Goal: Transaction & Acquisition: Purchase product/service

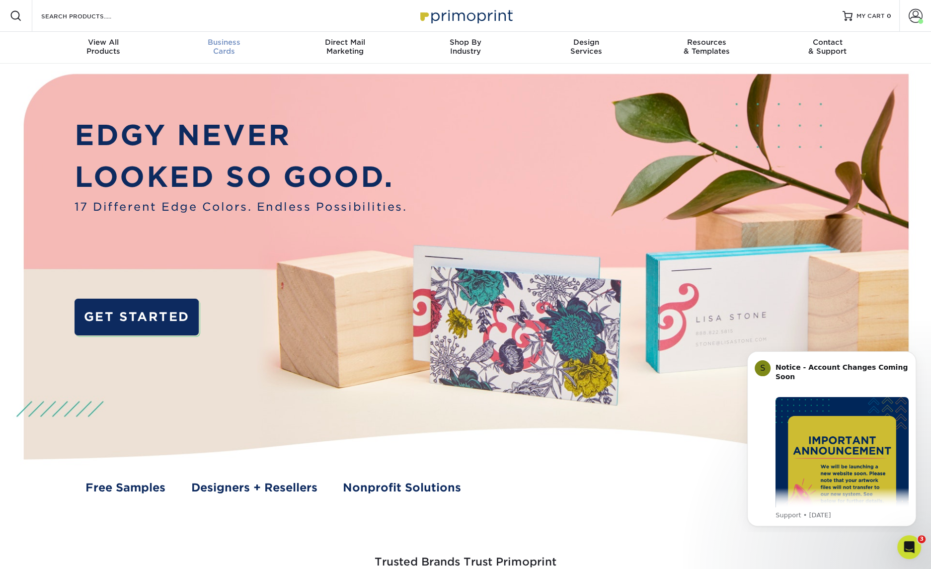
click at [224, 41] on span "Business" at bounding box center [224, 42] width 121 height 9
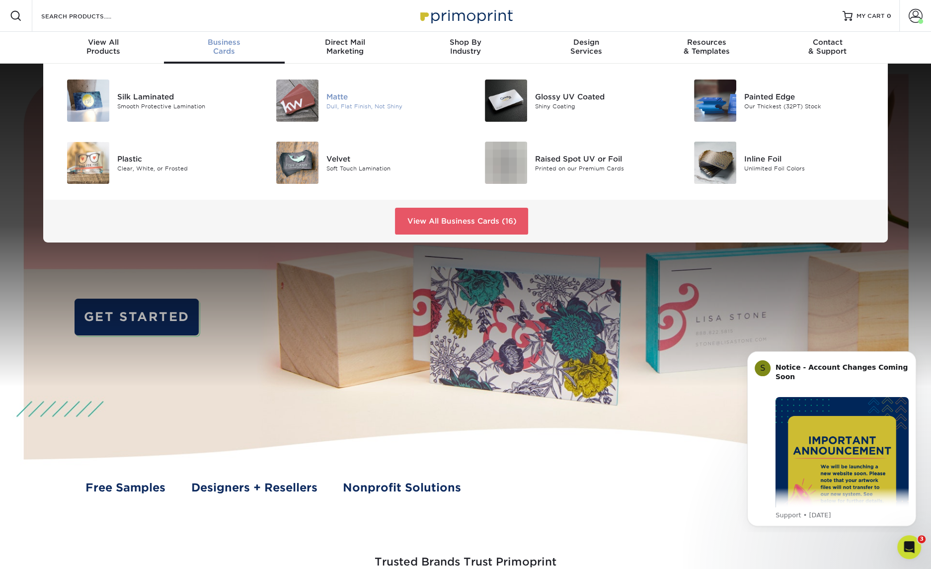
click at [328, 100] on div "Matte" at bounding box center [392, 96] width 132 height 11
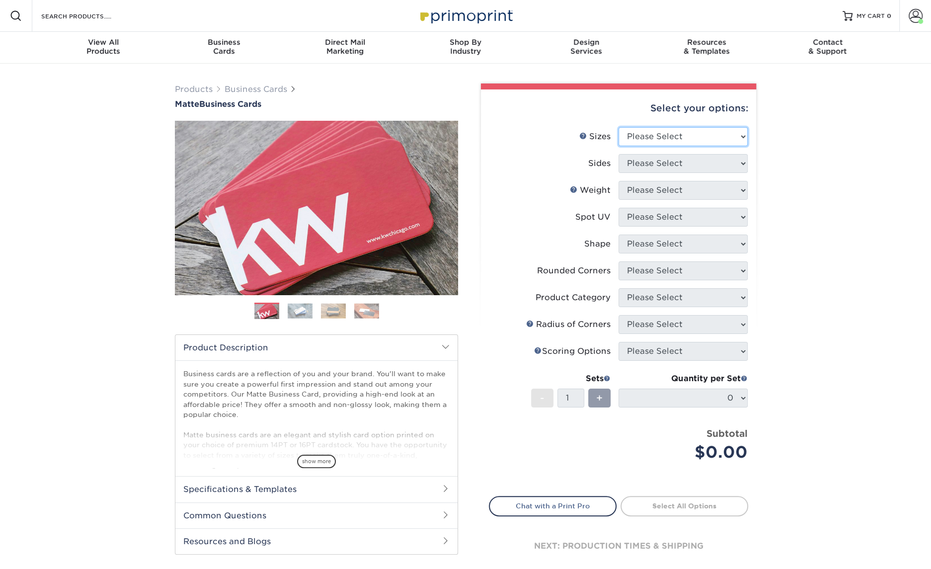
click at [671, 142] on select "Please Select 1.5" x 3.5" - Mini 1.75" x 3.5" - Mini 2" x 2" - Square 2" x 3" -…" at bounding box center [683, 136] width 129 height 19
select select "2.00x3.50"
click at [619, 127] on select "Please Select 1.5" x 3.5" - Mini 1.75" x 3.5" - Mini 2" x 2" - Square 2" x 3" -…" at bounding box center [683, 136] width 129 height 19
click at [681, 171] on select "Please Select Print Both Sides Print Front Only" at bounding box center [683, 163] width 129 height 19
select select "13abbda7-1d64-4f25-8bb2-c179b224825d"
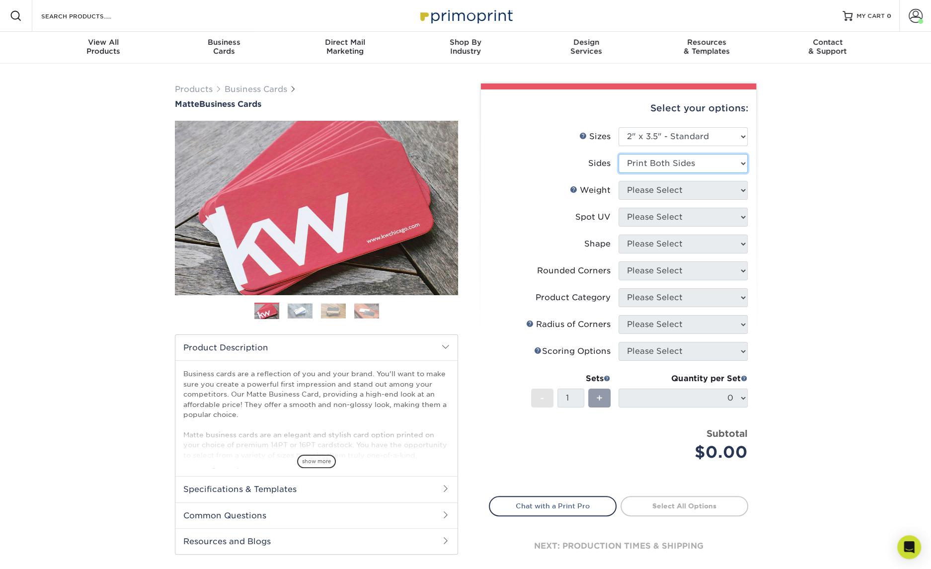
click at [619, 154] on select "Please Select Print Both Sides Print Front Only" at bounding box center [683, 163] width 129 height 19
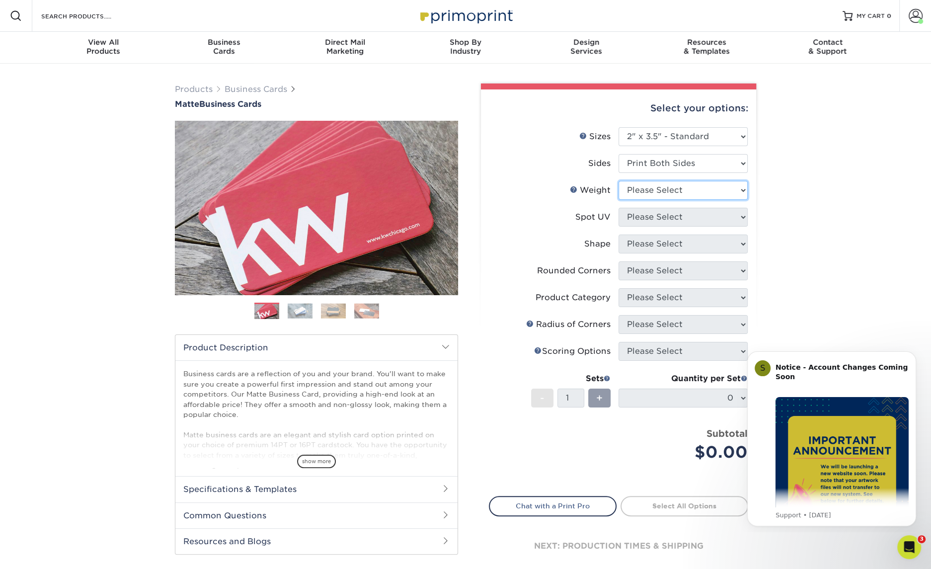
click at [684, 194] on select "Please Select 16PT 14PT" at bounding box center [683, 190] width 129 height 19
select select "16PT"
click at [619, 181] on select "Please Select 16PT 14PT" at bounding box center [683, 190] width 129 height 19
click at [680, 221] on select "Please Select No Spot UV Front and Back (Both Sides) Front Only Back Only" at bounding box center [683, 217] width 129 height 19
select select "3"
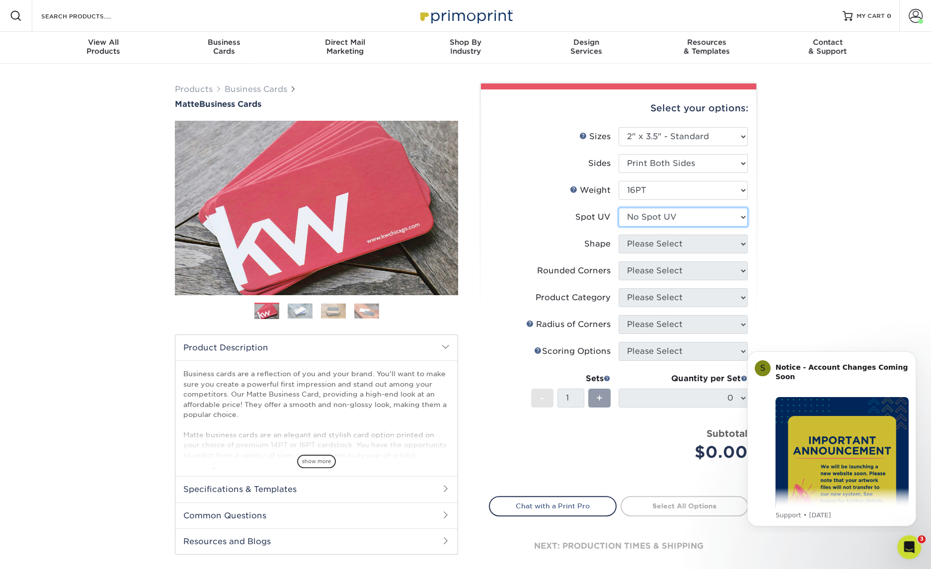
click at [619, 208] on select "Please Select No Spot UV Front and Back (Both Sides) Front Only Back Only" at bounding box center [683, 217] width 129 height 19
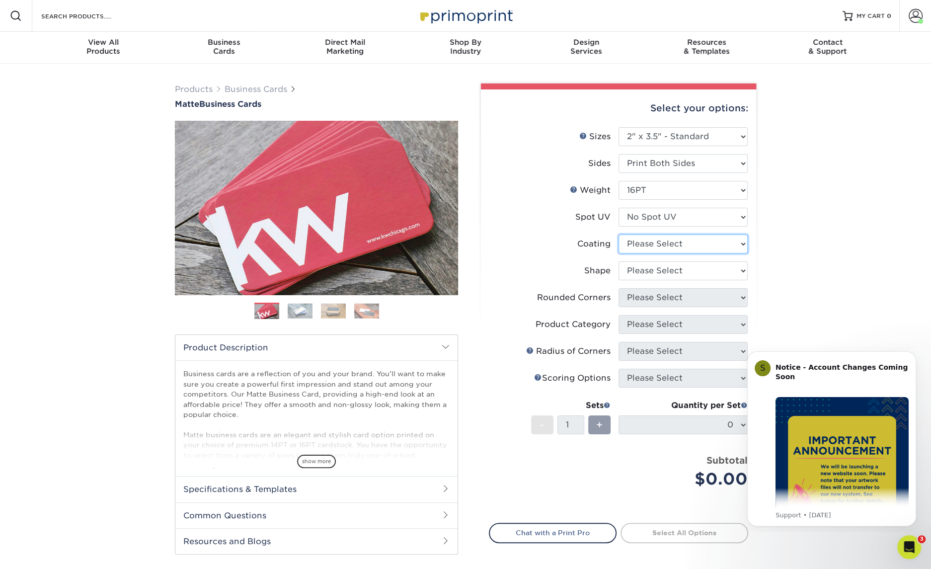
click at [683, 246] on select at bounding box center [683, 243] width 129 height 19
select select "121bb7b5-3b4d-429f-bd8d-bbf80e953313"
click at [619, 234] on select at bounding box center [683, 243] width 129 height 19
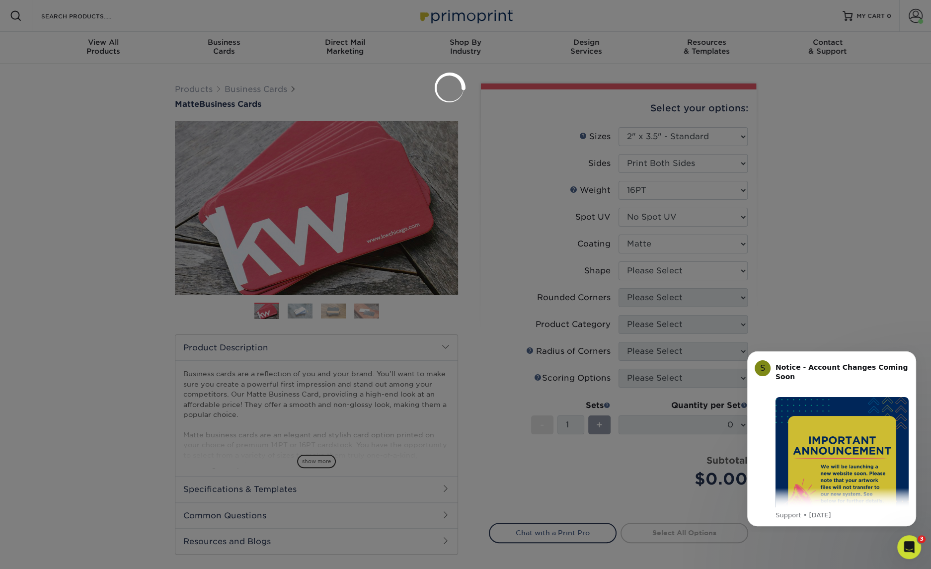
click at [689, 271] on div at bounding box center [465, 284] width 931 height 569
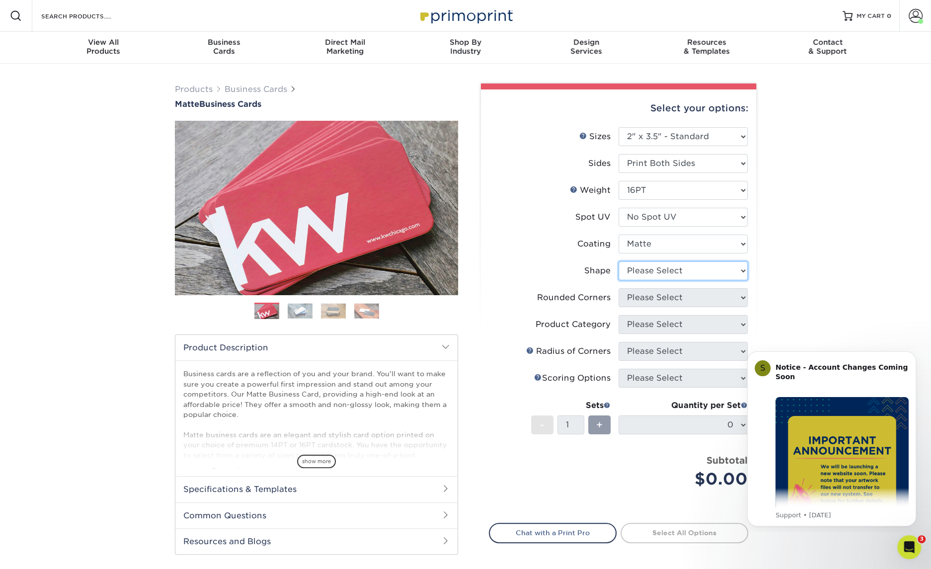
click at [696, 265] on select "Please Select Standard Oval" at bounding box center [683, 270] width 129 height 19
select select "standard"
click at [619, 261] on select "Please Select Standard Oval" at bounding box center [683, 270] width 129 height 19
click at [684, 299] on select "Please Select Yes - Round 2 Corners Yes - Round 4 Corners No" at bounding box center [683, 297] width 129 height 19
select select "0"
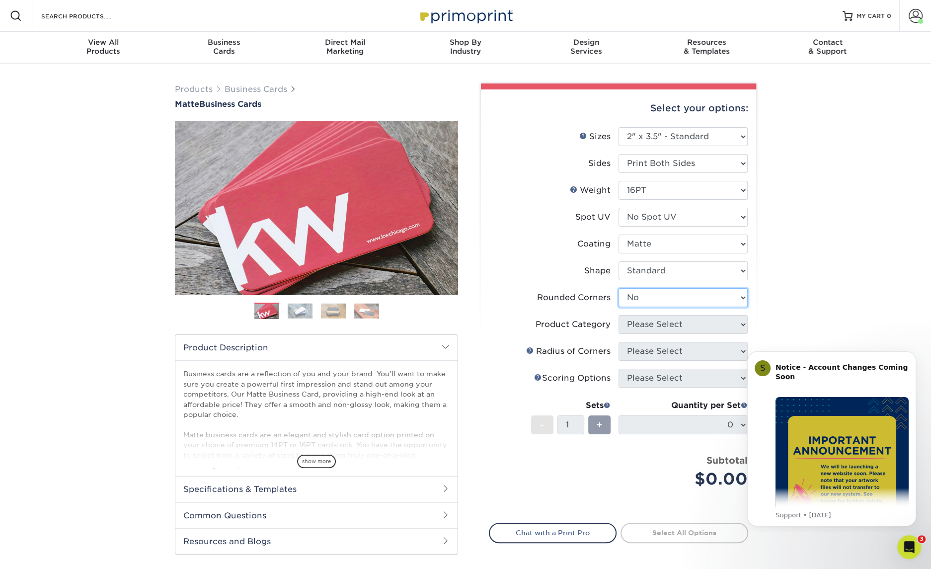
click at [619, 288] on select "Please Select Yes - Round 2 Corners Yes - Round 4 Corners No" at bounding box center [683, 297] width 129 height 19
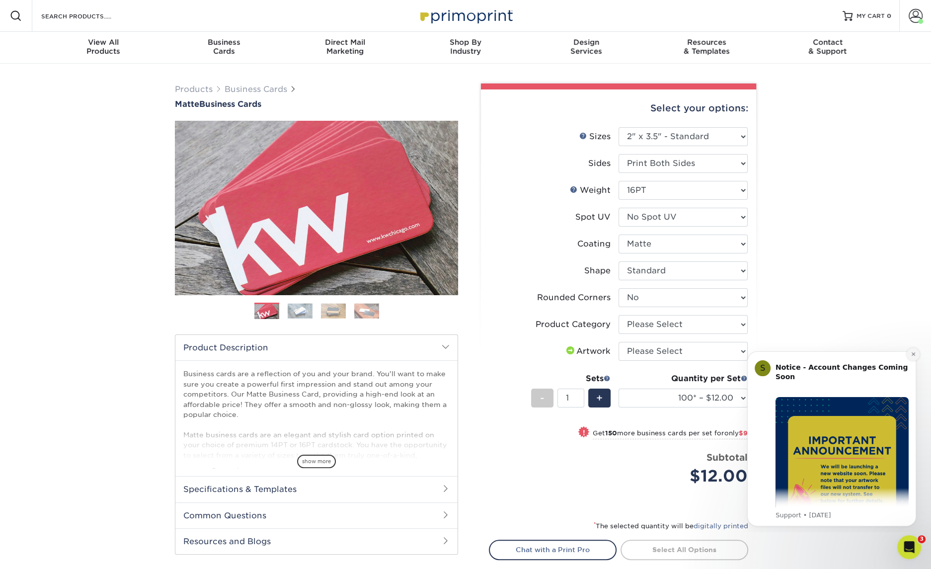
click at [912, 355] on icon "Dismiss notification" at bounding box center [913, 353] width 5 height 5
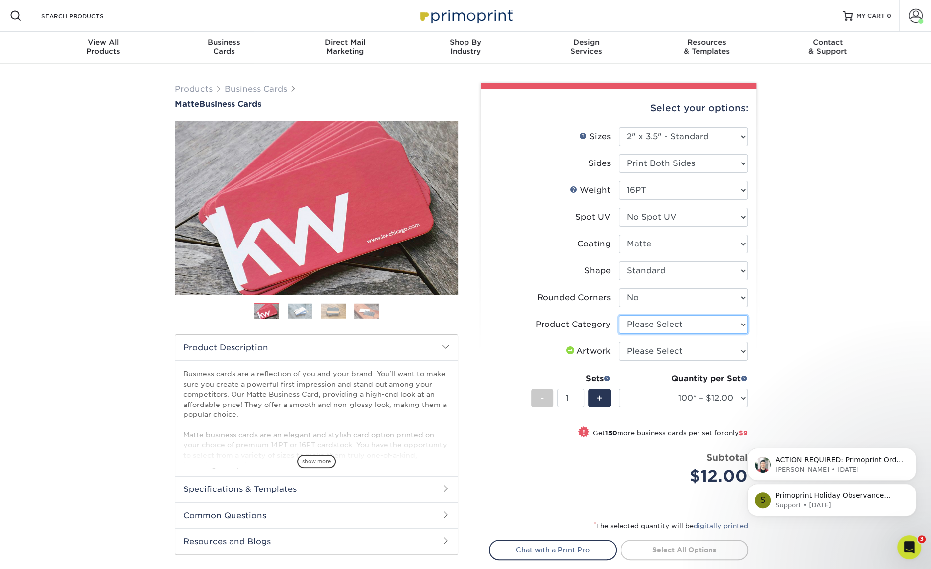
click at [677, 322] on select "Please Select Business Cards" at bounding box center [683, 324] width 129 height 19
select select "3b5148f1-0588-4f88-a218-97bcfdce65c1"
click at [619, 315] on select "Please Select Business Cards" at bounding box center [683, 324] width 129 height 19
click at [681, 349] on select "Please Select I will upload files I need a design - $100" at bounding box center [683, 351] width 129 height 19
select select "upload"
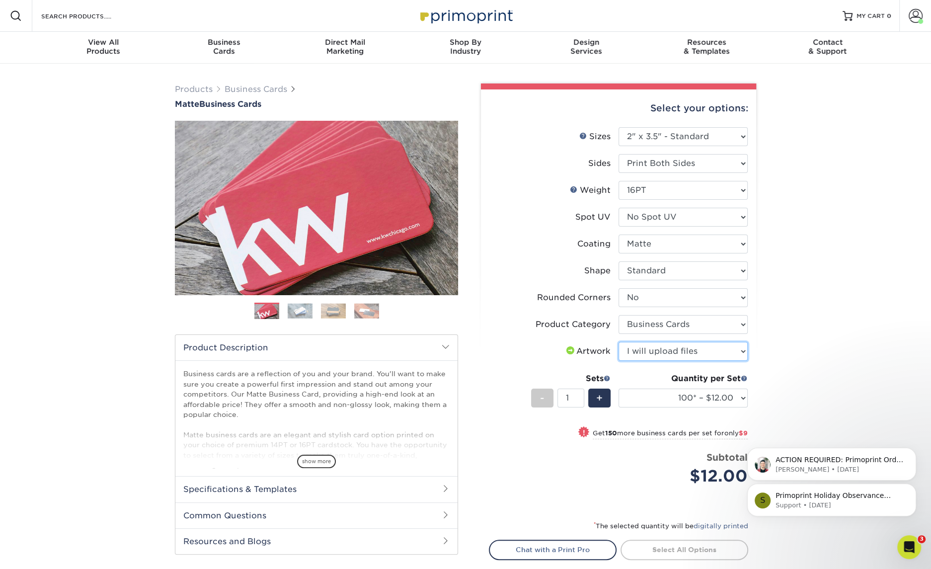
click at [619, 342] on select "Please Select I will upload files I need a design - $100" at bounding box center [683, 351] width 129 height 19
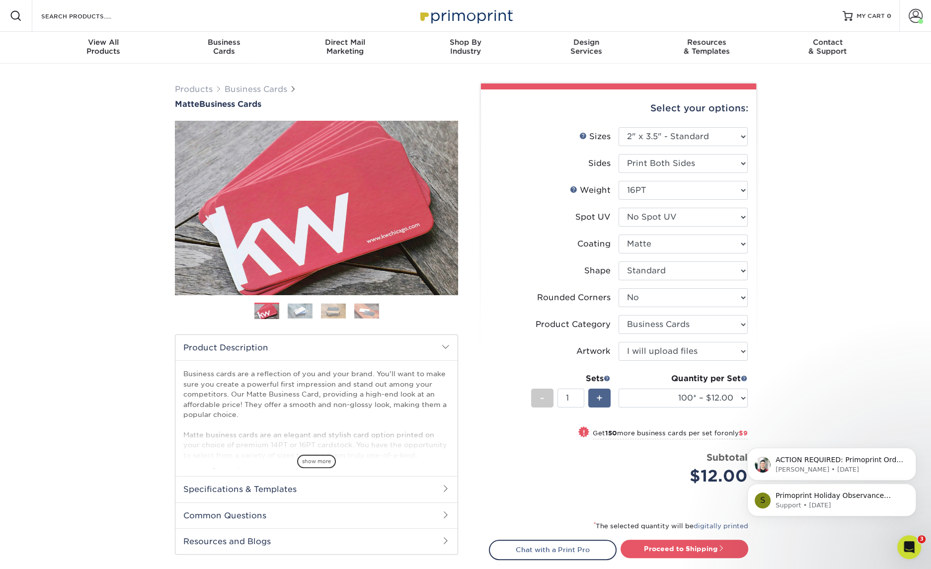
click at [603, 396] on div "+" at bounding box center [599, 397] width 22 height 19
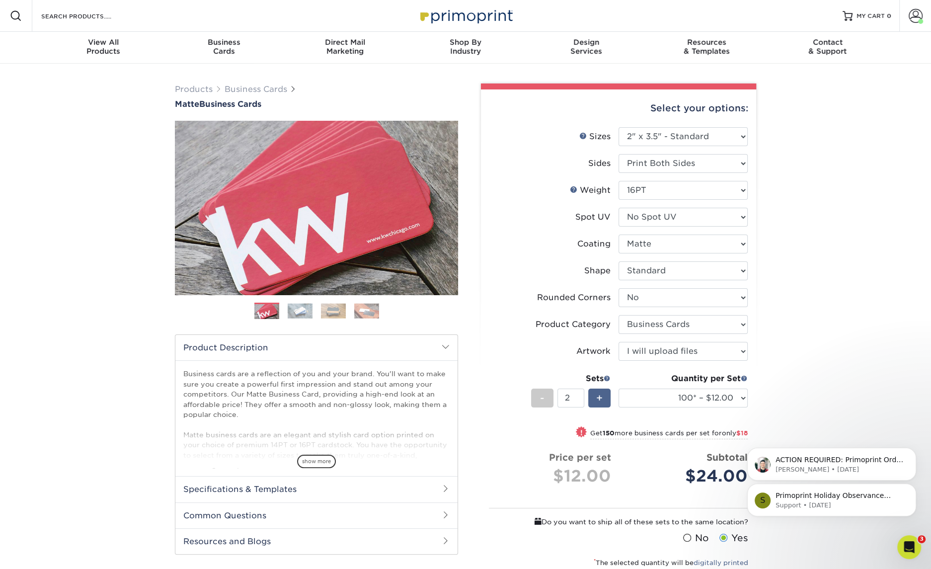
click at [603, 396] on div "+" at bounding box center [599, 397] width 22 height 19
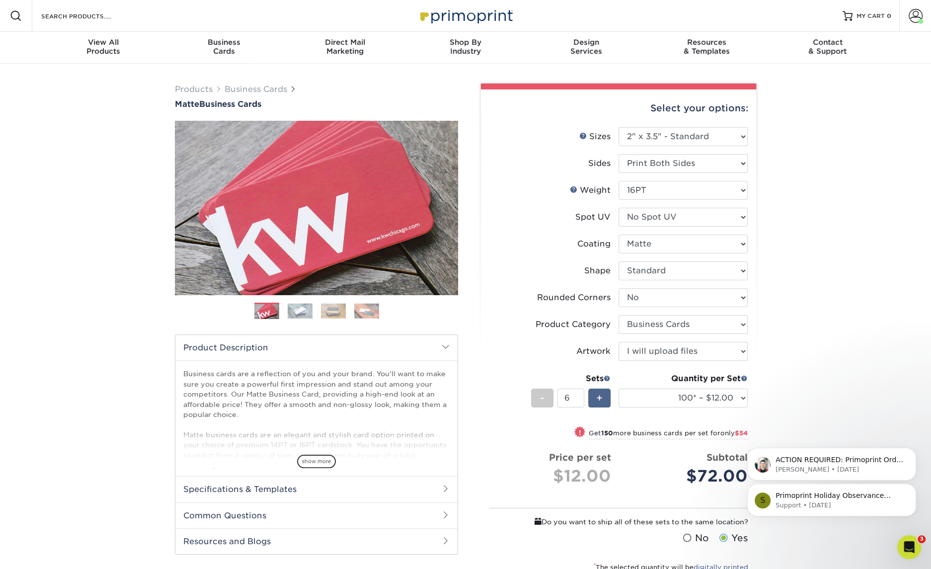
type input "7"
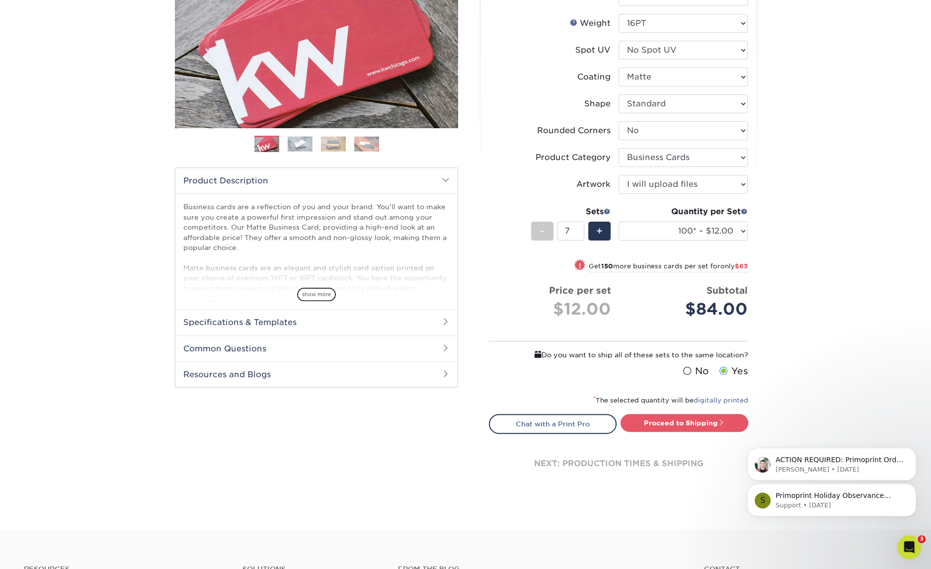
scroll to position [167, 0]
click at [692, 370] on label "No" at bounding box center [695, 371] width 28 height 14
click at [0, 0] on input "No" at bounding box center [0, 0] width 0 height 0
click at [688, 370] on span at bounding box center [687, 370] width 8 height 9
click at [0, 0] on input "No" at bounding box center [0, 0] width 0 height 0
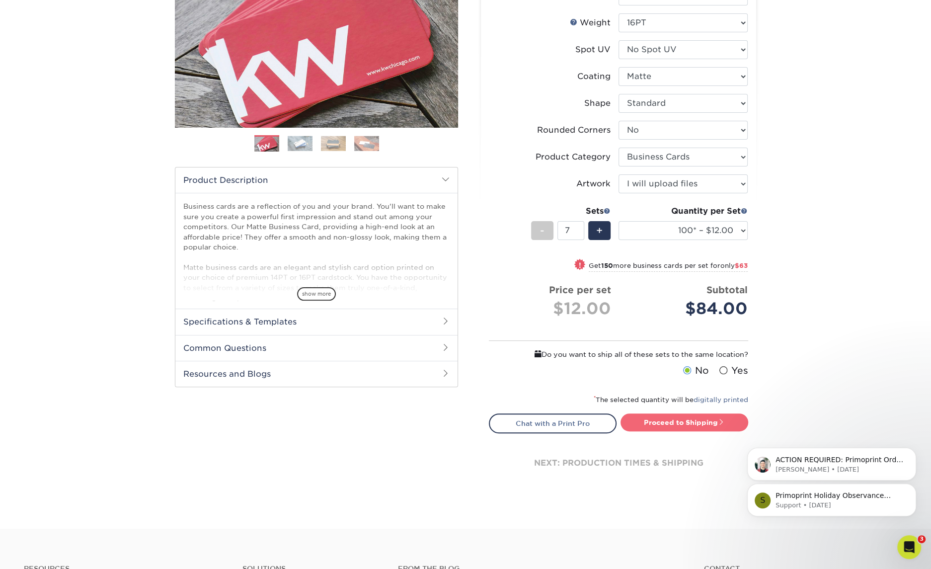
click at [692, 426] on link "Proceed to Shipping" at bounding box center [684, 422] width 128 height 18
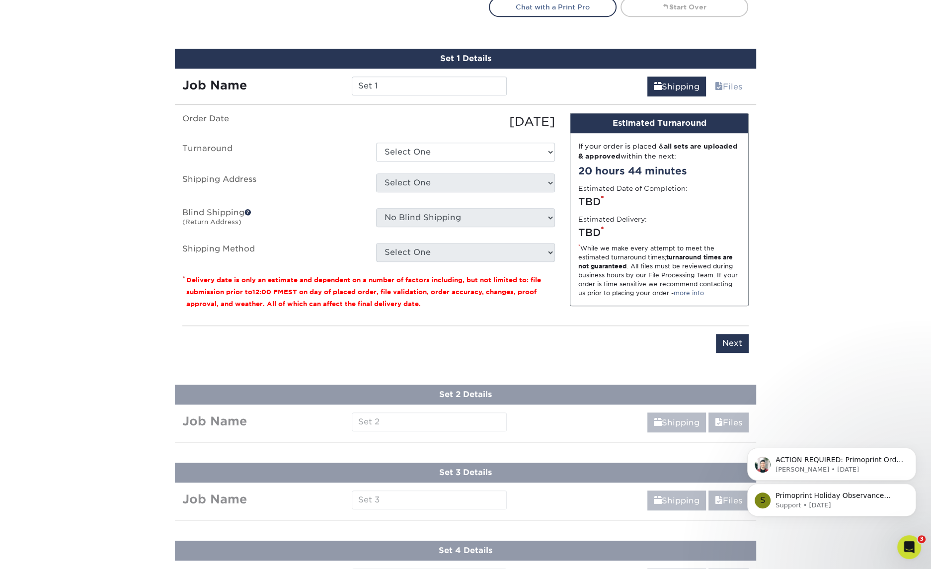
scroll to position [607, 0]
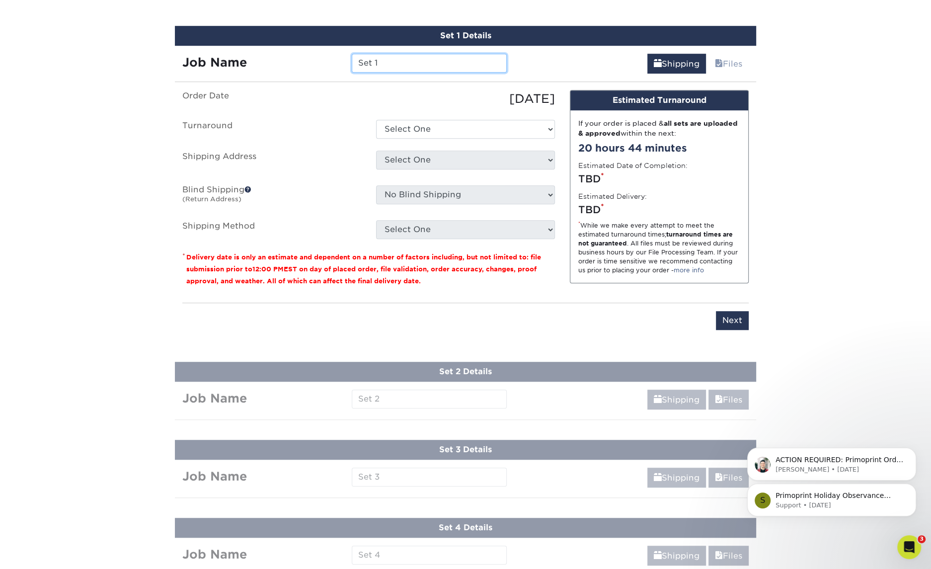
click at [389, 58] on input "Set 1" at bounding box center [429, 63] width 155 height 19
click at [389, 59] on input "Set 1" at bounding box center [429, 63] width 155 height 19
type input "[PERSON_NAME]"
click at [417, 121] on select "Select One 2-4 Business Days 2 Day Next Business Day" at bounding box center [465, 129] width 179 height 19
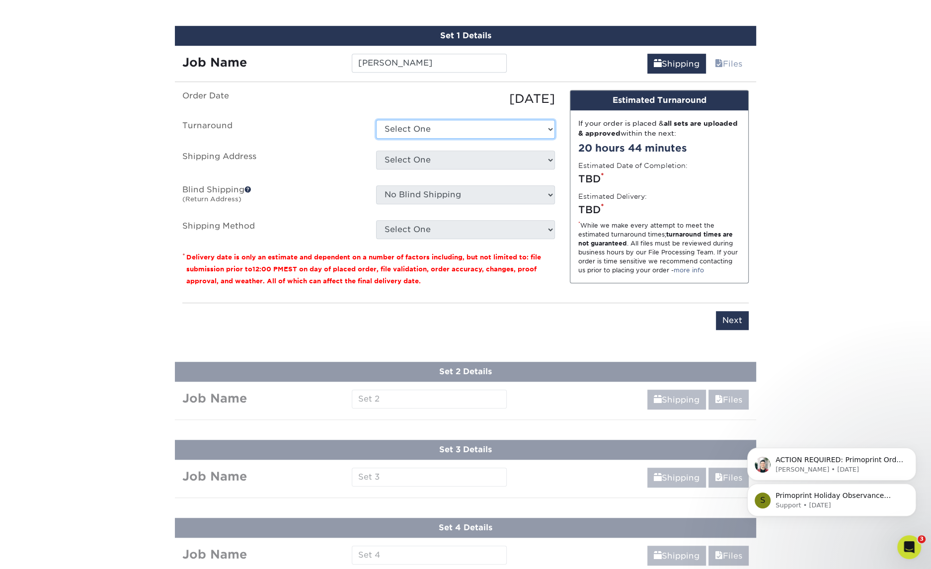
select select "47dbf4b1-3bfd-4687-b793-fcd3ee179f06"
click at [376, 120] on select "Select One 2-4 Business Days 2 Day Next Business Day" at bounding box center [465, 129] width 179 height 19
click at [435, 160] on select "Select One Andy Molter - PW Dave Karston – GR Dave Karston – GR Dave Karston – …" at bounding box center [465, 160] width 179 height 19
select select "newaddress"
click at [376, 151] on select "Select One Andy Molter - PW Dave Karston – GR Dave Karston – GR Dave Karston – …" at bounding box center [465, 160] width 179 height 19
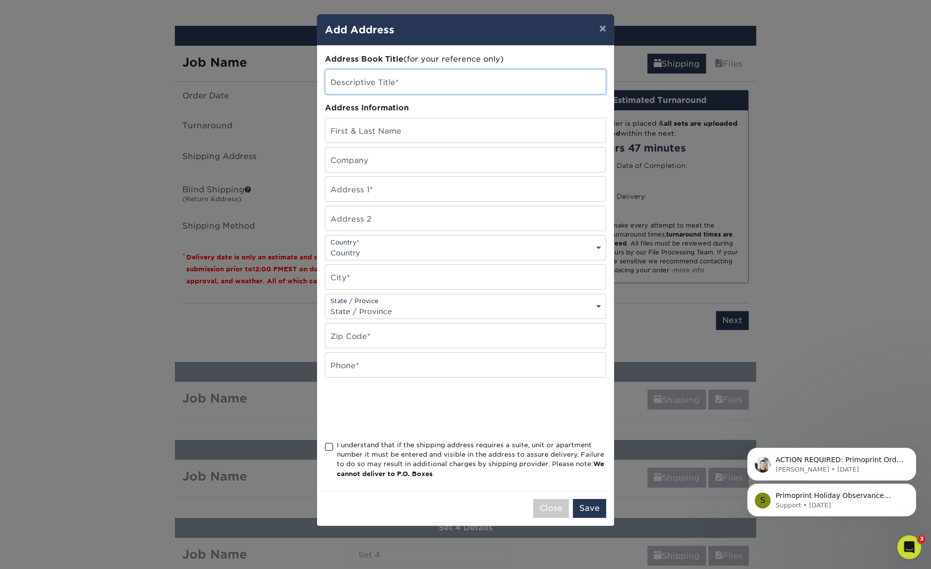
click at [414, 85] on input "text" at bounding box center [465, 82] width 280 height 24
type input "Scott Davis - Lansing"
click at [419, 122] on input "text" at bounding box center [465, 130] width 280 height 24
type input "[PERSON_NAME]"
type input "Modernistic"
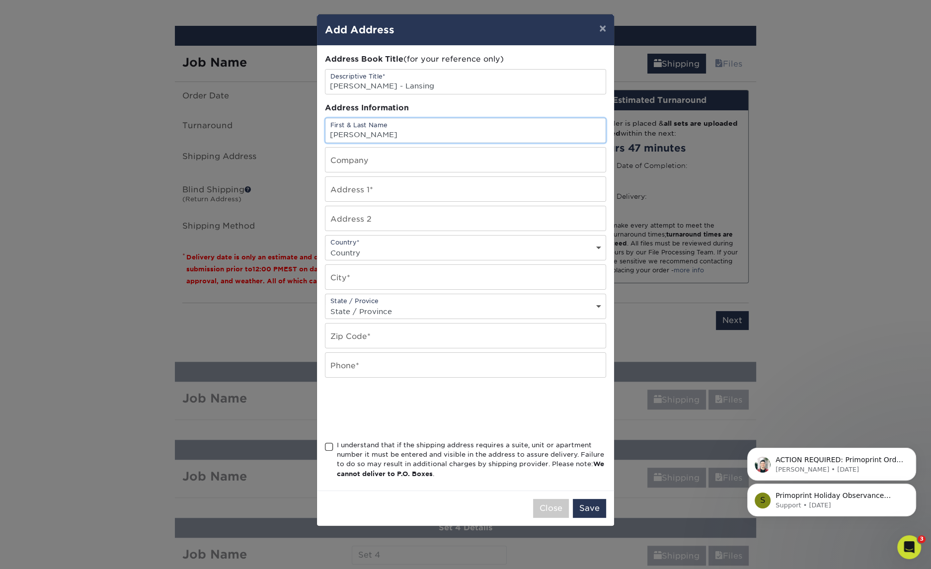
type input "[STREET_ADDRESS]"
select select "US"
type input "Lansing"
select select "MI"
type input "48917"
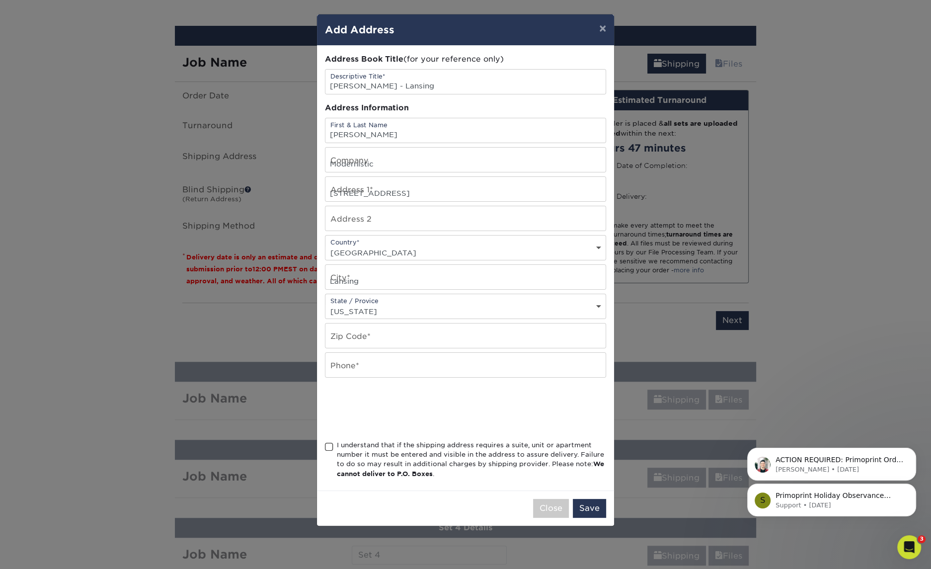
type input "2696556038"
click at [327, 442] on span at bounding box center [329, 446] width 8 height 9
click at [0, 0] on input "I understand that if the shipping address requires a suite, unit or apartment n…" at bounding box center [0, 0] width 0 height 0
click at [590, 503] on button "Save" at bounding box center [589, 508] width 33 height 19
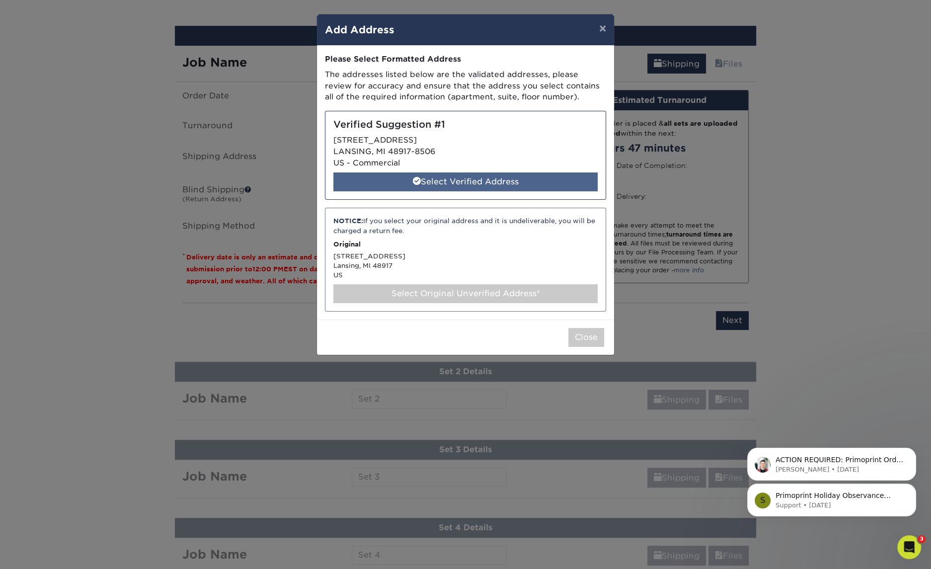
click at [473, 181] on div "Select Verified Address" at bounding box center [465, 181] width 264 height 19
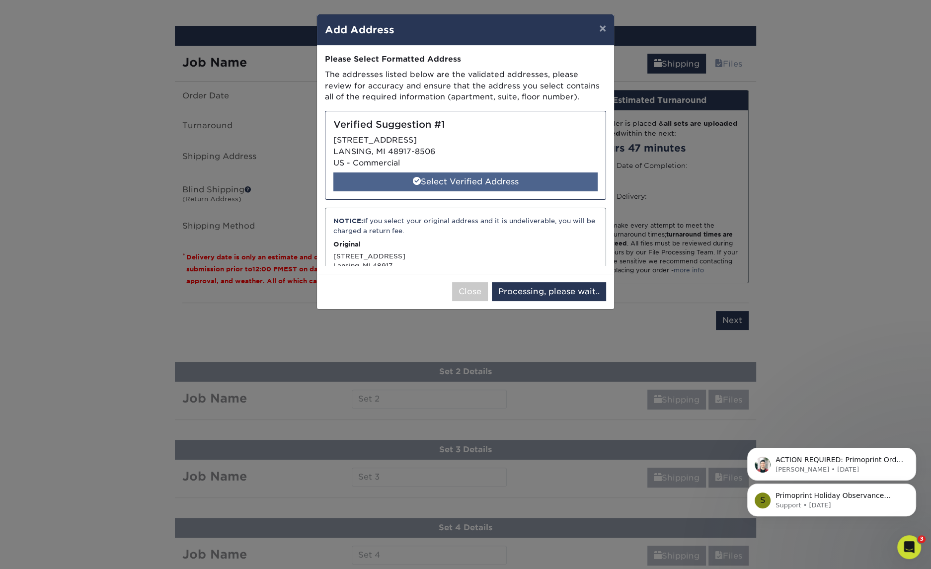
select select "286232"
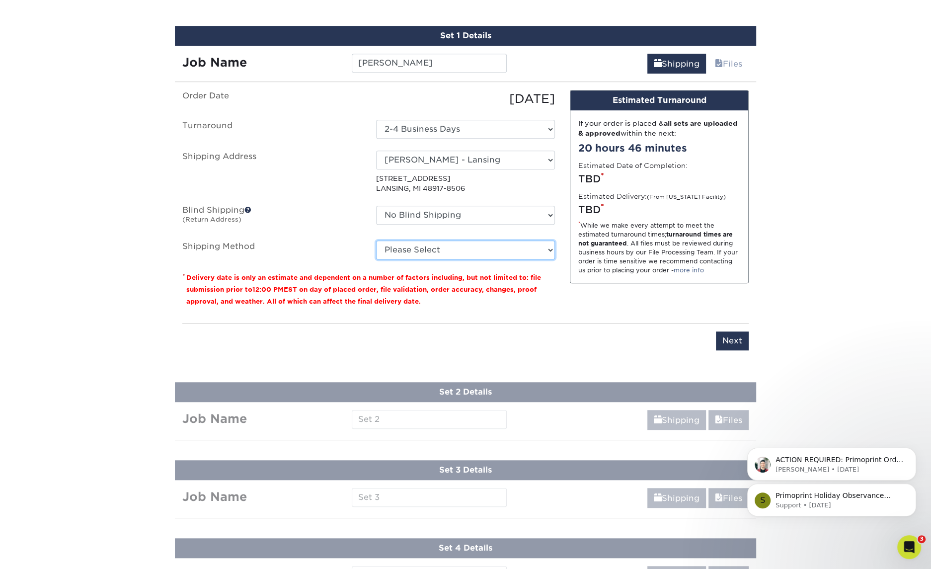
click at [477, 255] on select "Please Select Ground Shipping (+$7.84) 3 Day Shipping Service (+$15.34) 2 Day A…" at bounding box center [465, 249] width 179 height 19
click at [376, 240] on select "Please Select Ground Shipping (+$7.84) 3 Day Shipping Service (+$15.34) 2 Day A…" at bounding box center [465, 249] width 179 height 19
click at [461, 246] on select "Please Select Ground Shipping (+$7.84) 3 Day Shipping Service (+$15.34) 2 Day A…" at bounding box center [465, 249] width 179 height 19
select select "03"
click at [376, 240] on select "Please Select Ground Shipping (+$7.84) 3 Day Shipping Service (+$15.34) 2 Day A…" at bounding box center [465, 249] width 179 height 19
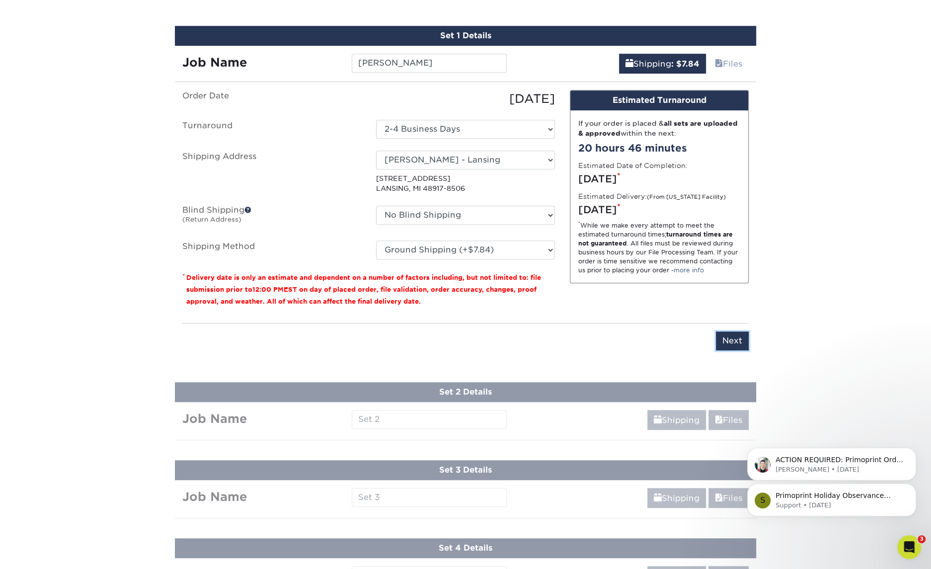
click at [746, 338] on input "Next" at bounding box center [732, 340] width 33 height 19
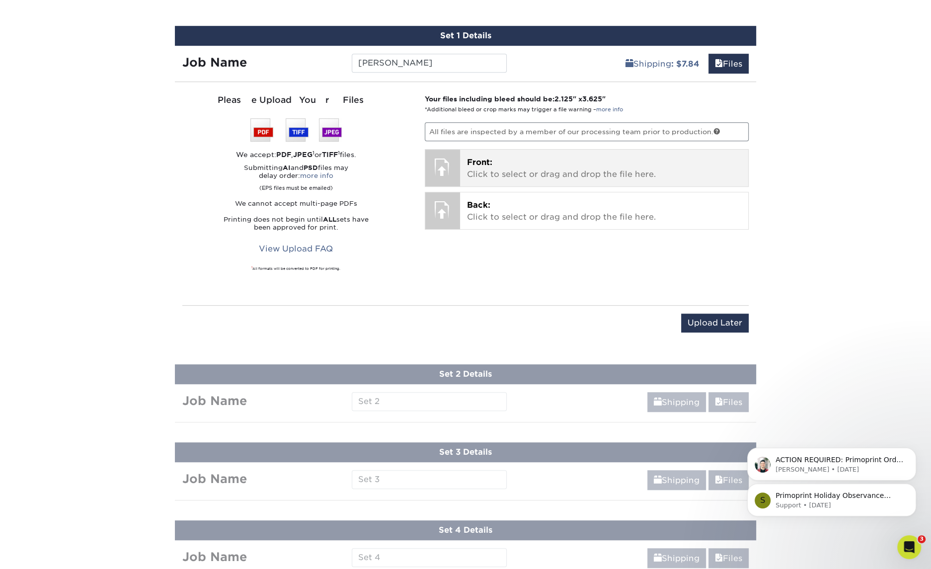
click at [541, 159] on p "Front: Click to select or drag and drop the file here." at bounding box center [604, 168] width 275 height 24
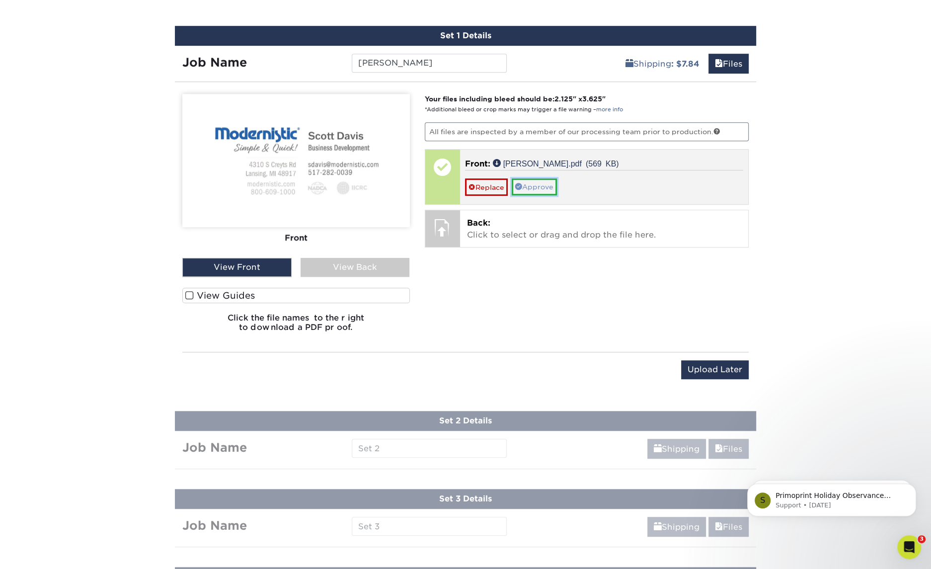
click at [537, 181] on link "Approve" at bounding box center [534, 186] width 45 height 17
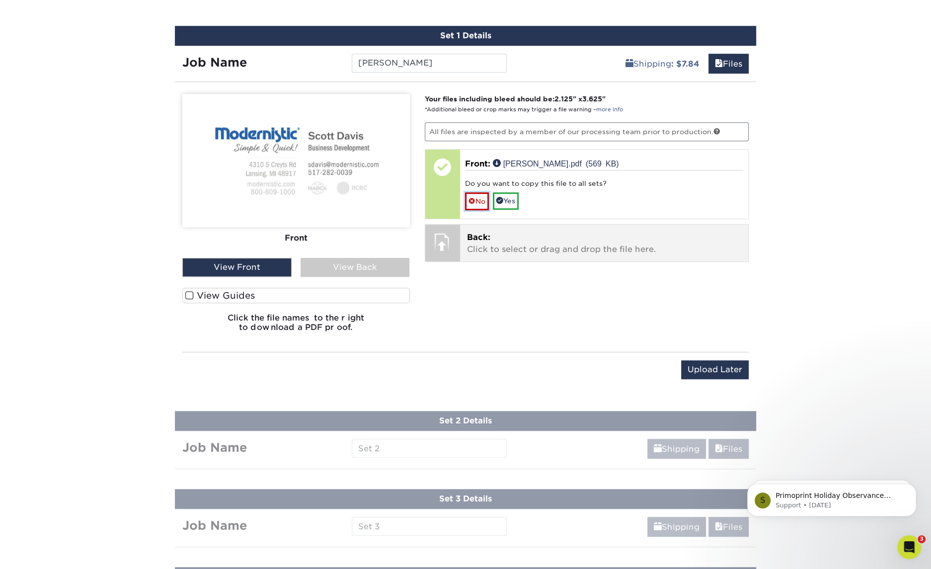
click at [479, 199] on link "No" at bounding box center [477, 200] width 24 height 17
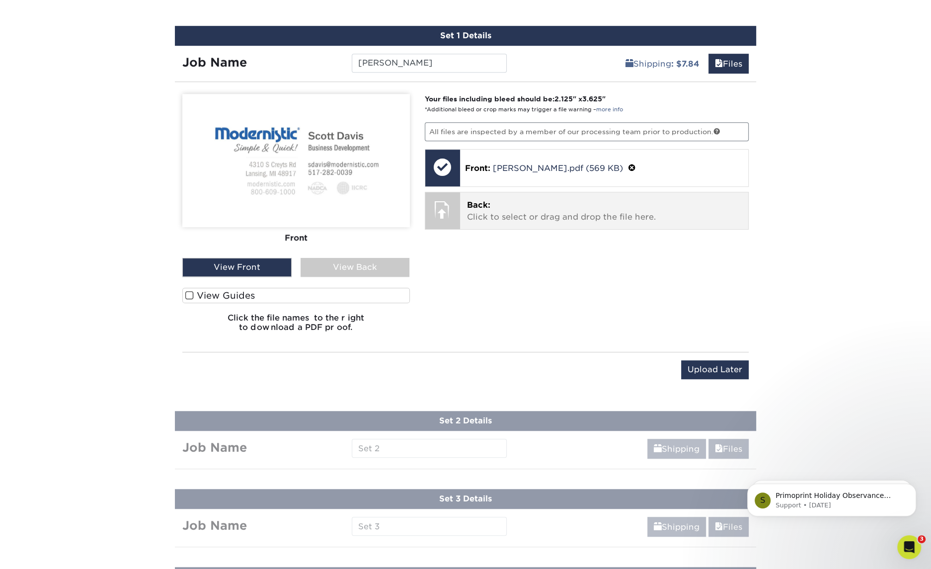
click at [482, 208] on p "Back: Click to select or drag and drop the file here." at bounding box center [604, 211] width 275 height 24
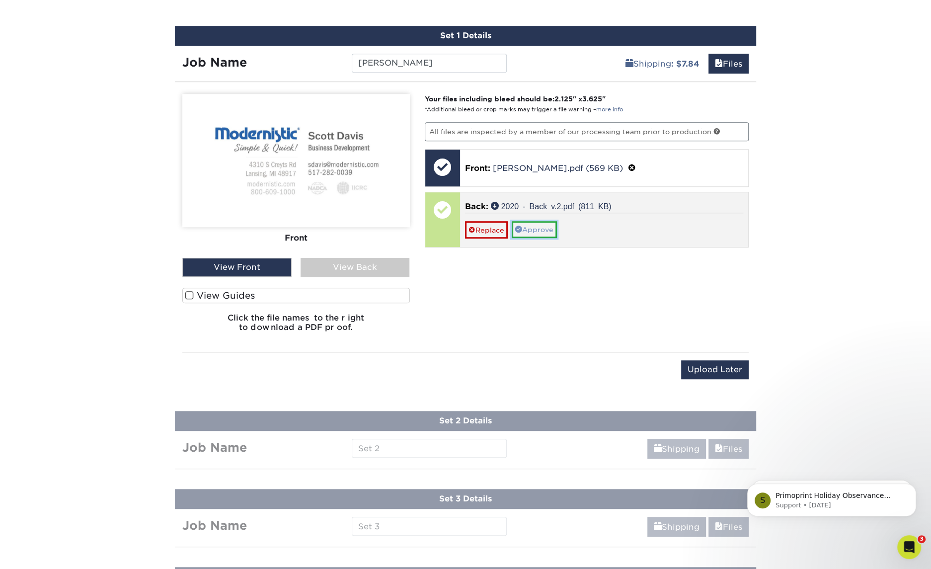
click at [545, 227] on link "Approve" at bounding box center [534, 229] width 45 height 17
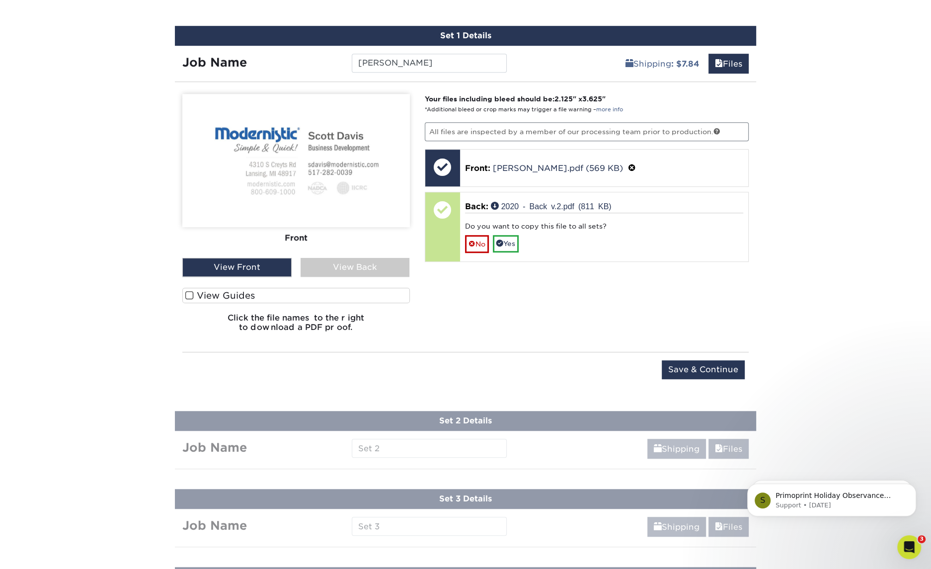
click at [342, 265] on div "View Back" at bounding box center [355, 267] width 109 height 19
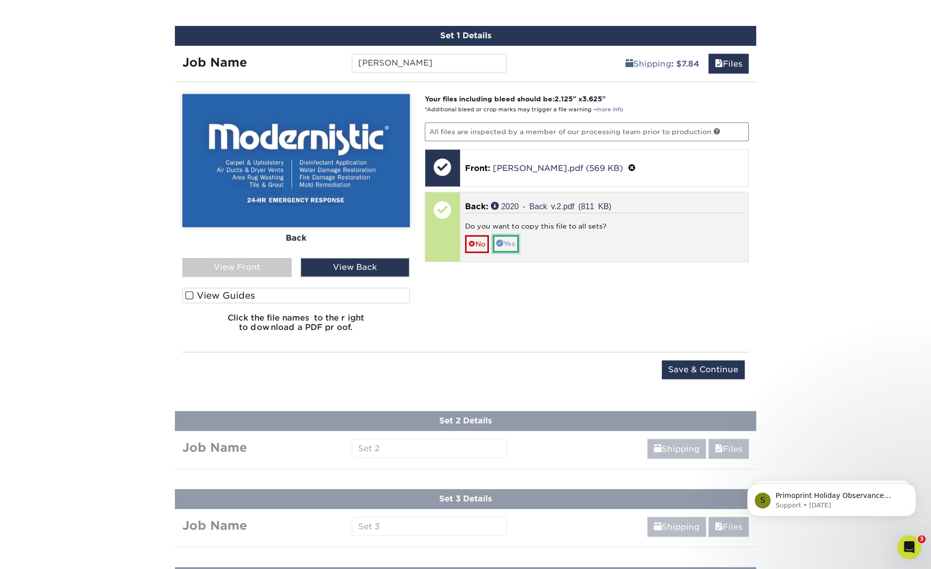
click at [511, 243] on link "Yes" at bounding box center [506, 243] width 26 height 17
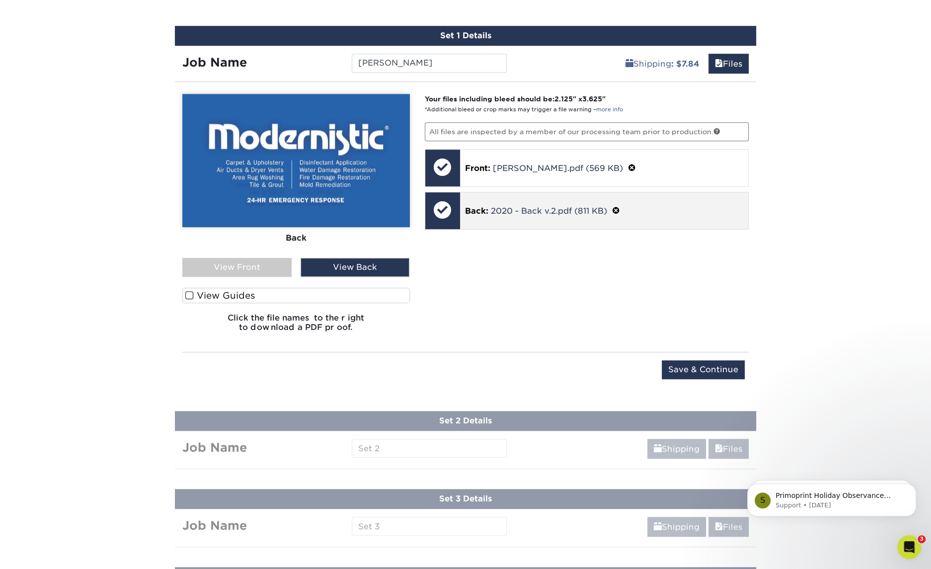
click at [616, 206] on span at bounding box center [616, 210] width 8 height 9
click at [469, 224] on link "Ok" at bounding box center [477, 223] width 24 height 17
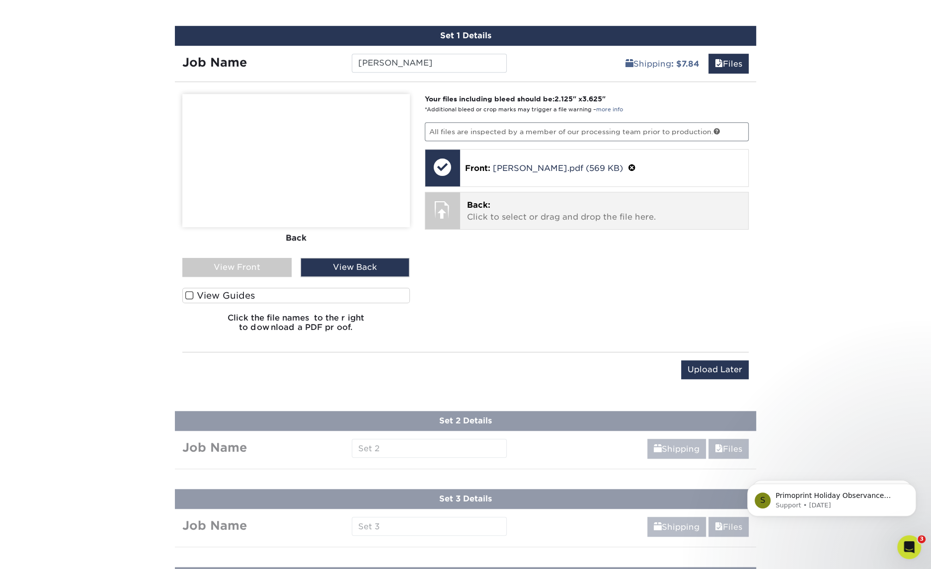
click at [517, 212] on p "Back: Click to select or drag and drop the file here." at bounding box center [604, 211] width 275 height 24
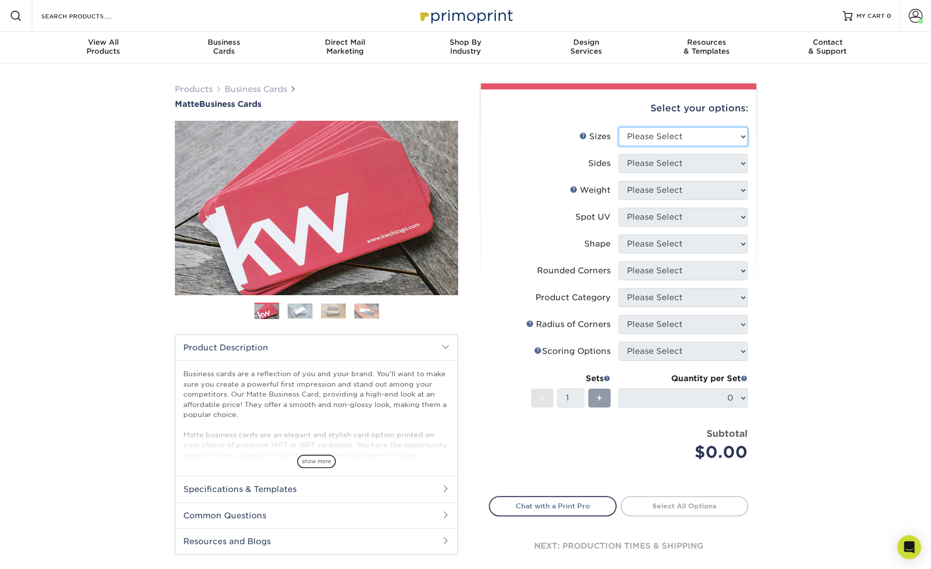
click at [680, 138] on select "Please Select 1.5" x 3.5" - Mini 1.75" x 3.5" - Mini 2" x 2" - Square 2" x 3" -…" at bounding box center [683, 136] width 129 height 19
select select "2.00x3.50"
click at [619, 127] on select "Please Select 1.5" x 3.5" - Mini 1.75" x 3.5" - Mini 2" x 2" - Square 2" x 3" -…" at bounding box center [683, 136] width 129 height 19
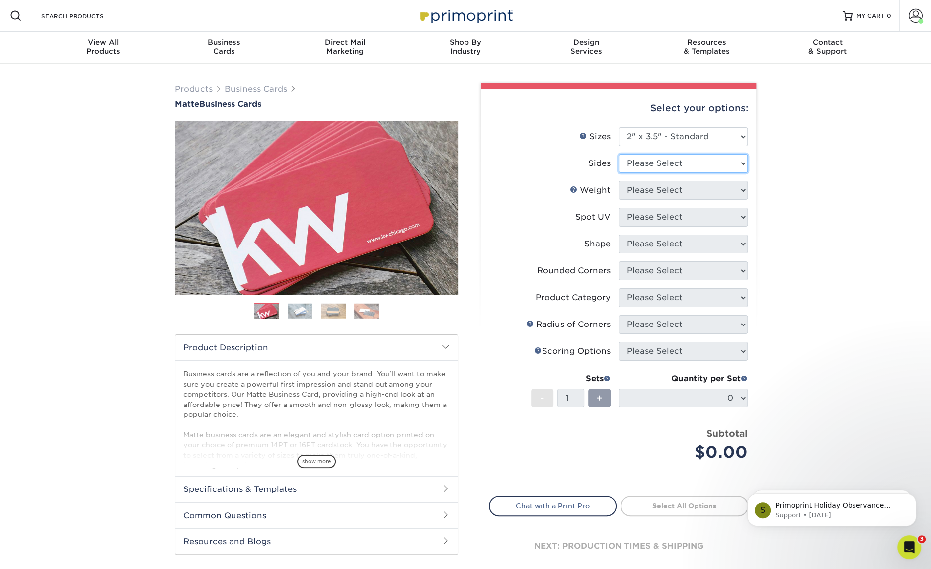
click at [697, 164] on select "Please Select Print Both Sides Print Front Only" at bounding box center [683, 163] width 129 height 19
select select "13abbda7-1d64-4f25-8bb2-c179b224825d"
click at [619, 154] on select "Please Select Print Both Sides Print Front Only" at bounding box center [683, 163] width 129 height 19
drag, startPoint x: 697, startPoint y: 164, endPoint x: 682, endPoint y: 194, distance: 33.1
click at [682, 194] on select "Please Select" at bounding box center [683, 190] width 129 height 19
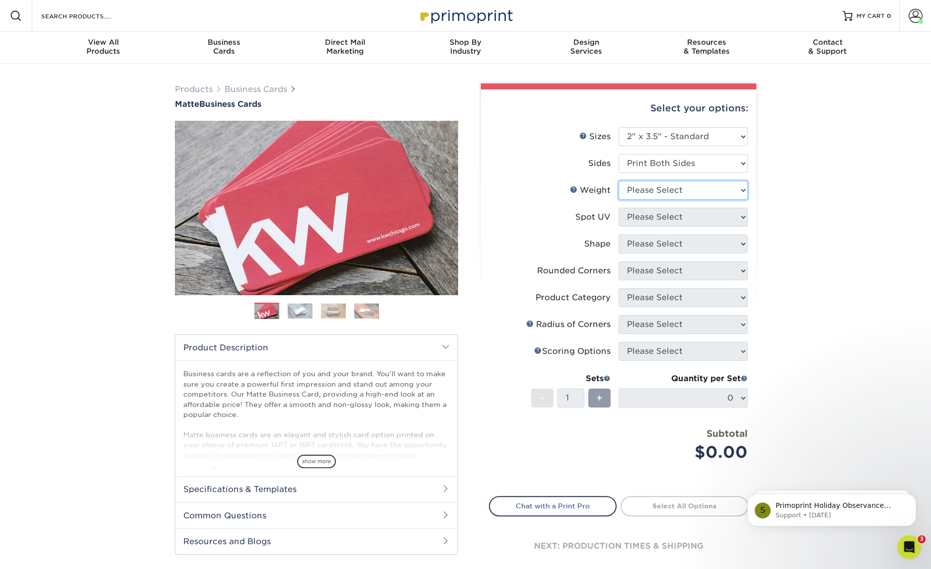
select select "16PT"
click at [619, 181] on select "Please Select 16PT 14PT" at bounding box center [683, 190] width 129 height 19
click at [676, 218] on select "Please Select No Spot UV Front and Back (Both Sides) Front Only Back Only" at bounding box center [683, 217] width 129 height 19
select select "3"
click at [619, 208] on select "Please Select No Spot UV Front and Back (Both Sides) Front Only Back Only" at bounding box center [683, 217] width 129 height 19
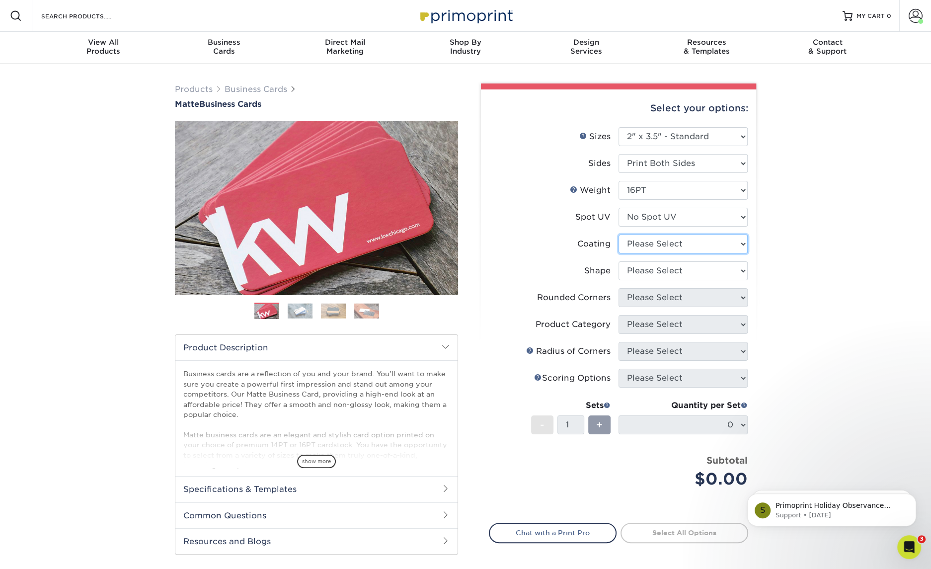
click at [675, 240] on select at bounding box center [683, 243] width 129 height 19
select select "121bb7b5-3b4d-429f-bd8d-bbf80e953313"
click at [619, 234] on select at bounding box center [683, 243] width 129 height 19
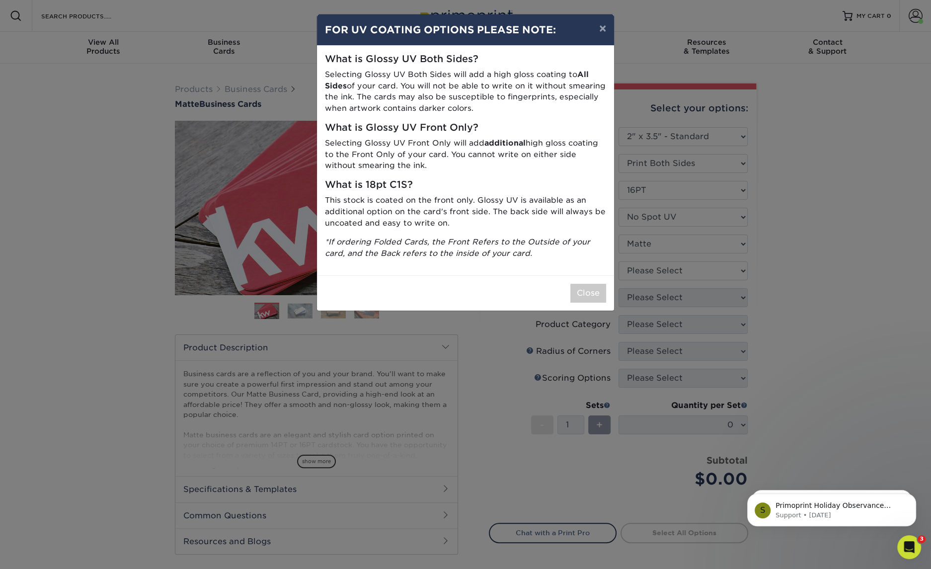
click at [681, 275] on div "× FOR UV COATING OPTIONS PLEASE NOTE: What is Glossy UV Both Sides? Selecting G…" at bounding box center [465, 284] width 931 height 569
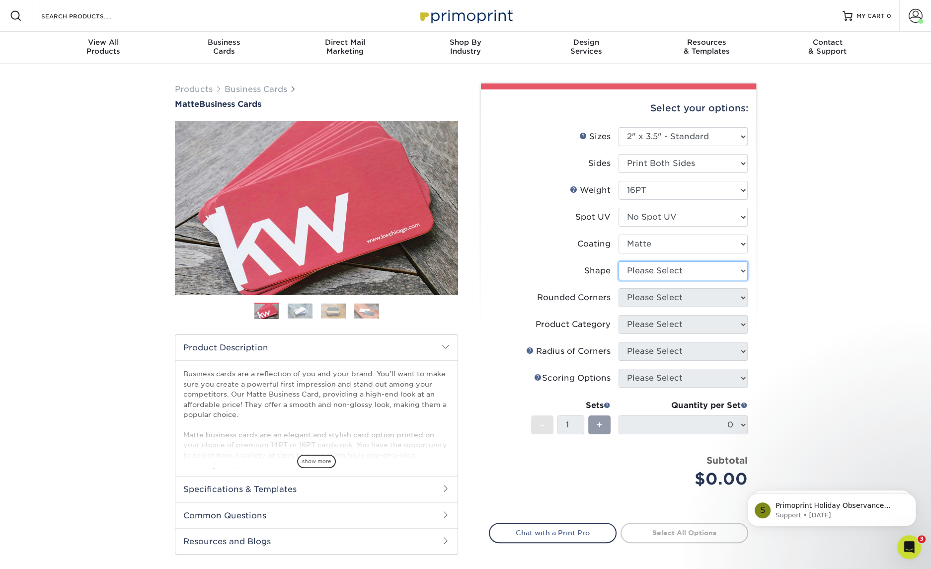
click at [708, 277] on select "Please Select Standard Oval" at bounding box center [683, 270] width 129 height 19
select select "standard"
click at [619, 261] on select "Please Select Standard Oval" at bounding box center [683, 270] width 129 height 19
click at [704, 293] on select "Please Select Yes - Round 2 Corners Yes - Round 4 Corners No" at bounding box center [683, 297] width 129 height 19
select select "0"
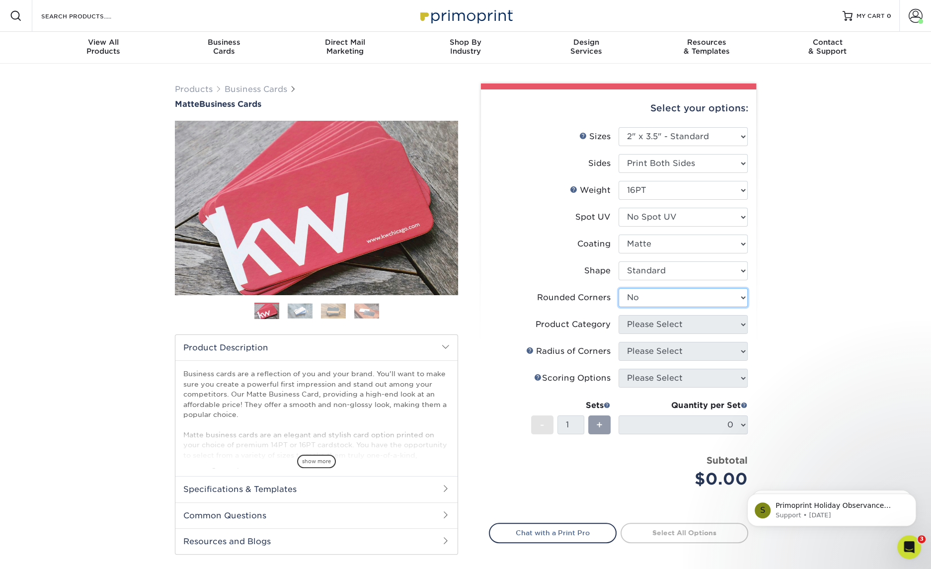
click at [619, 288] on select "Please Select Yes - Round 2 Corners Yes - Round 4 Corners No" at bounding box center [683, 297] width 129 height 19
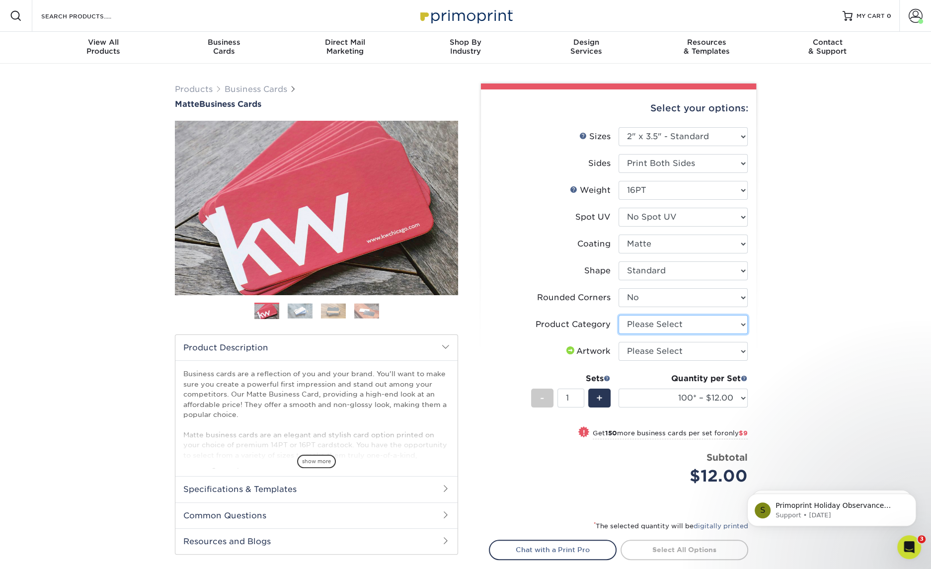
click at [700, 327] on select "Please Select Business Cards" at bounding box center [683, 324] width 129 height 19
select select "3b5148f1-0588-4f88-a218-97bcfdce65c1"
click at [619, 315] on select "Please Select Business Cards" at bounding box center [683, 324] width 129 height 19
click at [697, 353] on select "Please Select I will upload files I need a design - $100" at bounding box center [683, 351] width 129 height 19
select select "upload"
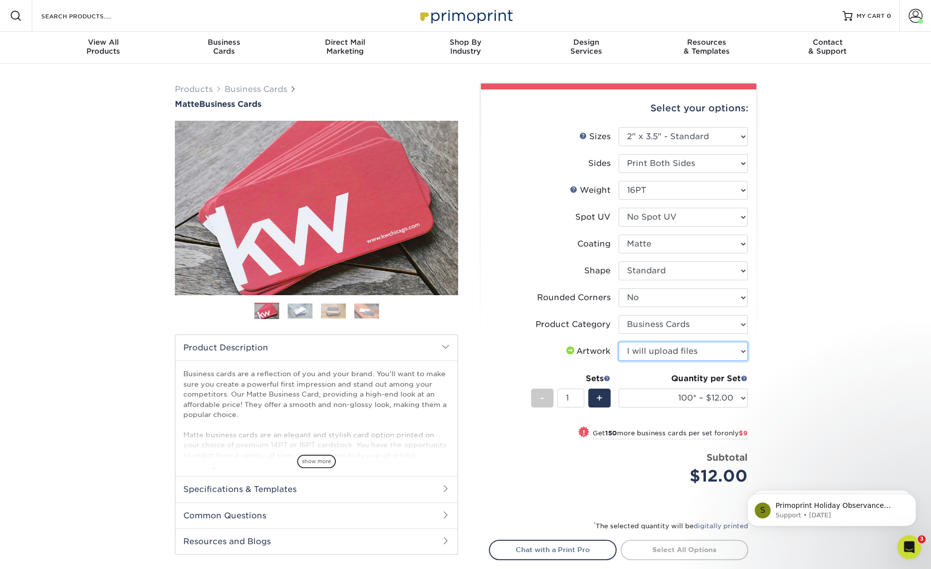
click at [619, 342] on select "Please Select I will upload files I need a design - $100" at bounding box center [683, 351] width 129 height 19
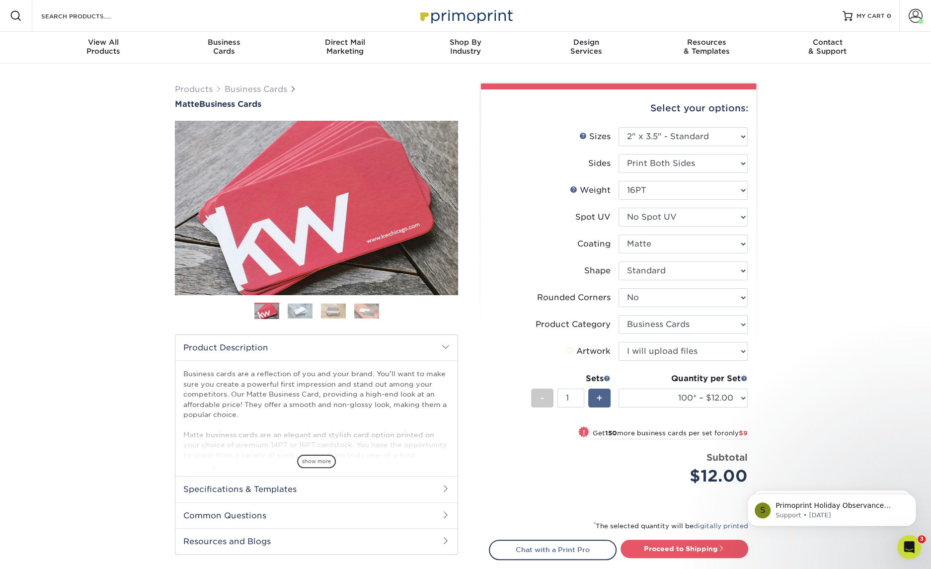
click at [599, 394] on span "+" at bounding box center [599, 397] width 6 height 15
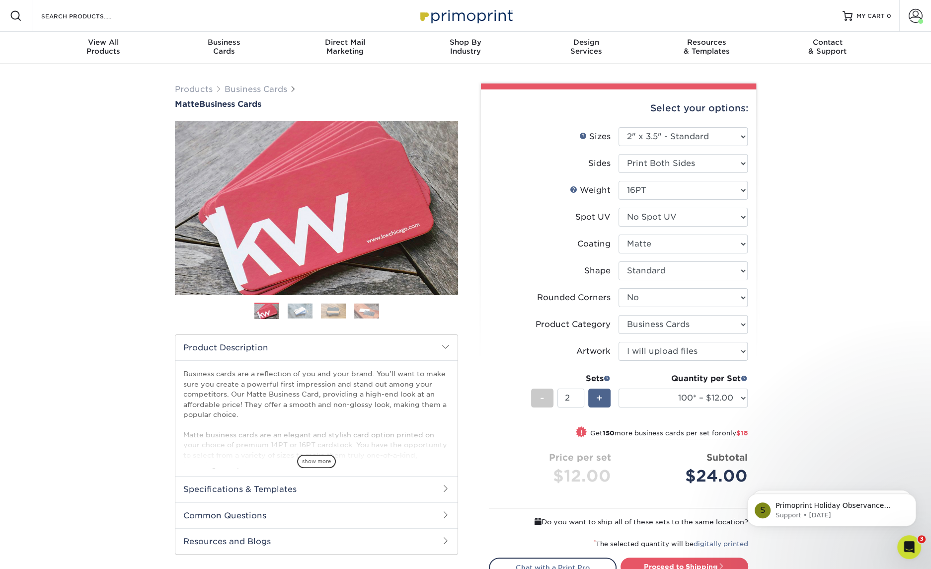
click at [599, 394] on span "+" at bounding box center [599, 397] width 6 height 15
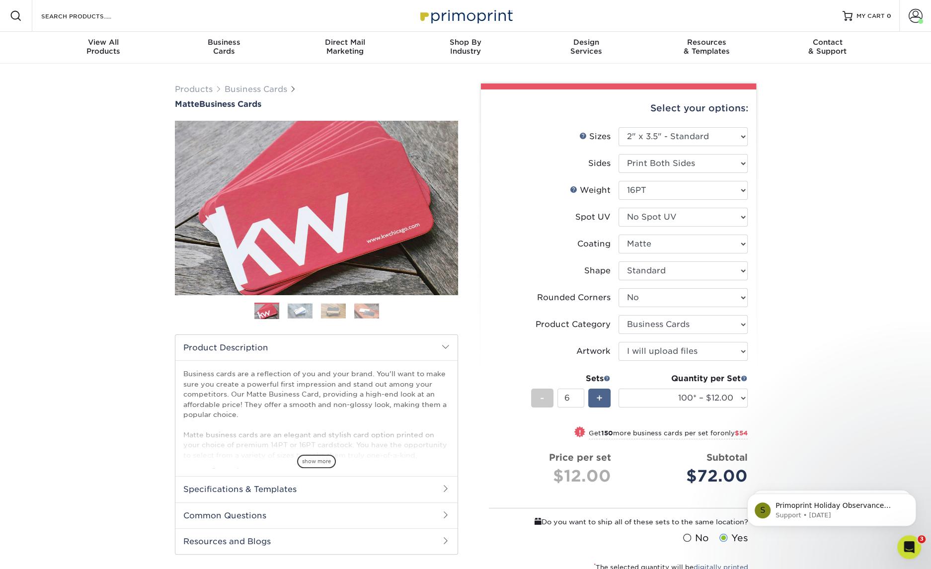
type input "7"
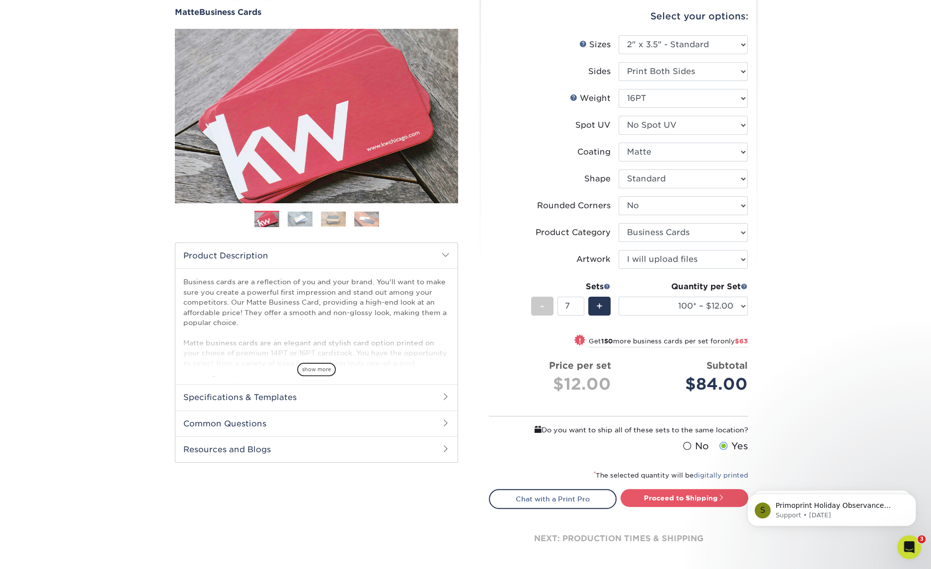
drag, startPoint x: 687, startPoint y: 445, endPoint x: 689, endPoint y: 451, distance: 5.8
click at [687, 445] on span at bounding box center [687, 445] width 8 height 9
click at [0, 0] on input "No" at bounding box center [0, 0] width 0 height 0
click at [695, 495] on link "Proceed to Shipping" at bounding box center [684, 498] width 128 height 18
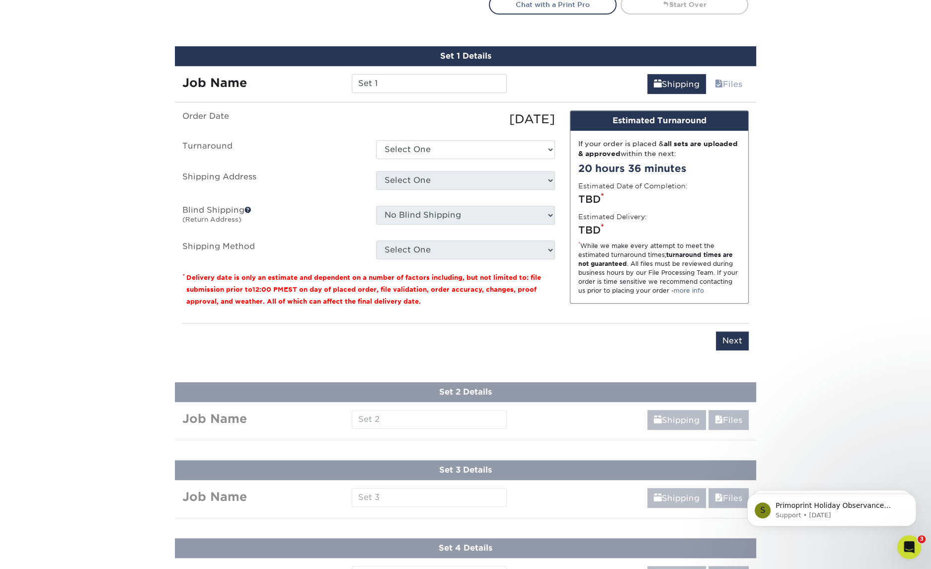
scroll to position [607, 0]
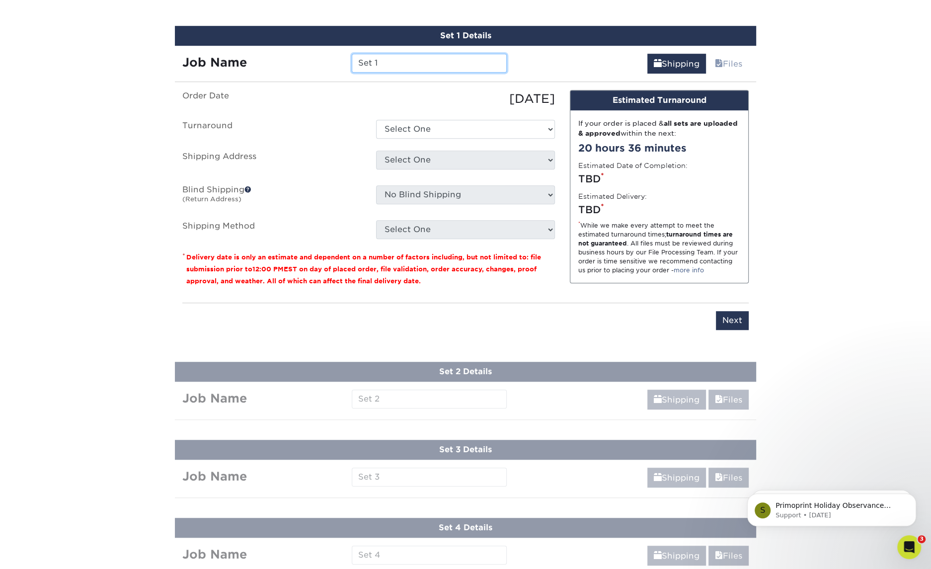
click at [430, 65] on input "Set 1" at bounding box center [429, 63] width 155 height 19
type input "[PERSON_NAME]"
click at [416, 122] on select "Select One 2-4 Business Days 2 Day Next Business Day" at bounding box center [465, 129] width 179 height 19
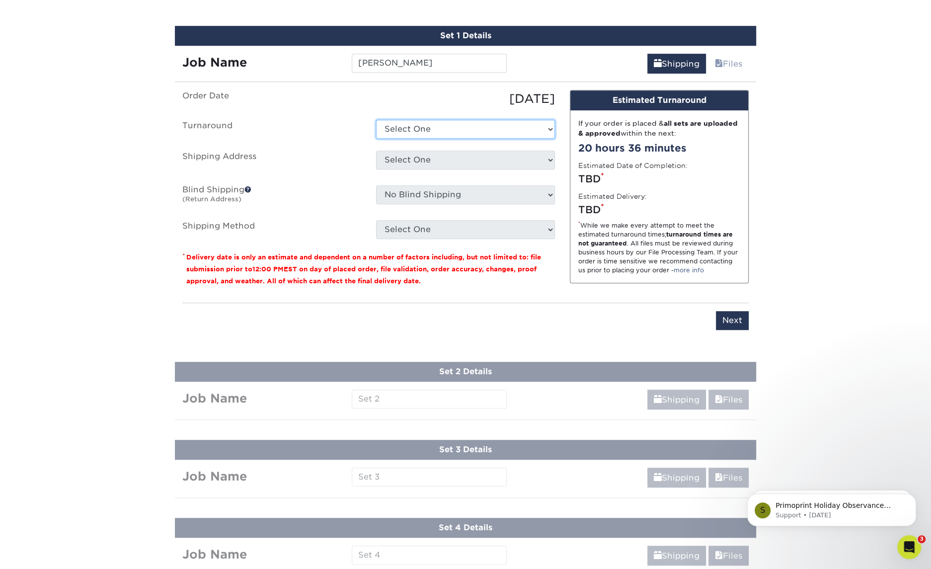
select select "47dbf4b1-3bfd-4687-b793-fcd3ee179f06"
click at [376, 120] on select "Select One 2-4 Business Days 2 Day Next Business Day" at bounding box center [465, 129] width 179 height 19
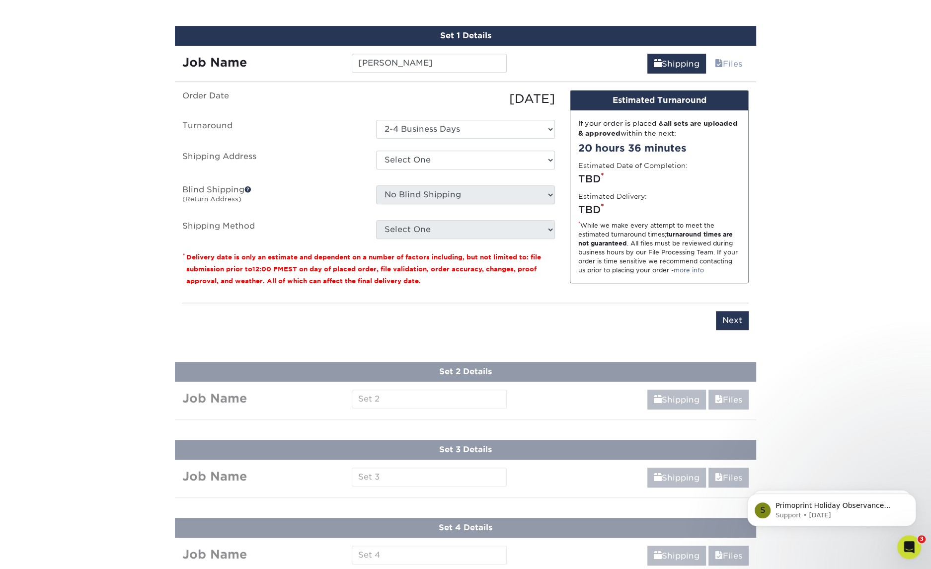
click at [420, 148] on ul "Order Date 09/22/2025 Turnaround Select One 2-4 Business Days 2 Day Next Busine…" at bounding box center [368, 164] width 373 height 149
click at [420, 156] on select "Select One Andy Molter - PW Dave Karston – GR Dave Karston – GR Dave Karston – …" at bounding box center [465, 160] width 179 height 19
select select "286232"
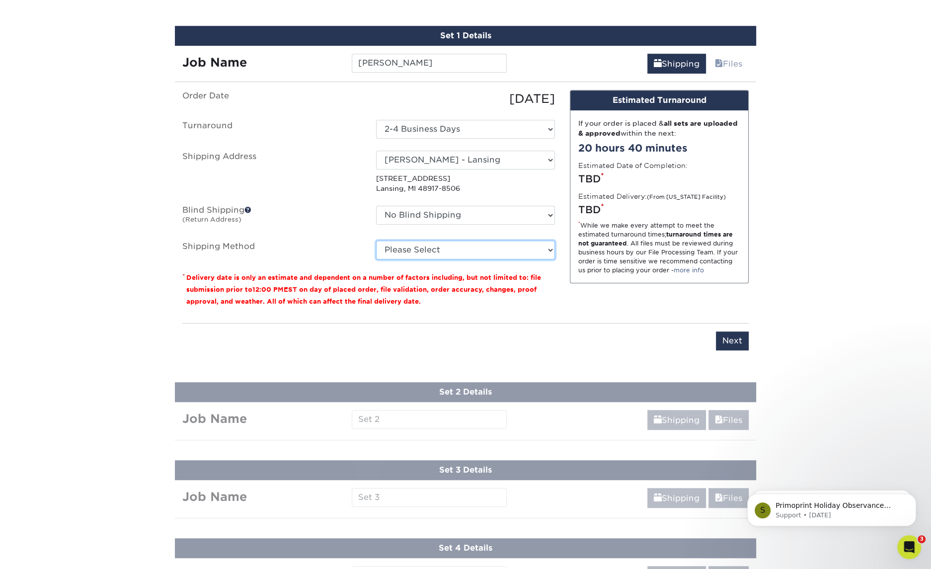
click at [423, 245] on select "Please Select Ground Shipping (+$7.84) 3 Day Shipping Service (+$15.34) 2 Day A…" at bounding box center [465, 249] width 179 height 19
select select "03"
click at [376, 240] on select "Please Select Ground Shipping (+$7.84) 3 Day Shipping Service (+$15.34) 2 Day A…" at bounding box center [465, 249] width 179 height 19
click at [737, 336] on input "Next" at bounding box center [732, 340] width 33 height 19
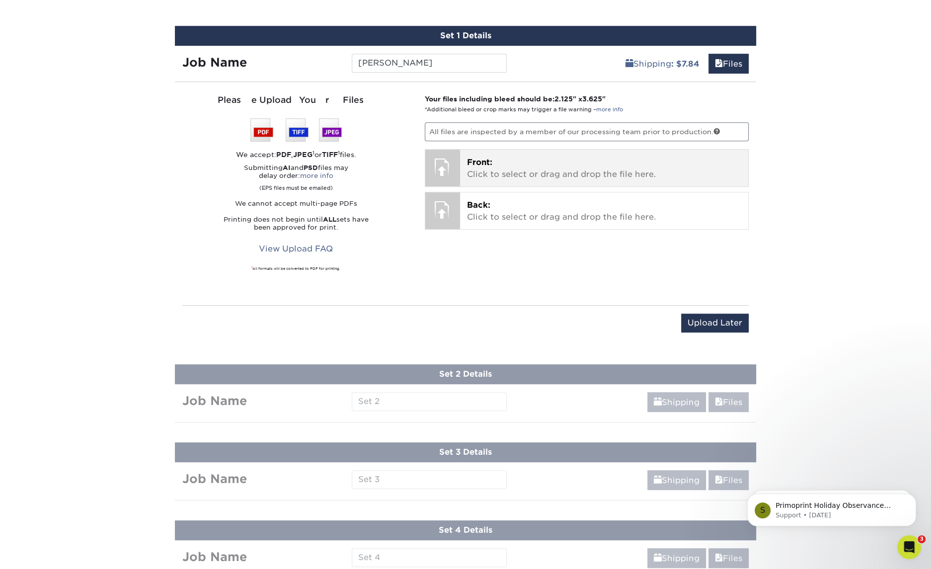
click at [524, 167] on p "Front: Click to select or drag and drop the file here." at bounding box center [604, 168] width 275 height 24
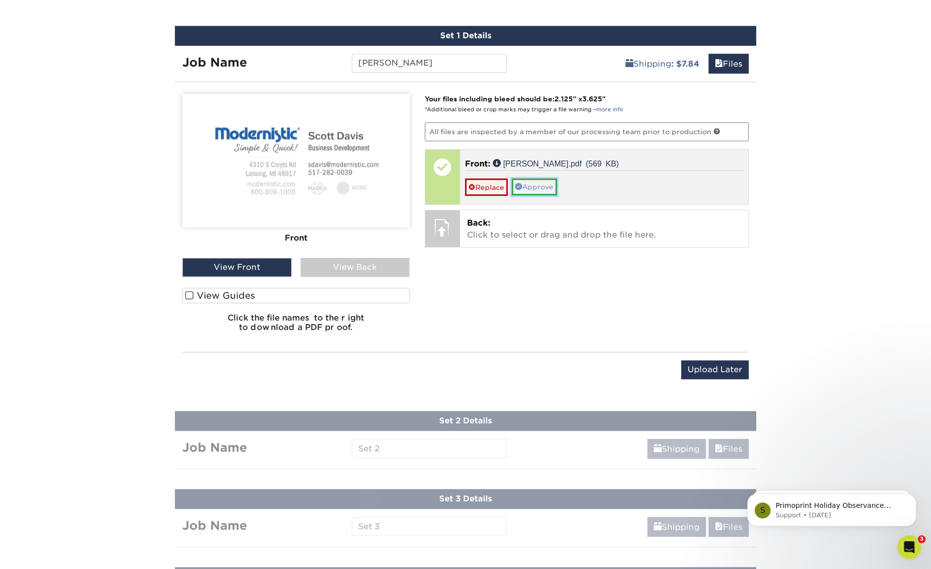
click at [541, 182] on link "Approve" at bounding box center [534, 186] width 45 height 17
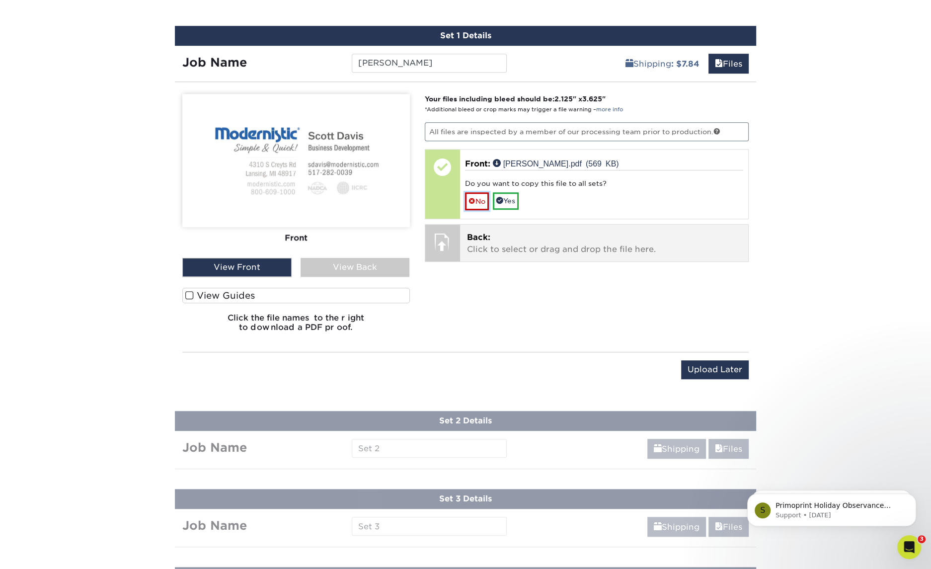
click at [479, 198] on link "No" at bounding box center [477, 200] width 24 height 17
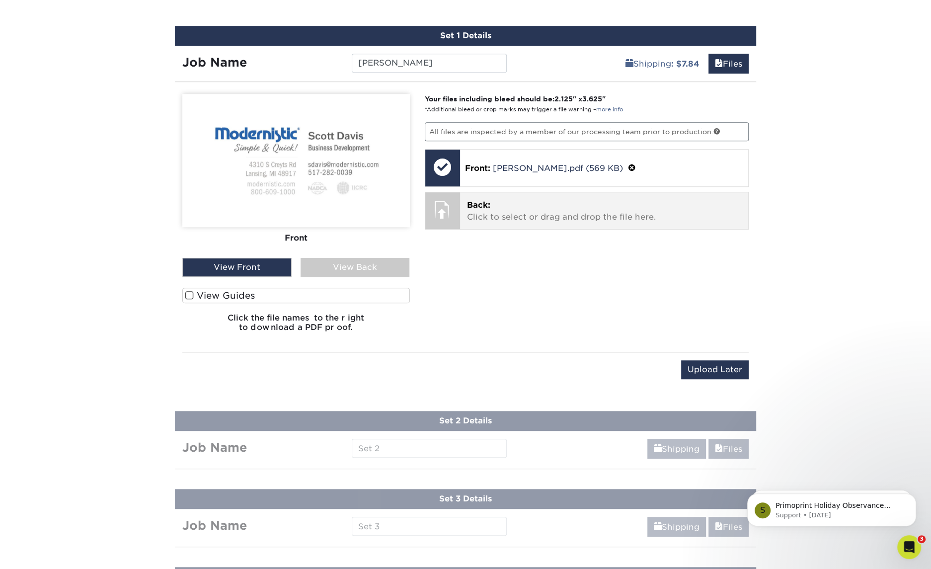
click at [493, 213] on p "Back: Click to select or drag and drop the file here." at bounding box center [604, 211] width 275 height 24
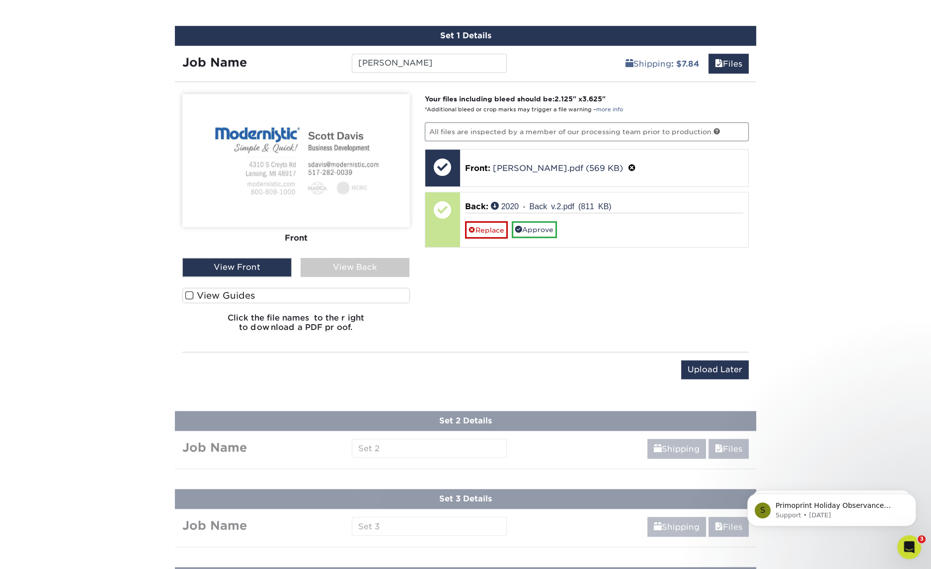
click at [351, 258] on div "View Back" at bounding box center [355, 267] width 109 height 19
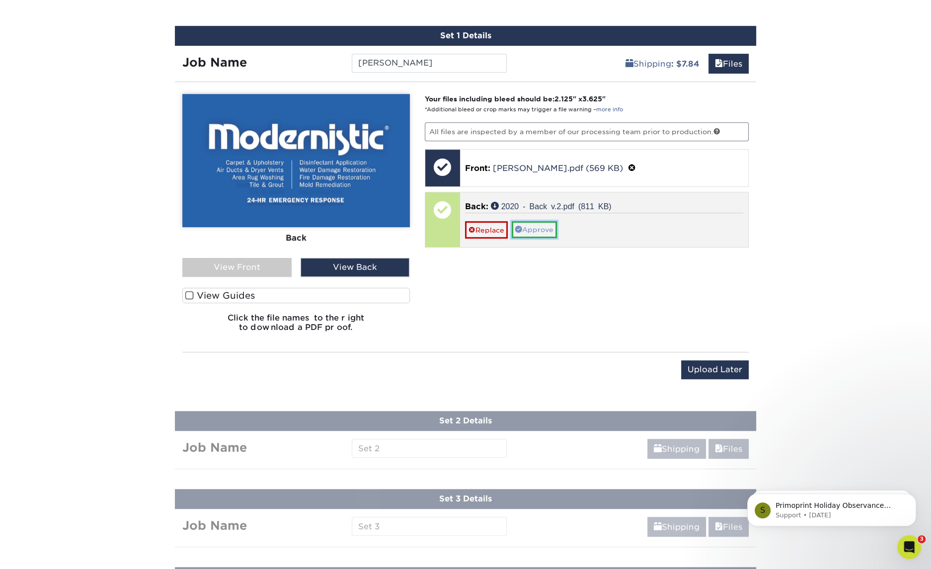
click at [530, 230] on link "Approve" at bounding box center [534, 229] width 45 height 17
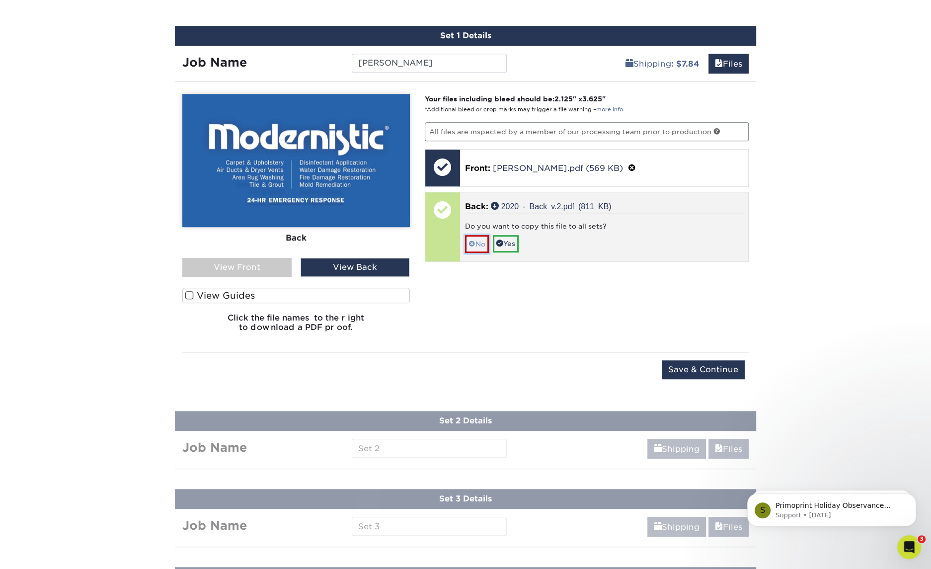
click at [479, 239] on link "No" at bounding box center [477, 243] width 24 height 17
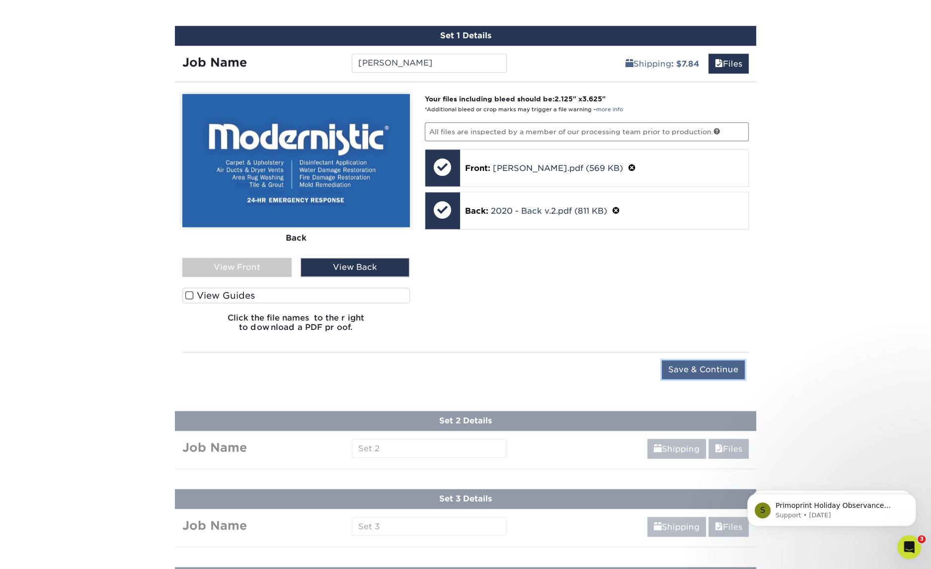
click at [708, 367] on input "Save & Continue" at bounding box center [703, 369] width 83 height 19
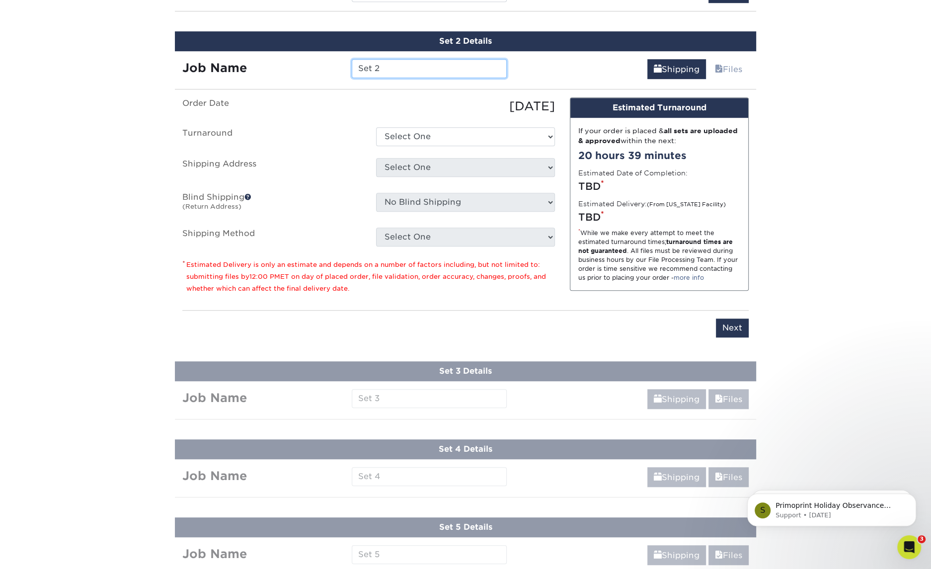
scroll to position [684, 0]
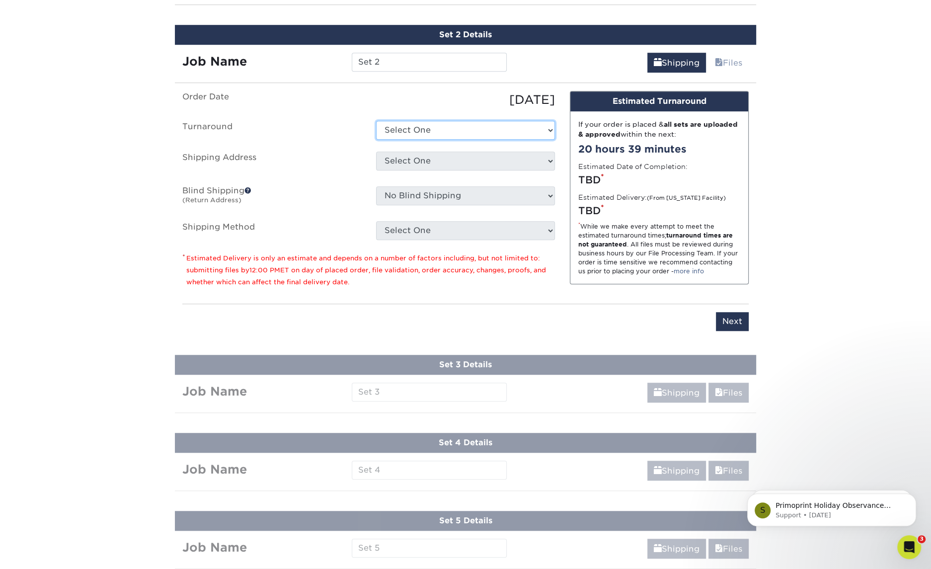
click at [464, 127] on select "Select One 2-4 Business Days 2 Day Next Business Day" at bounding box center [465, 130] width 179 height 19
select select "47dbf4b1-3bfd-4687-b793-fcd3ee179f06"
click at [376, 121] on select "Select One 2-4 Business Days 2 Day Next Business Day" at bounding box center [465, 130] width 179 height 19
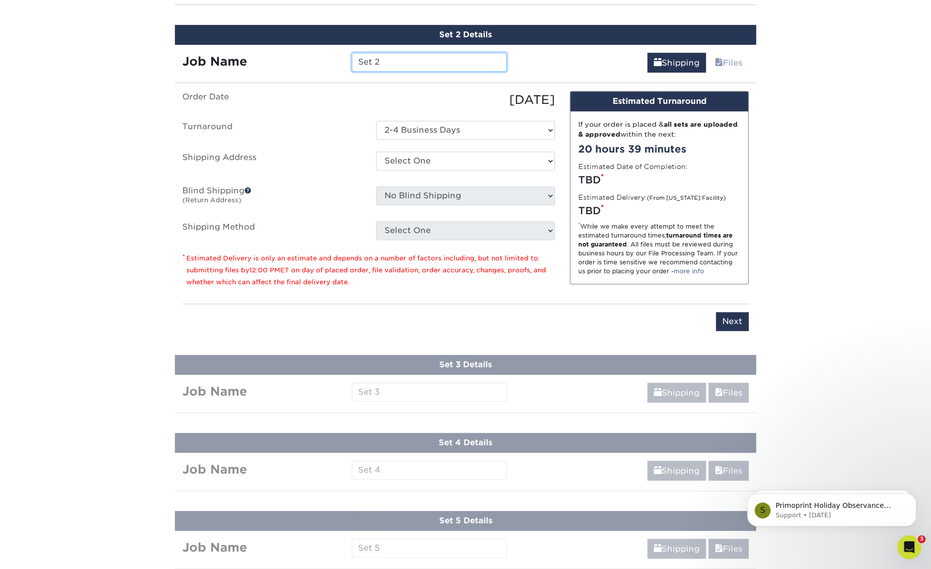
click at [418, 65] on input "Set 2" at bounding box center [429, 62] width 155 height 19
type input "Tony Perez"
click at [422, 128] on select "Select One 2-4 Business Days 2 Day Next Business Day" at bounding box center [465, 130] width 179 height 19
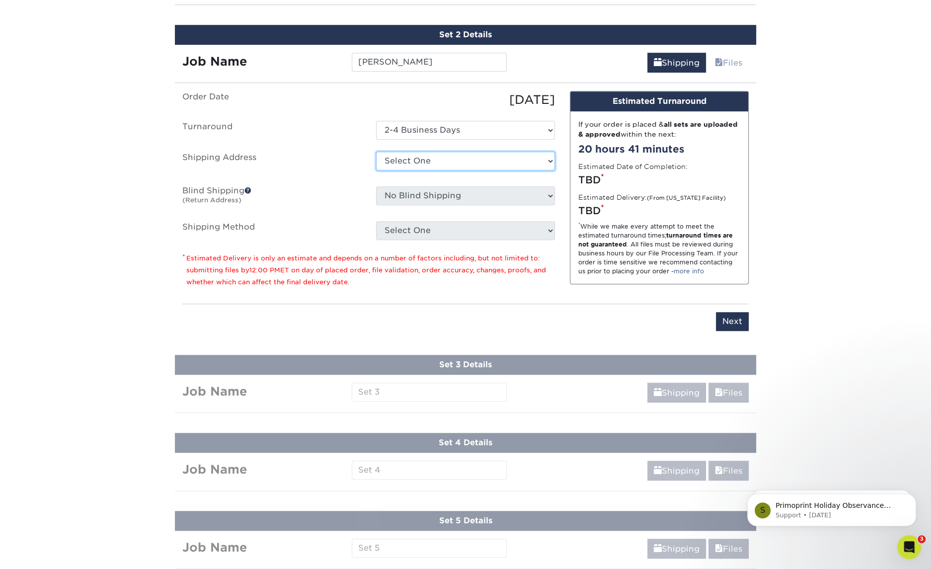
click at [402, 156] on select "Select One Andy Molter - PW Dave Karston – GR Dave Karston – GR Dave Karston – …" at bounding box center [465, 161] width 179 height 19
select select "281998"
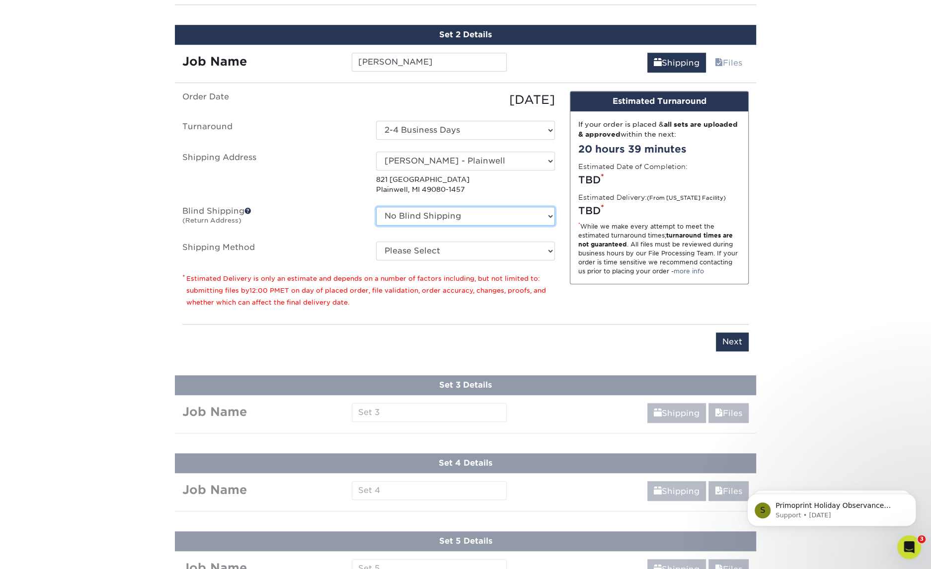
click at [448, 215] on select "No Blind Shipping Andy Molter - PW Dave Karston – GR Dave Karston – GR Dave Kar…" at bounding box center [465, 216] width 179 height 19
click at [500, 246] on select "Please Select Ground Shipping (+$7.84) 3 Day Shipping Service (+$18.69) 2 Day A…" at bounding box center [465, 250] width 179 height 19
select select "03"
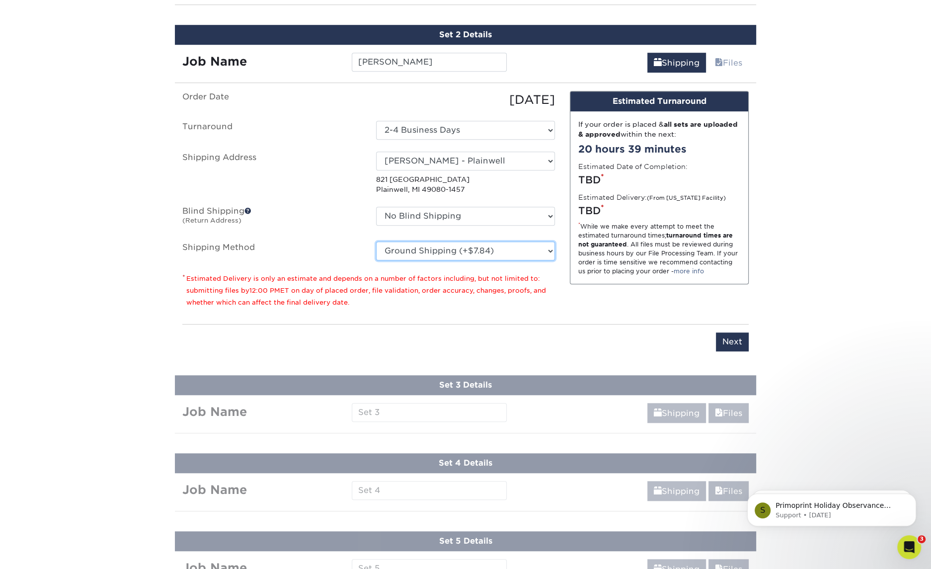
click at [376, 241] on select "Please Select Ground Shipping (+$7.84) 3 Day Shipping Service (+$18.69) 2 Day A…" at bounding box center [465, 250] width 179 height 19
click at [733, 339] on input "Next" at bounding box center [732, 341] width 33 height 19
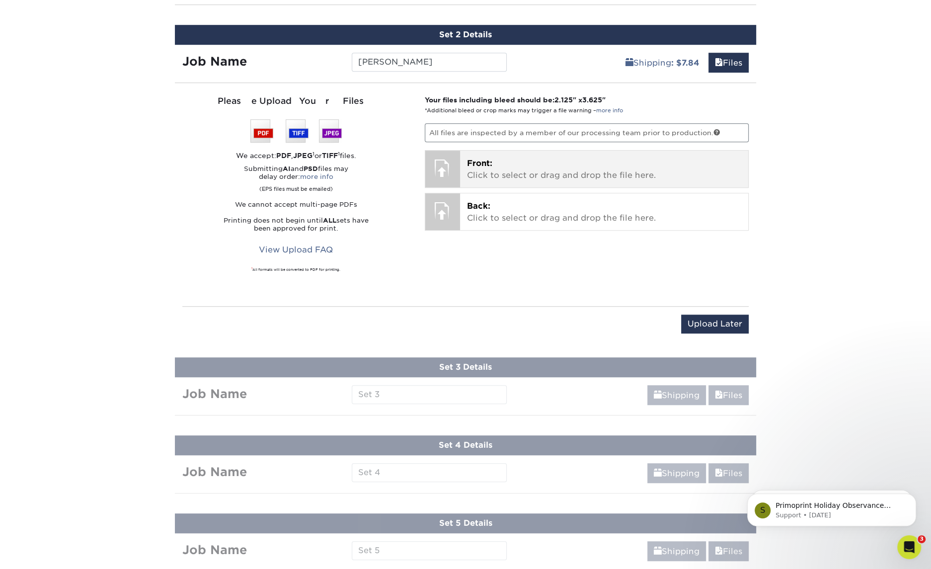
click at [504, 157] on p "Front: Click to select or drag and drop the file here." at bounding box center [604, 169] width 275 height 24
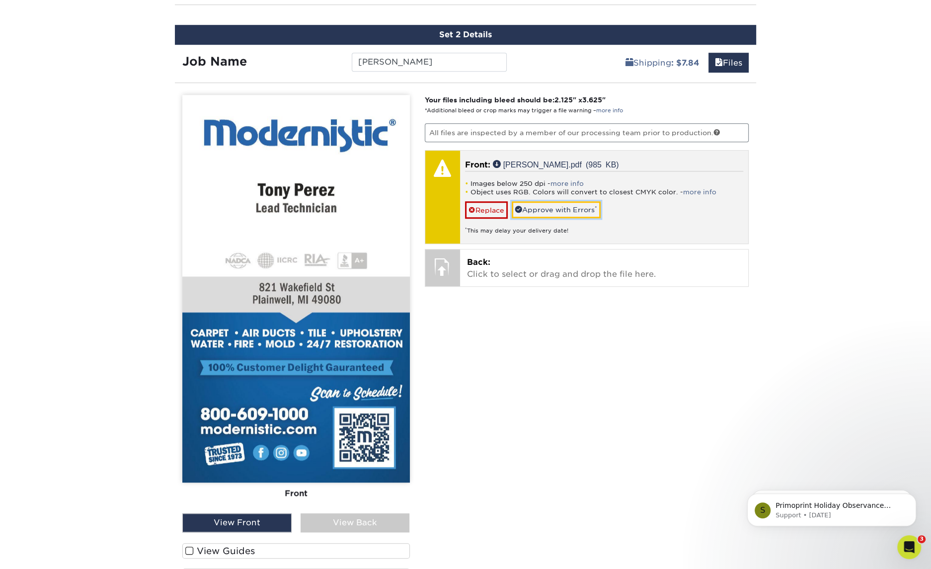
click at [538, 204] on link "Approve with Errors *" at bounding box center [556, 209] width 89 height 17
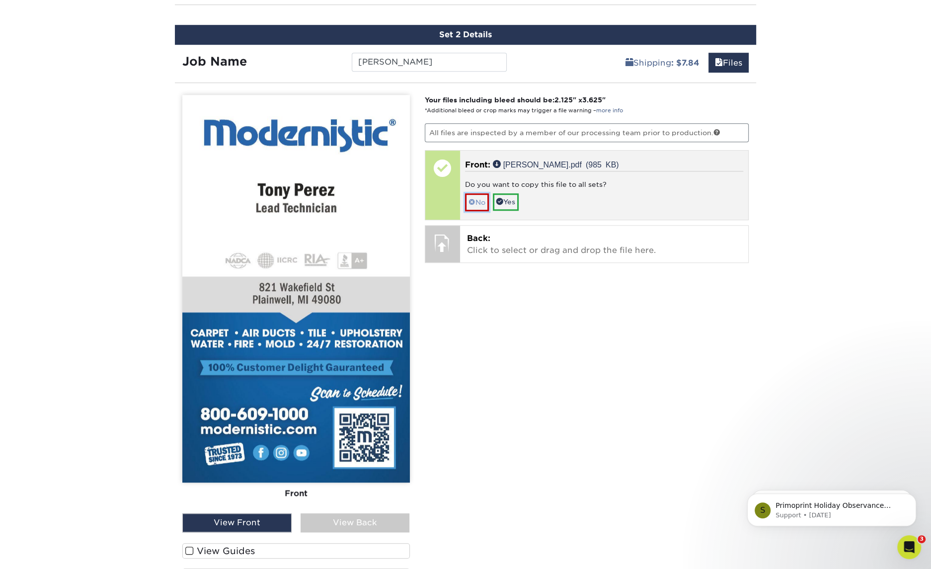
click at [472, 200] on span at bounding box center [471, 202] width 7 height 8
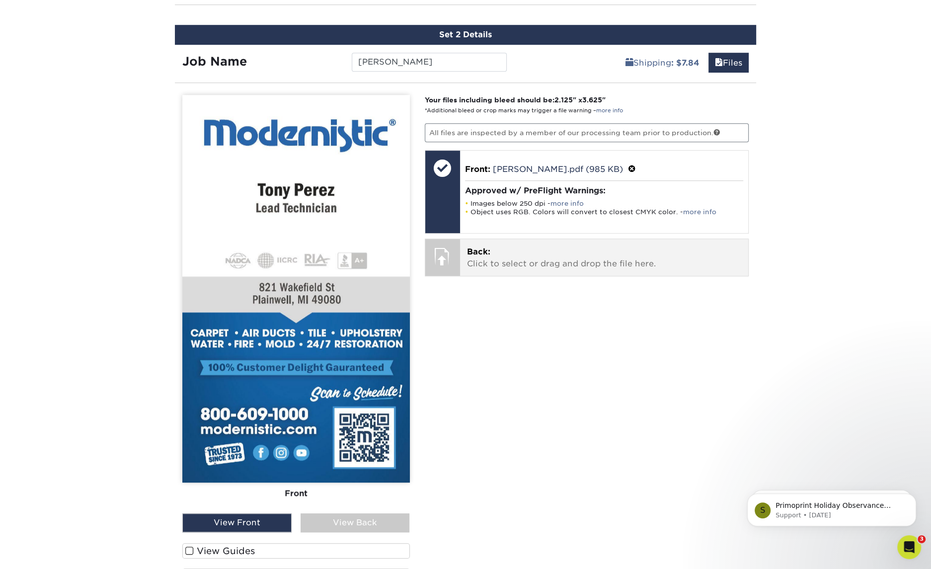
click at [517, 246] on p "Back: Click to select or drag and drop the file here." at bounding box center [604, 258] width 275 height 24
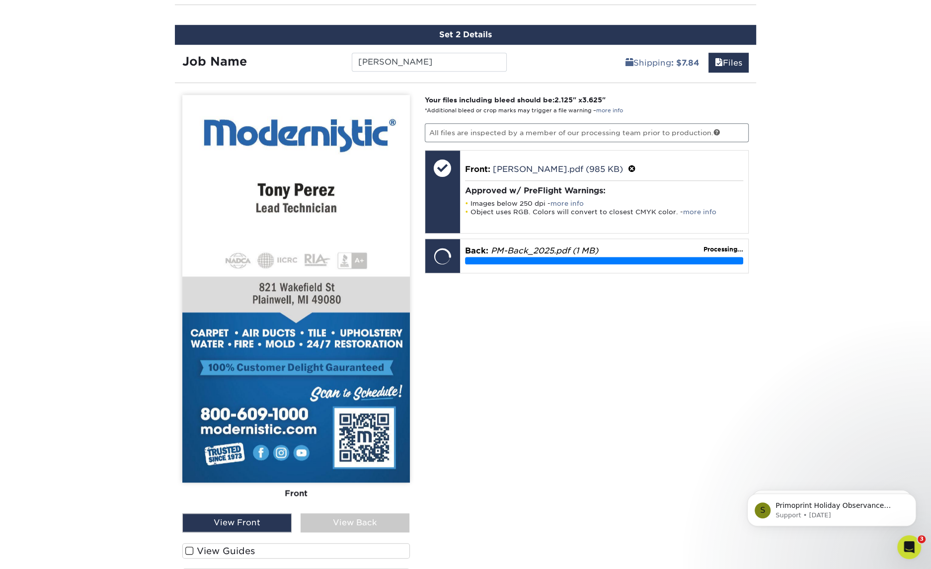
click at [352, 521] on div "View Back" at bounding box center [355, 522] width 109 height 19
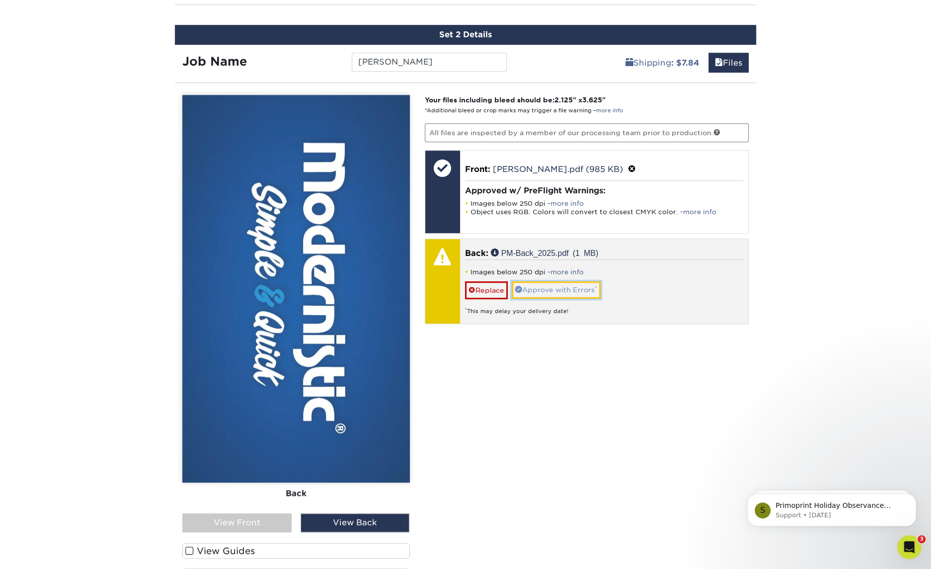
click at [554, 284] on link "Approve with Errors *" at bounding box center [556, 289] width 89 height 17
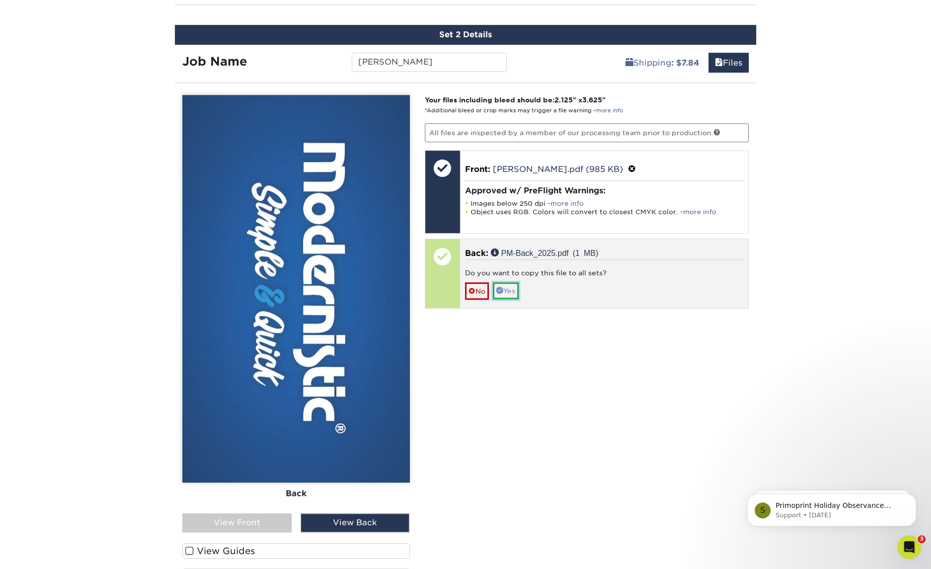
click at [508, 288] on link "Yes" at bounding box center [506, 290] width 26 height 17
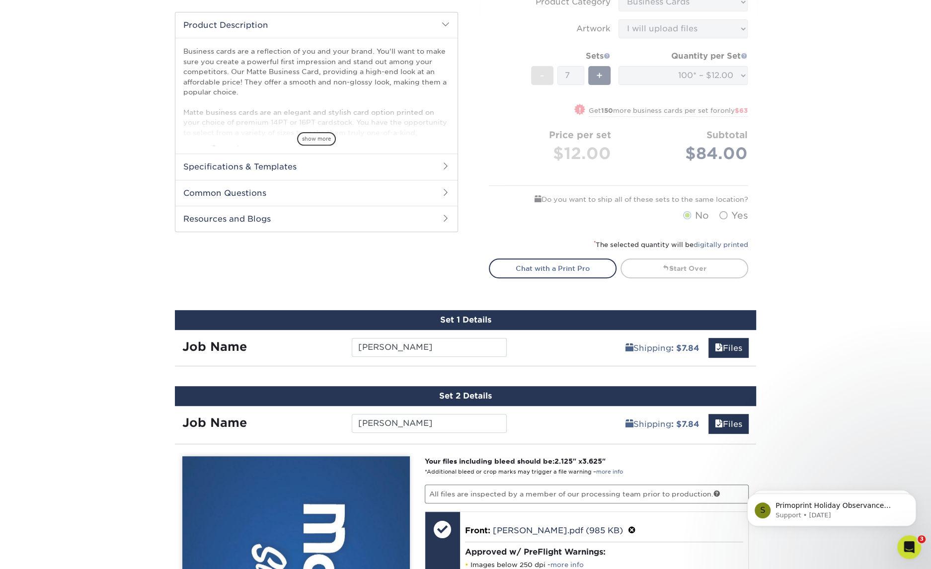
scroll to position [332, 0]
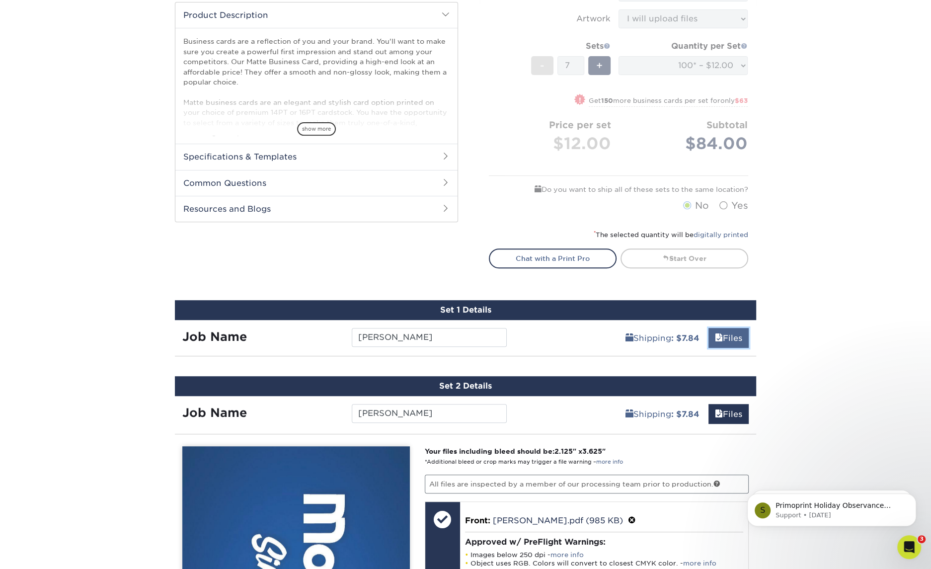
click at [722, 335] on link "Files" at bounding box center [728, 338] width 40 height 20
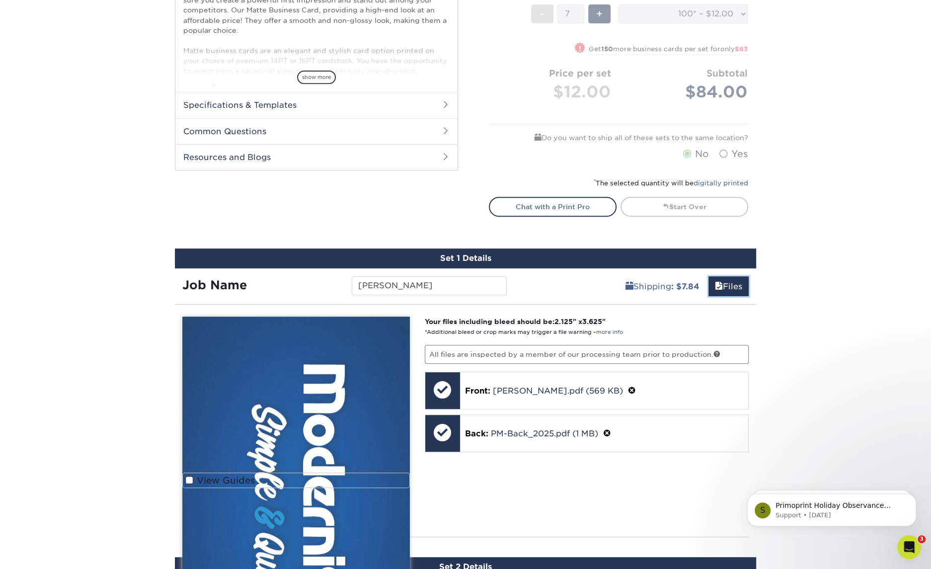
scroll to position [423, 0]
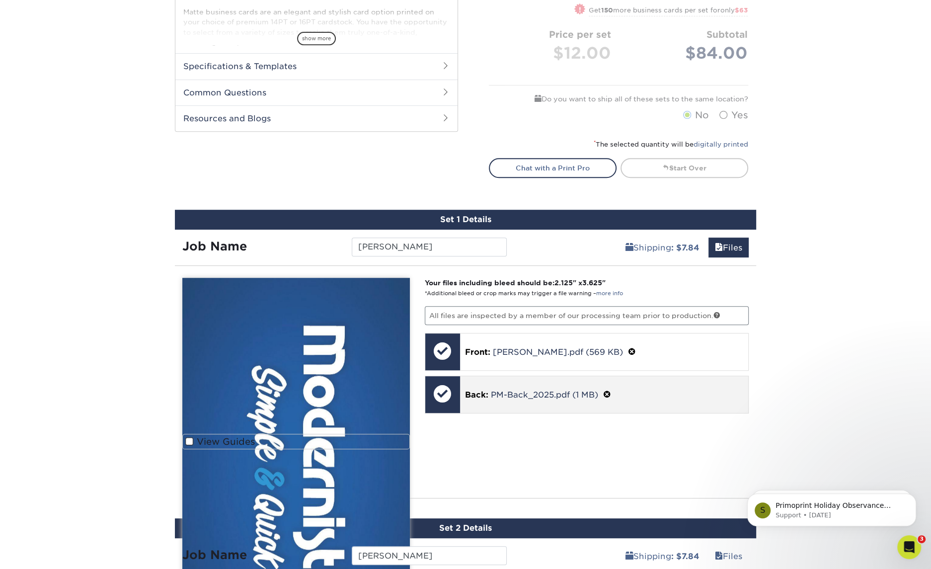
click at [607, 391] on span at bounding box center [607, 394] width 8 height 9
click at [480, 401] on link "Ok" at bounding box center [477, 406] width 24 height 17
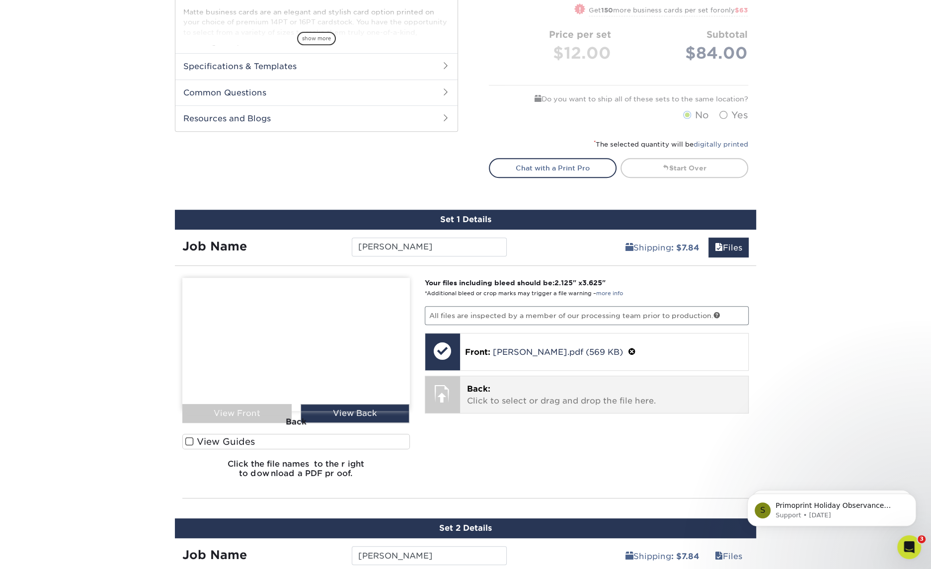
click at [490, 387] on p "Back: Click to select or drag and drop the file here." at bounding box center [604, 395] width 275 height 24
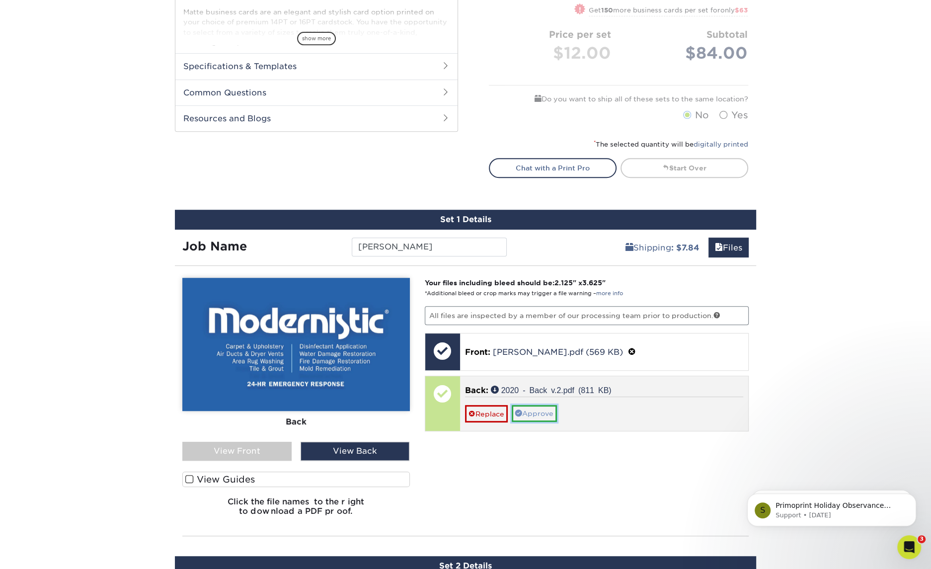
click at [543, 412] on link "Approve" at bounding box center [534, 413] width 45 height 17
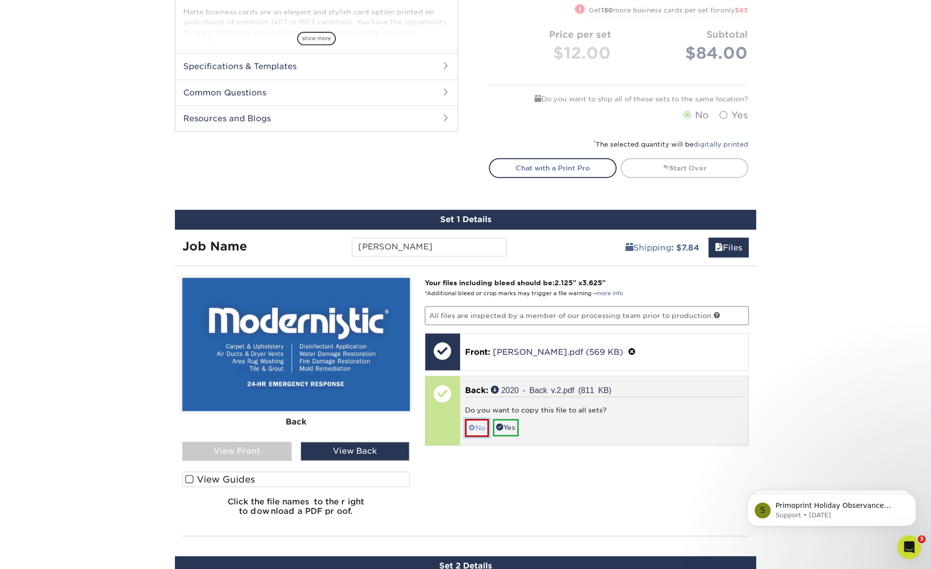
click at [480, 426] on link "No" at bounding box center [477, 427] width 24 height 17
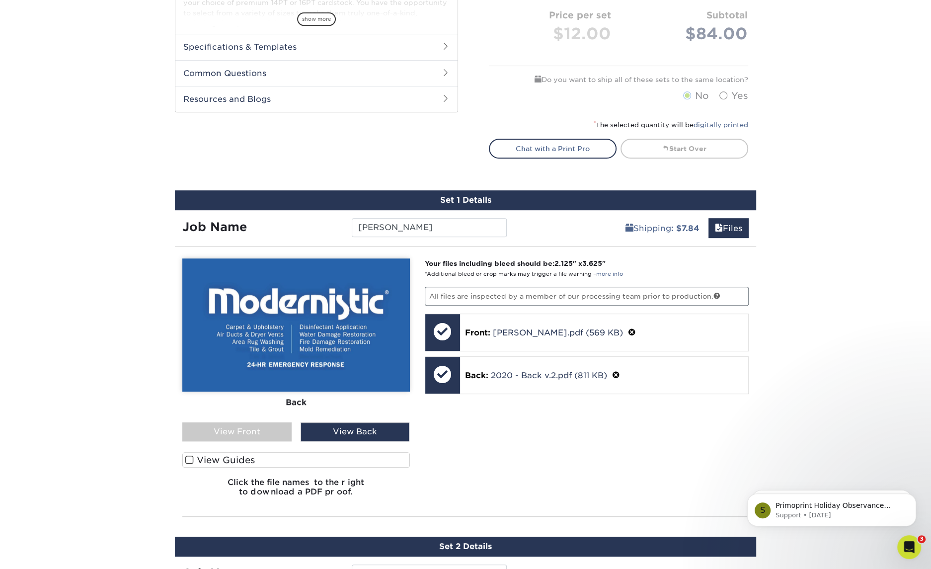
scroll to position [887, 0]
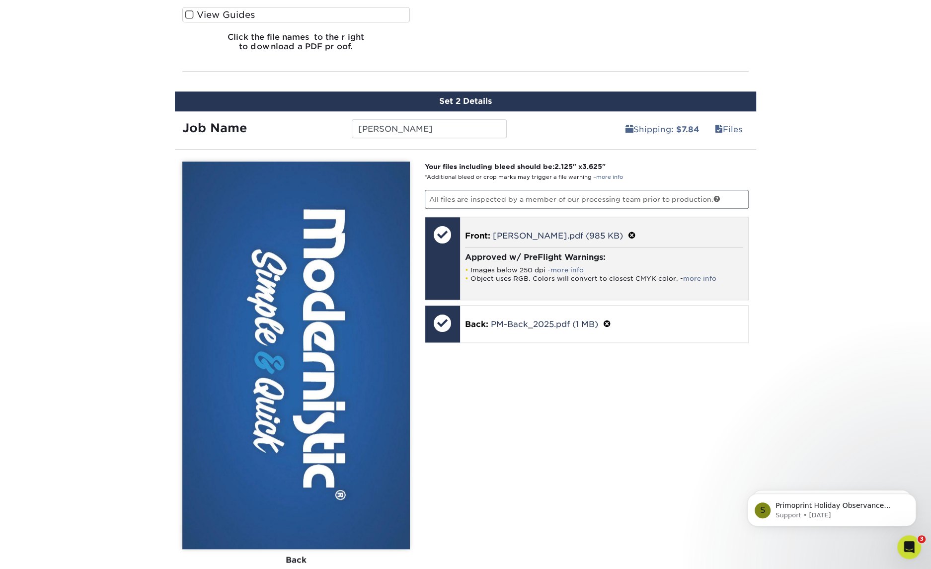
click at [686, 217] on div "Front: Tony Perez.pdf (985 KB) Approved w/ PreFlight Warnings: Images below 250…" at bounding box center [604, 258] width 289 height 82
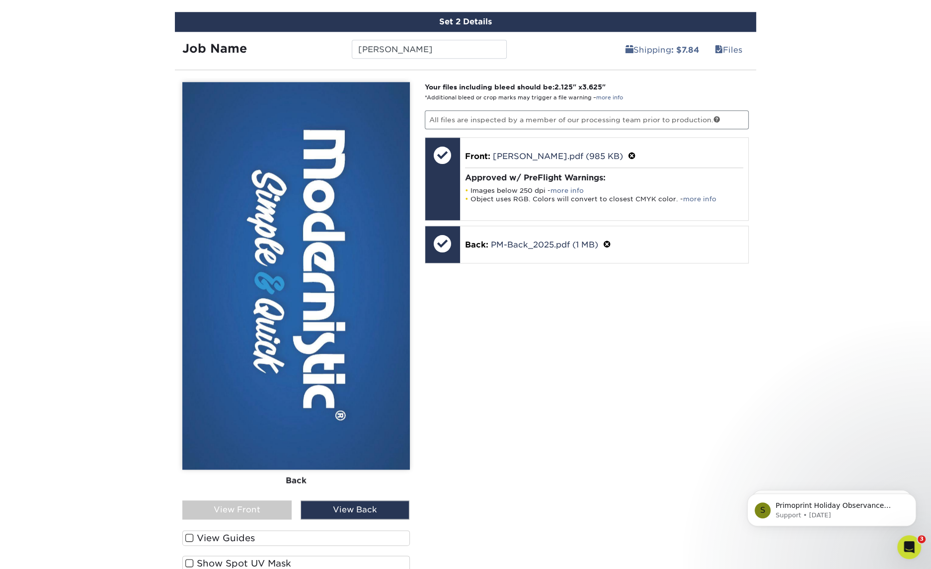
scroll to position [977, 0]
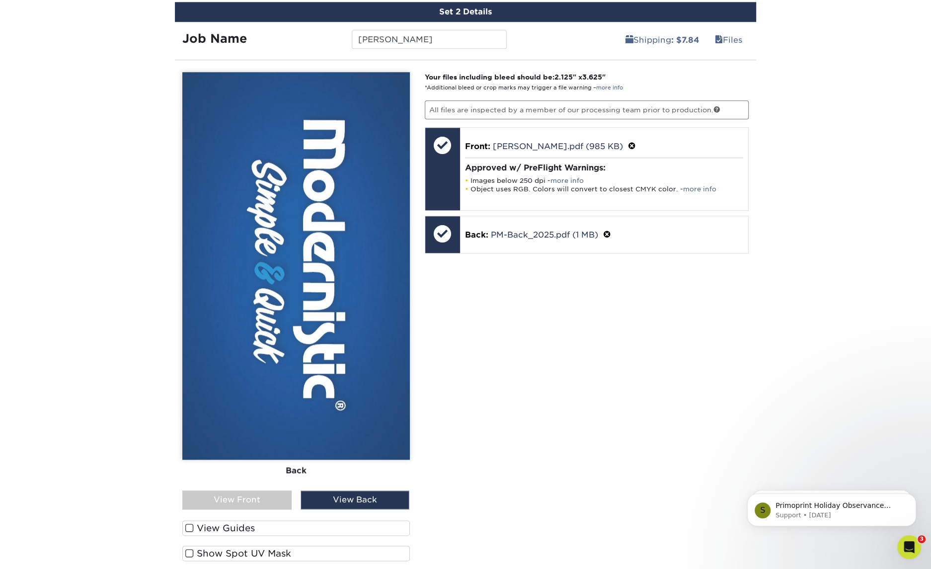
click at [247, 494] on div "View Front" at bounding box center [236, 499] width 109 height 19
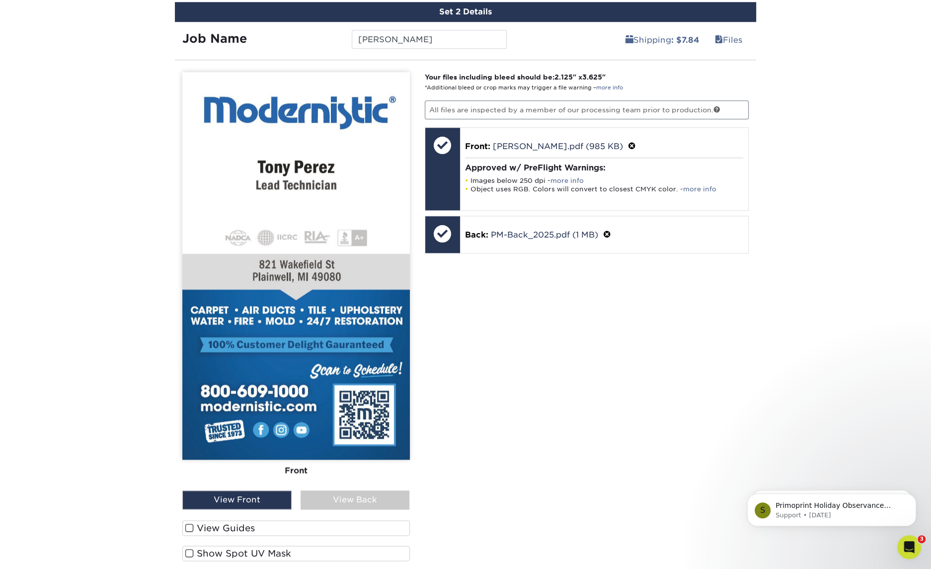
click at [247, 494] on div "View Front" at bounding box center [236, 499] width 109 height 19
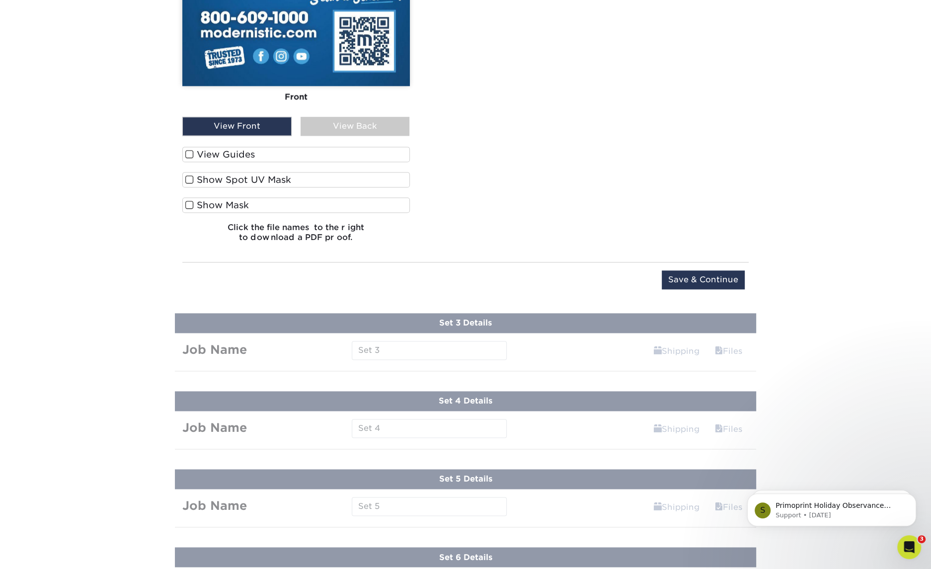
scroll to position [1428, 0]
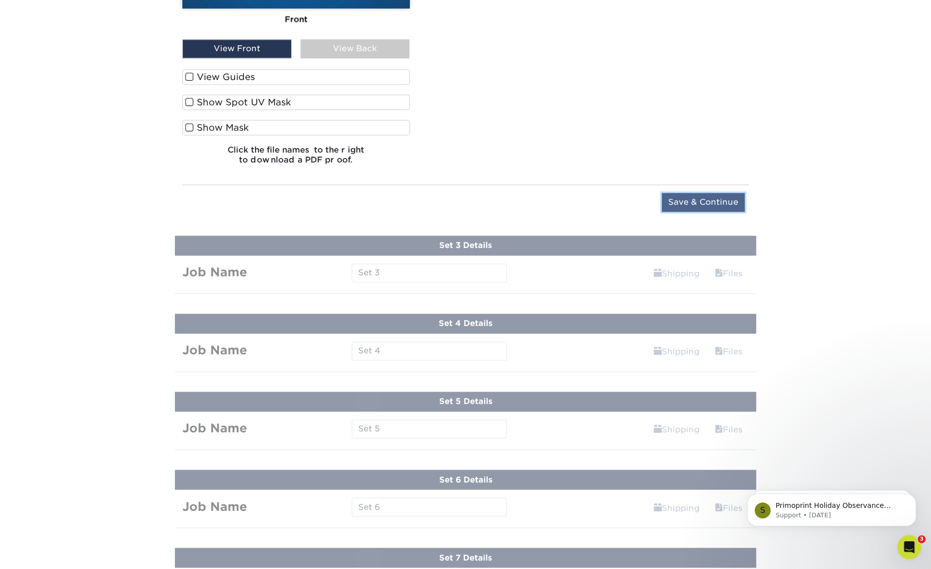
click at [718, 200] on input "Save & Continue" at bounding box center [703, 202] width 83 height 19
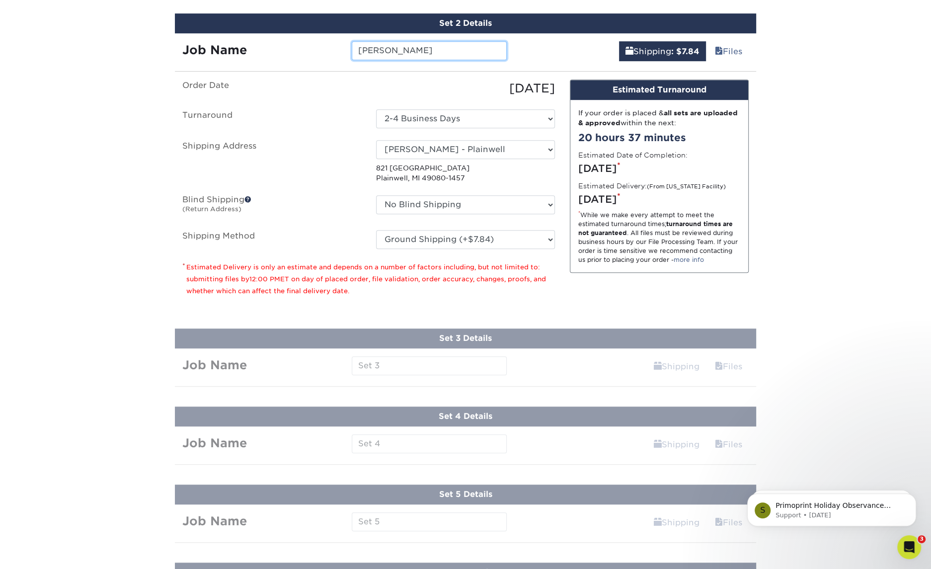
scroll to position [697, 0]
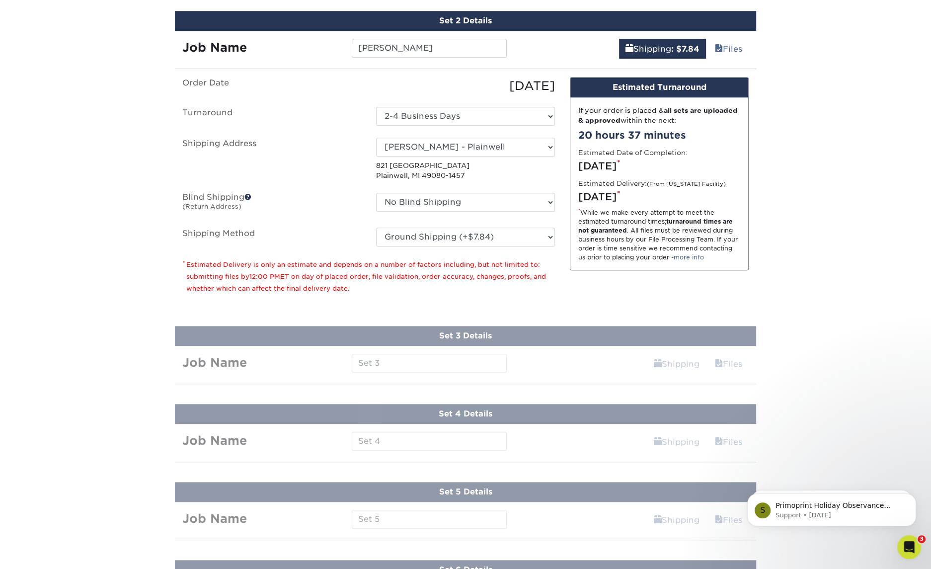
click at [574, 366] on div "Products Business Cards Matte Business Cards Previous Next 100 $ 9" at bounding box center [465, 37] width 931 height 1342
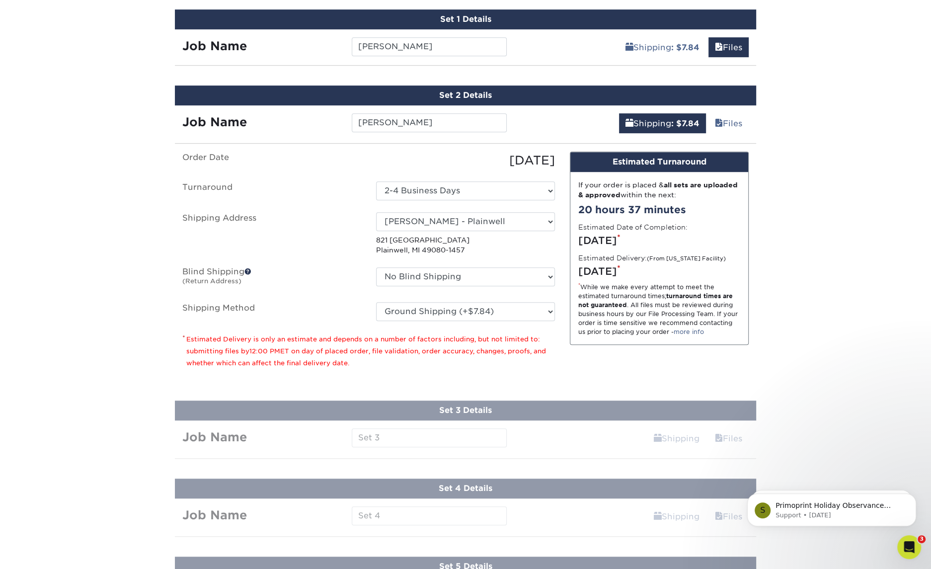
scroll to position [622, 0]
click at [729, 120] on link "Files" at bounding box center [728, 124] width 40 height 20
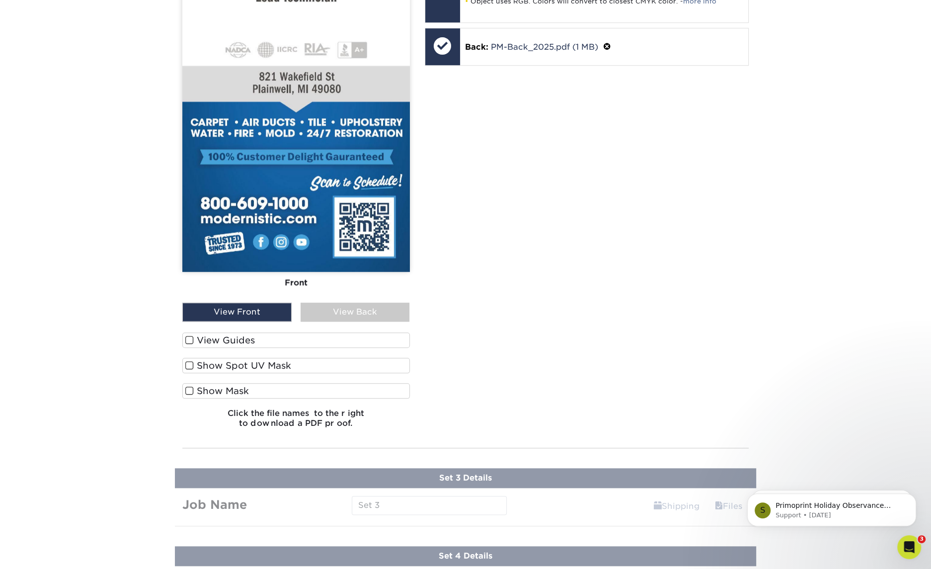
scroll to position [1094, 0]
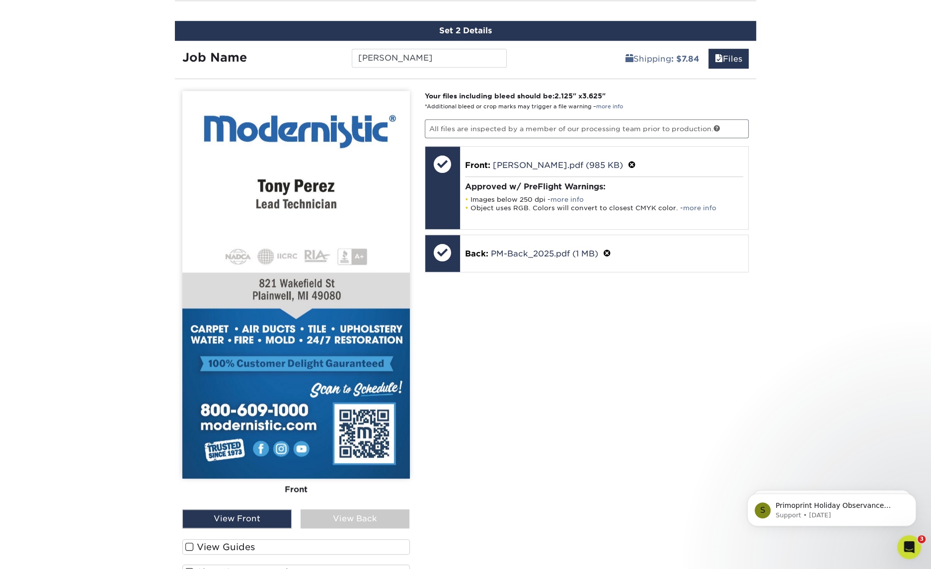
scroll to position [687, 0]
click at [652, 60] on link "Shipping : $7.84" at bounding box center [662, 59] width 87 height 20
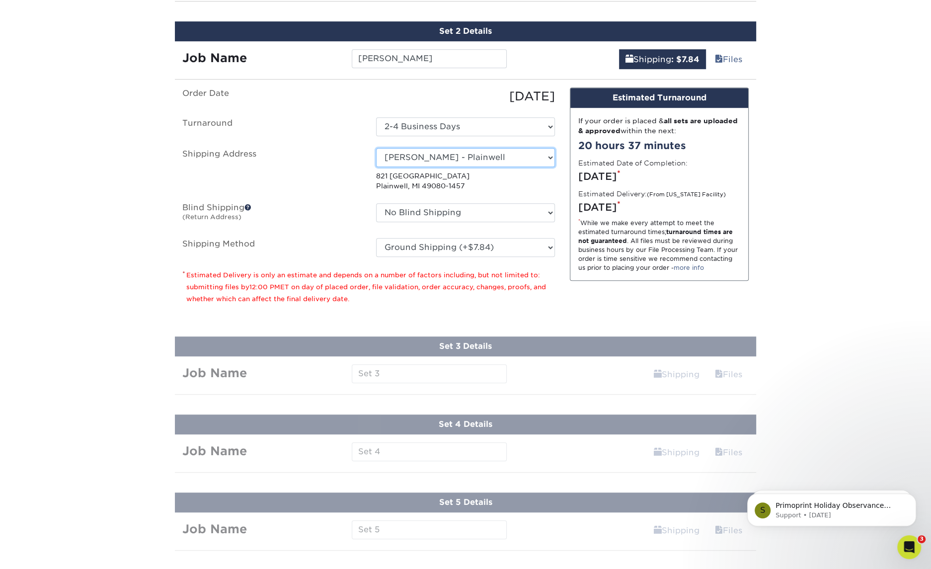
click at [481, 155] on select "Select One Andy Molter - PW Dave Karston – GR Dave Karston – GR Dave Karston – …" at bounding box center [465, 157] width 179 height 19
click at [376, 148] on select "Select One Andy Molter - PW Dave Karston – GR Dave Karston – GR Dave Karston – …" at bounding box center [465, 157] width 179 height 19
click at [680, 371] on link "Shipping" at bounding box center [676, 374] width 59 height 20
click at [727, 368] on link "Files" at bounding box center [728, 374] width 40 height 20
drag, startPoint x: 495, startPoint y: 342, endPoint x: 463, endPoint y: 366, distance: 40.1
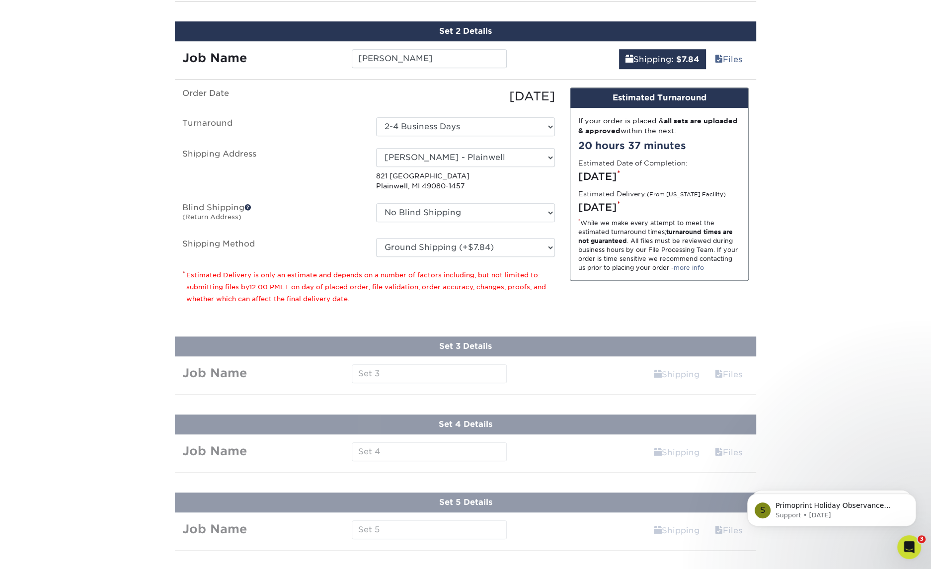
click at [495, 342] on div "Products Business Cards Matte Business Cards Previous Next 100 $ 9" at bounding box center [465, 48] width 931 height 1342
drag, startPoint x: 443, startPoint y: 381, endPoint x: 442, endPoint y: 374, distance: 7.0
click at [443, 380] on div "Products Business Cards Matte Business Cards Previous Next 100 $ 9" at bounding box center [465, 48] width 931 height 1342
click at [442, 374] on div "Products Business Cards Matte Business Cards Previous Next 100 $ 9" at bounding box center [465, 48] width 931 height 1342
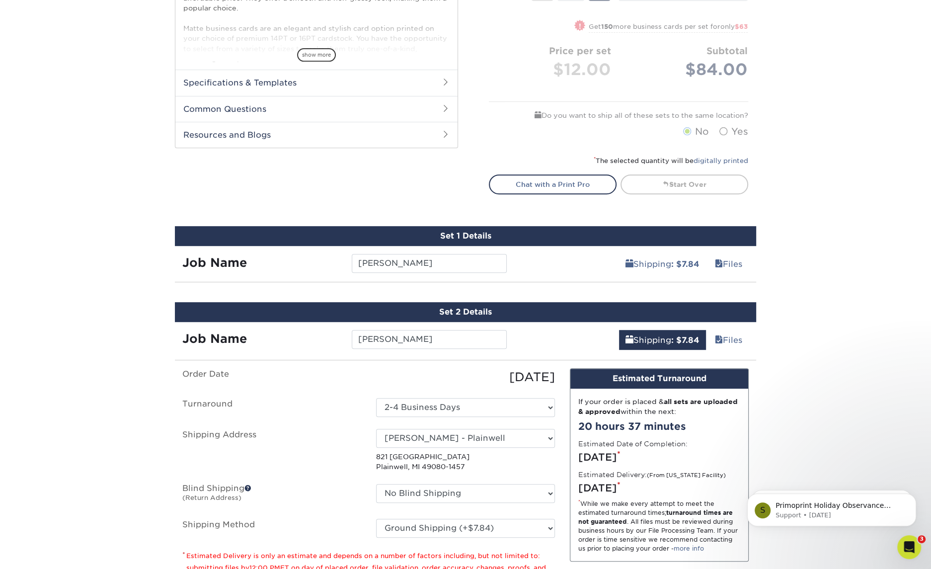
scroll to position [412, 0]
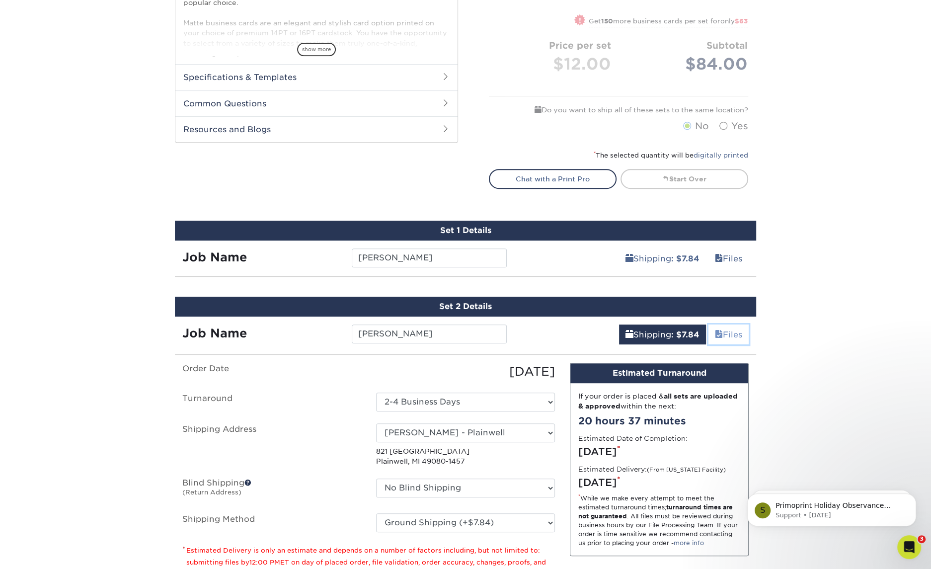
click at [732, 331] on link "Files" at bounding box center [728, 334] width 40 height 20
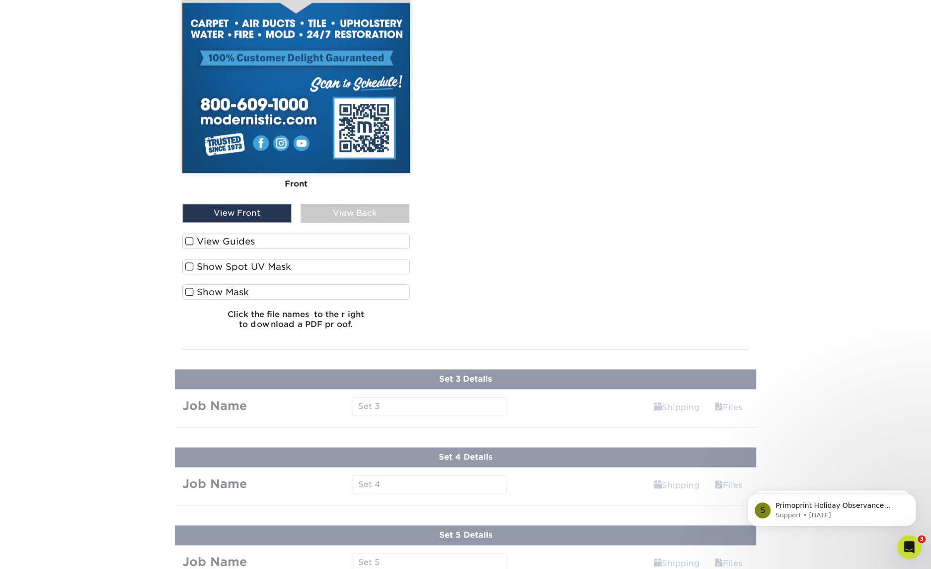
click at [660, 311] on div "Your files including bleed should be: 2.125 " x 3.625 " *Additional bleed or cr…" at bounding box center [586, 60] width 339 height 551
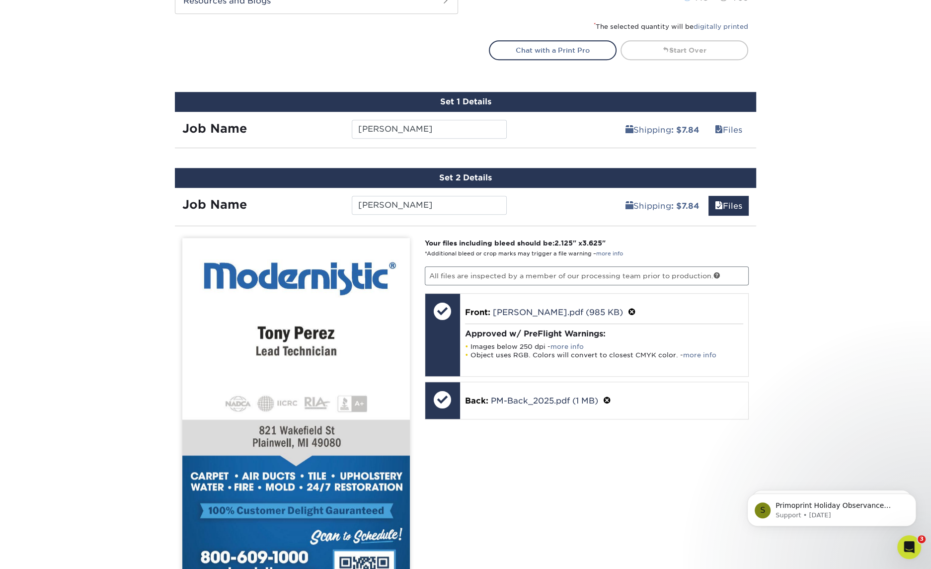
scroll to position [538, 0]
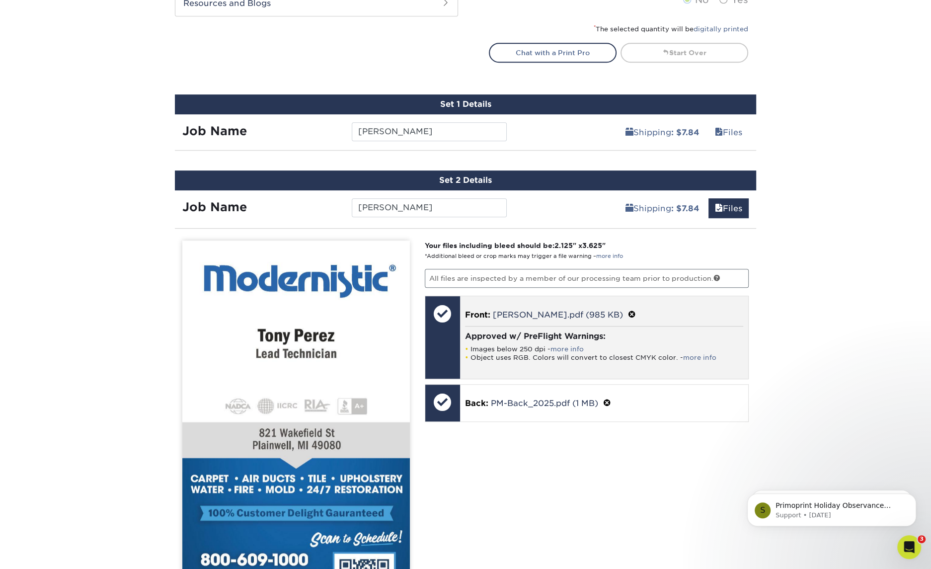
click at [649, 345] on li "Images below 250 dpi - more info" at bounding box center [604, 349] width 279 height 8
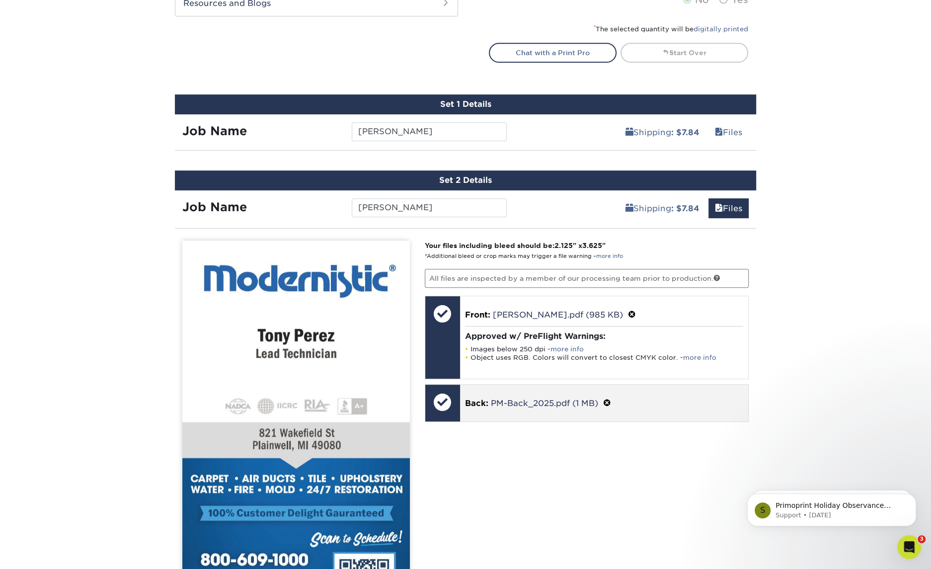
click at [659, 397] on p "Back: PM-Back_2025.pdf (1 MB)" at bounding box center [604, 402] width 279 height 13
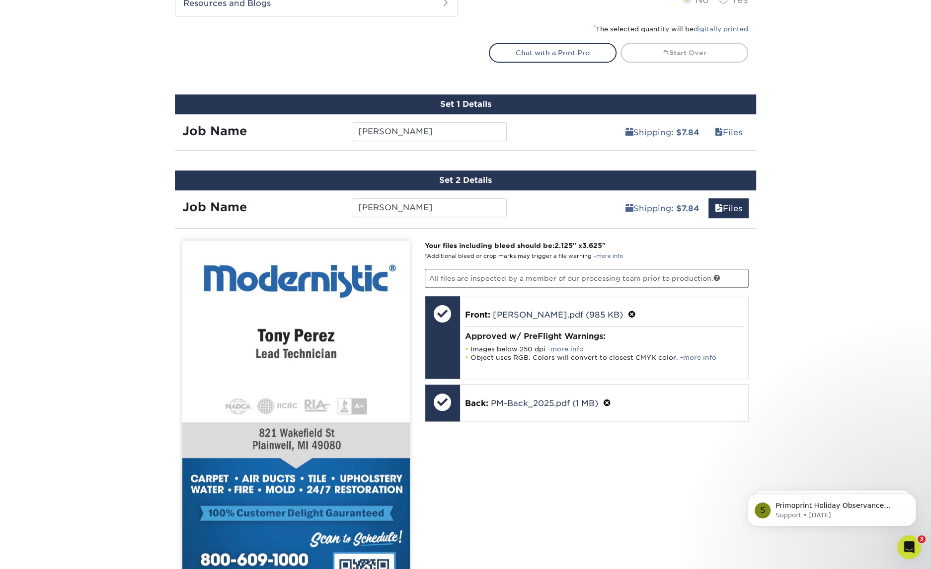
click at [534, 204] on div "Shipping : $7.84 Files Continue" at bounding box center [635, 205] width 242 height 30
drag, startPoint x: 537, startPoint y: 180, endPoint x: 551, endPoint y: 149, distance: 35.1
click at [536, 180] on div "Set 2 Details" at bounding box center [465, 180] width 581 height 20
click at [564, 116] on div "Shipping : $7.84 Files" at bounding box center [635, 128] width 242 height 28
drag, startPoint x: 566, startPoint y: 136, endPoint x: 580, endPoint y: 133, distance: 14.6
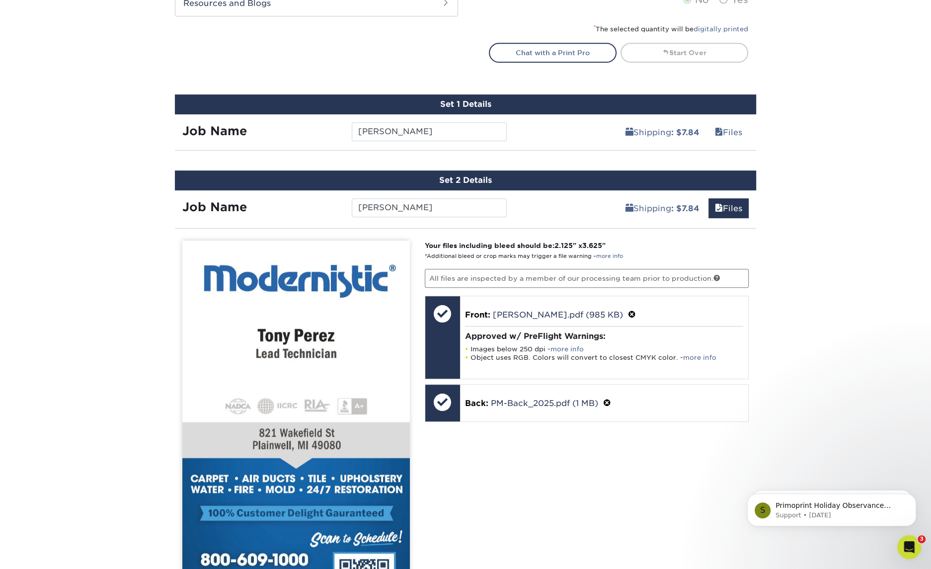
click at [565, 136] on div "Shipping : $7.84 Files" at bounding box center [635, 128] width 242 height 28
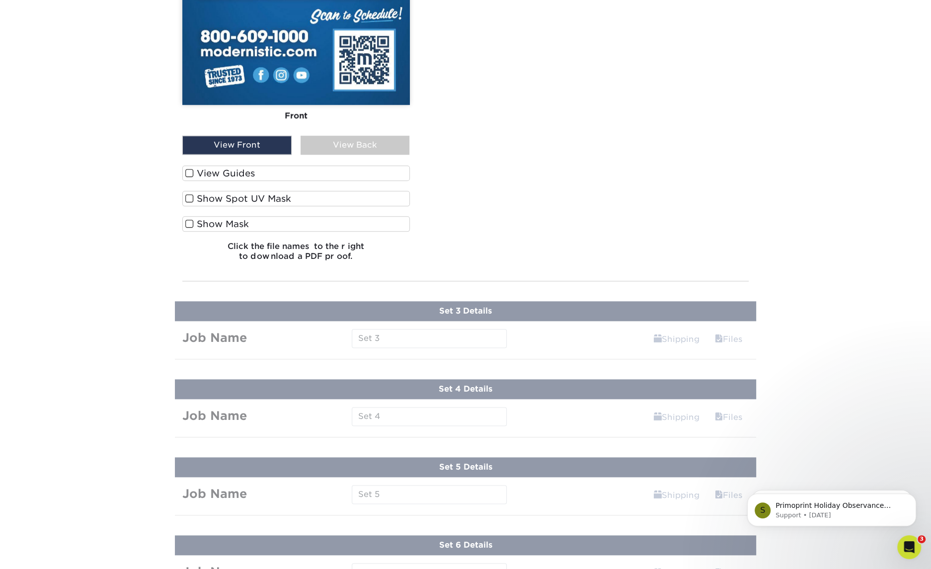
scroll to position [1096, 0]
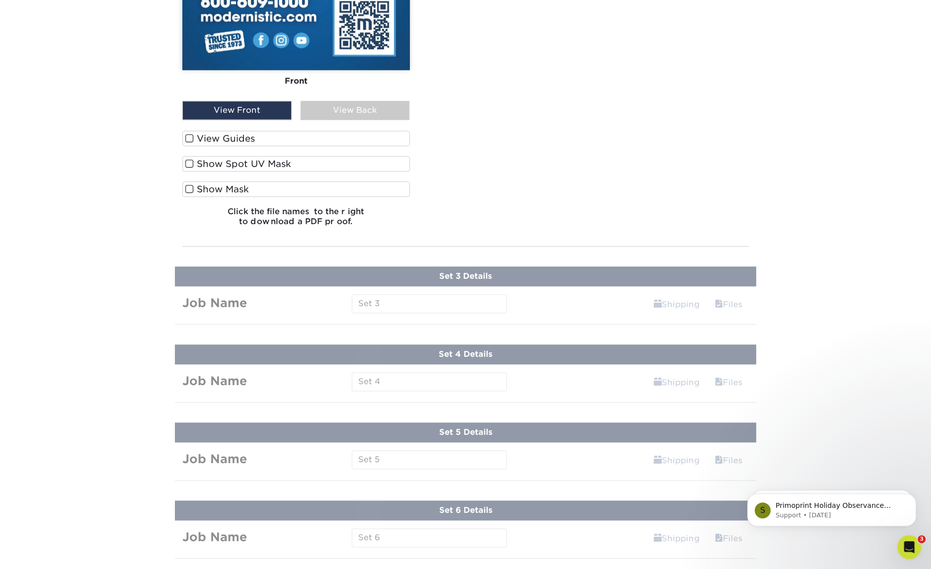
drag, startPoint x: 496, startPoint y: 212, endPoint x: 357, endPoint y: 205, distance: 138.8
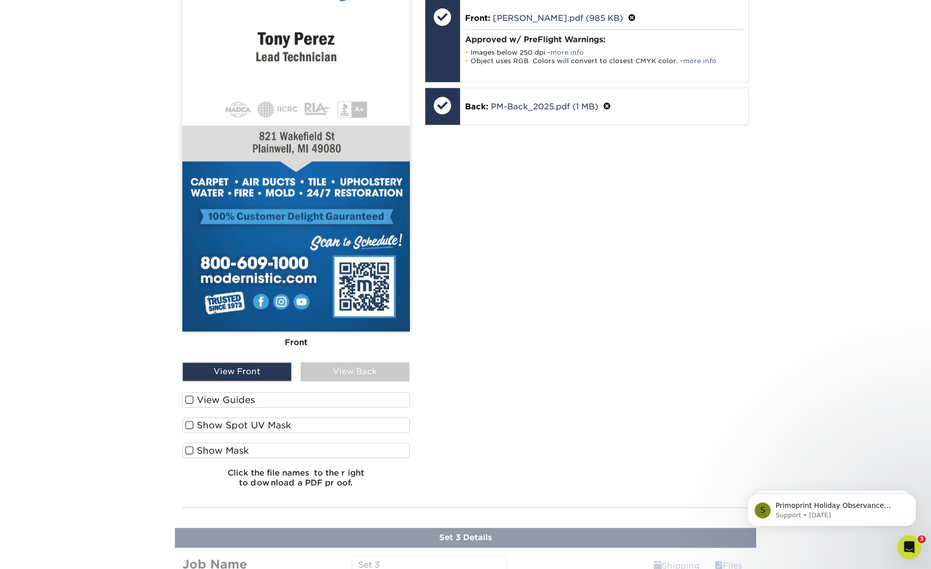
scroll to position [824, 0]
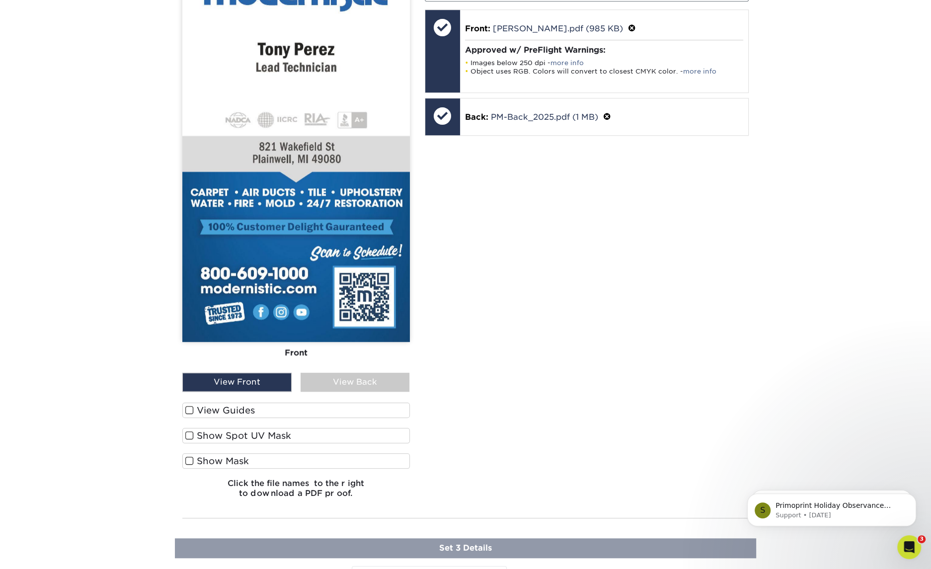
click at [538, 195] on div "Your files including bleed should be: 2.125 " x 3.625 " *Additional bleed or cr…" at bounding box center [586, 229] width 339 height 551
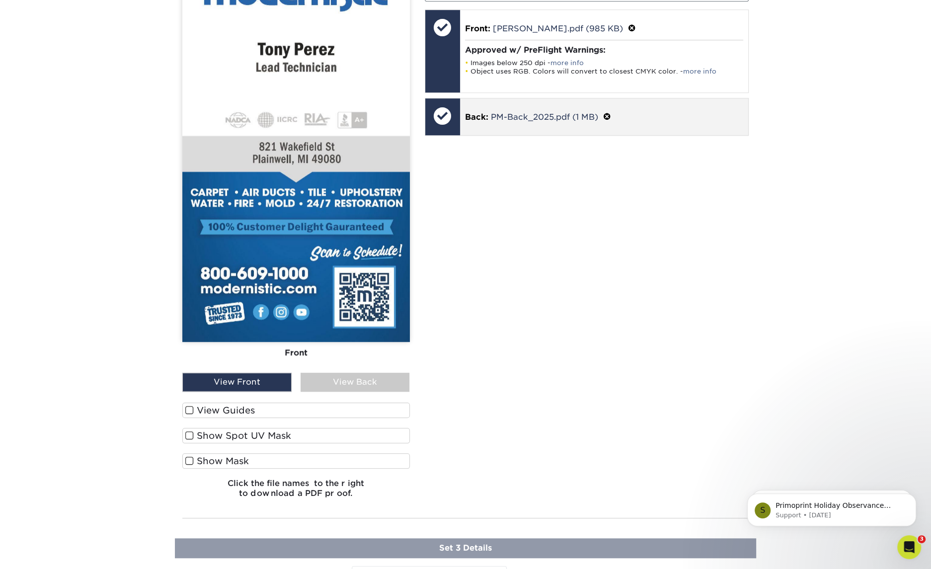
click at [668, 110] on p "Back: PM-Back_2025.pdf (1 MB)" at bounding box center [604, 116] width 279 height 13
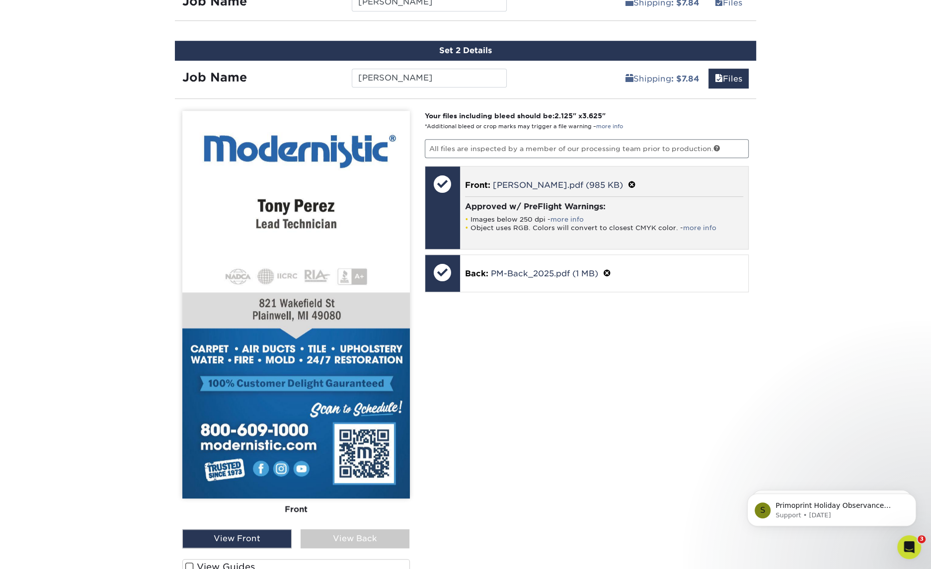
scroll to position [667, 0]
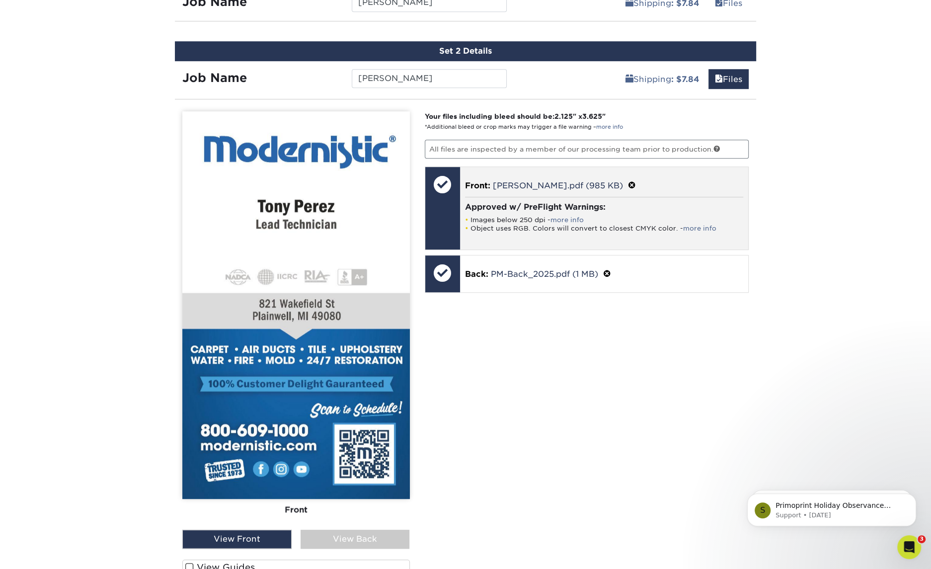
click at [673, 210] on div "Approved w/ PreFlight Warnings: Images below 250 dpi - more info Object uses RG…" at bounding box center [604, 217] width 279 height 41
click at [669, 193] on div "Front: Tony Perez.pdf (985 KB) Approved w/ PreFlight Warnings: Images below 250…" at bounding box center [604, 208] width 289 height 82
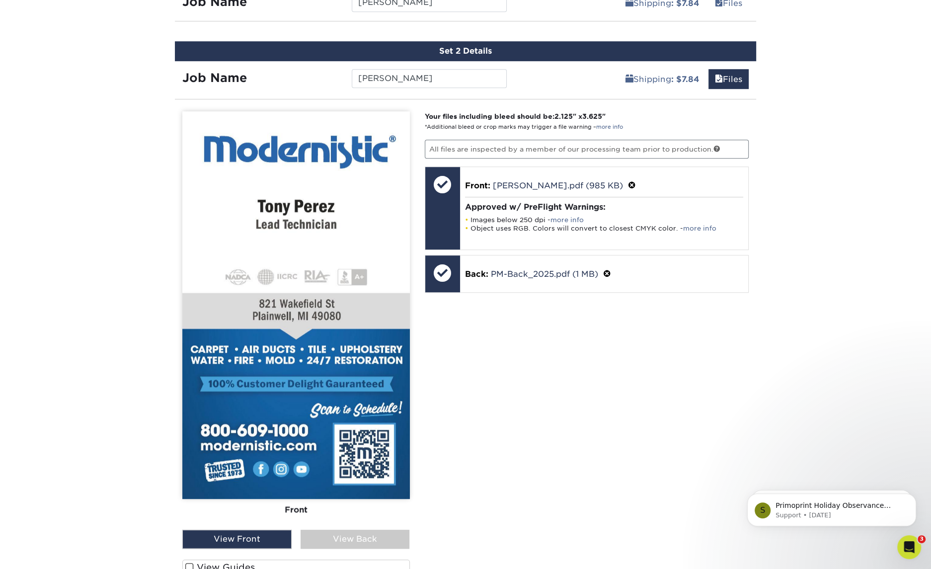
click at [568, 145] on p "All files are inspected by a member of our processing team prior to production." at bounding box center [587, 149] width 324 height 19
click at [563, 77] on div "Shipping : $7.84 Files Continue" at bounding box center [635, 76] width 242 height 30
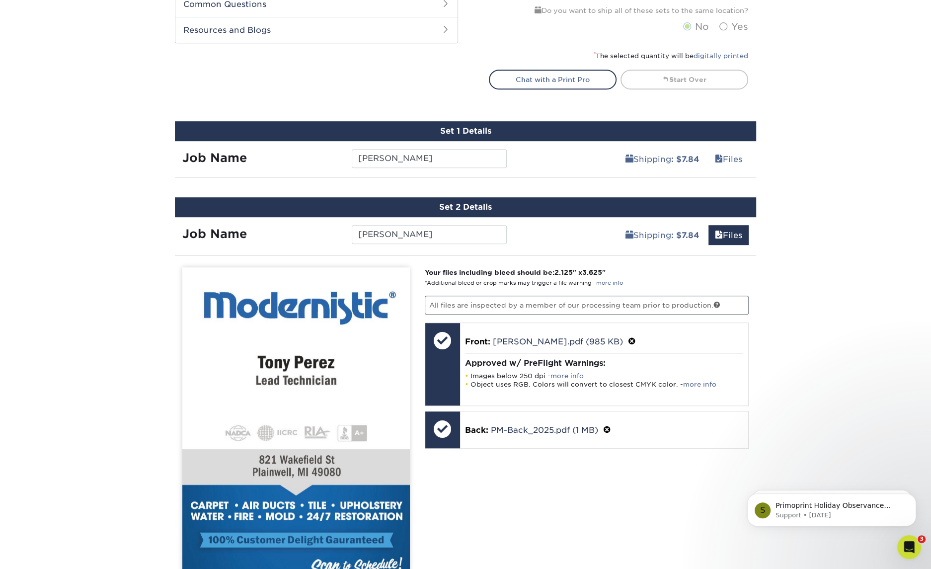
scroll to position [497, 0]
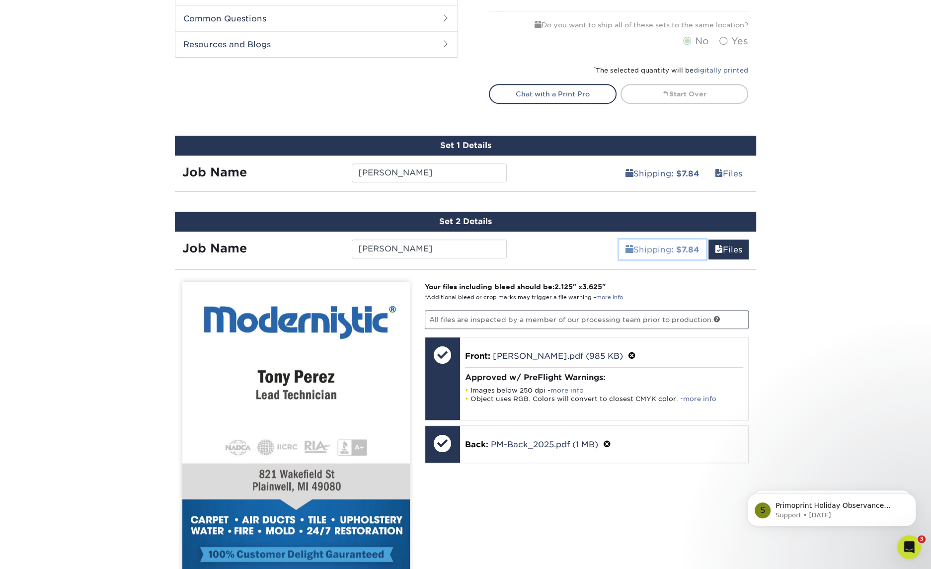
click at [655, 253] on link "Shipping : $7.84" at bounding box center [662, 249] width 87 height 20
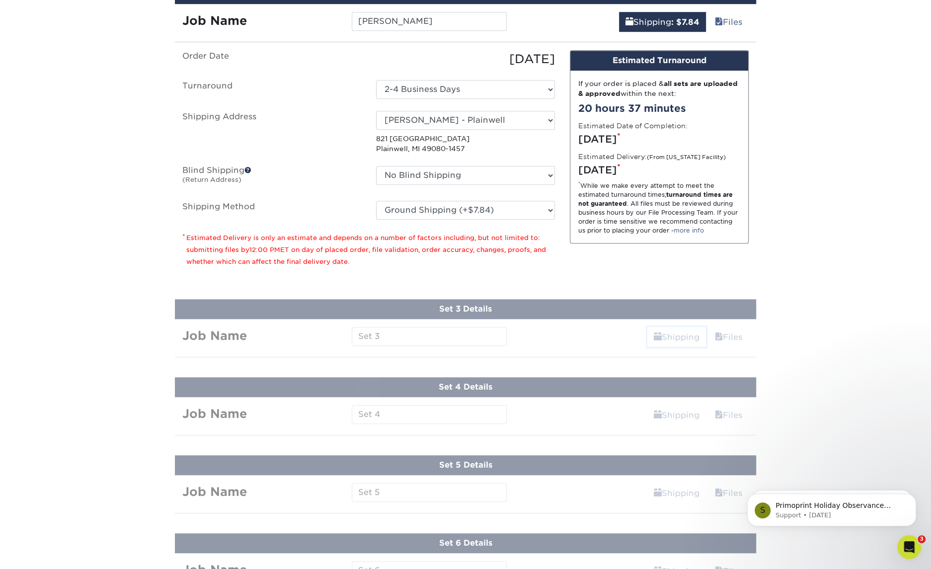
scroll to position [515, 0]
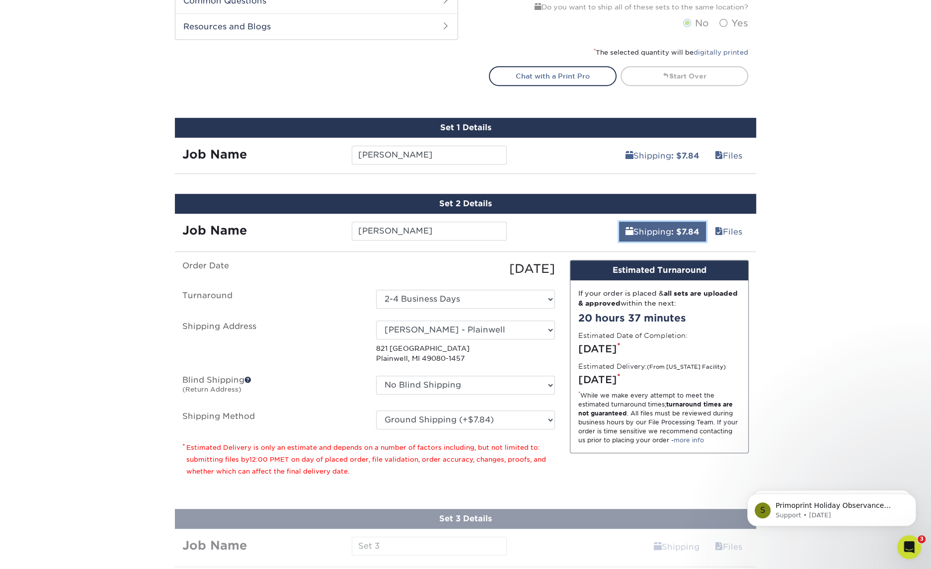
click at [659, 225] on link "Shipping : $7.84" at bounding box center [662, 232] width 87 height 20
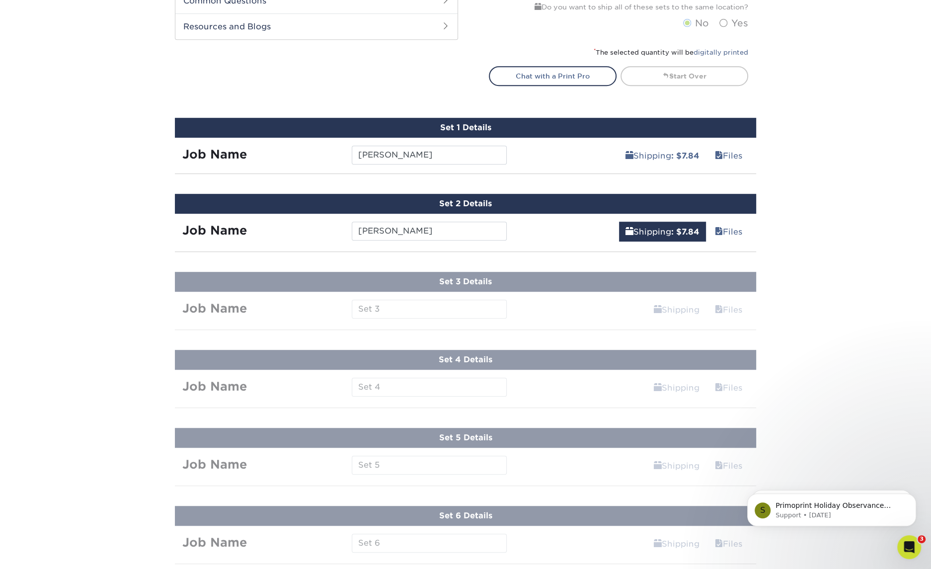
click at [643, 312] on div "Products Business Cards Matte Business Cards Previous Next 100 $ 9" at bounding box center [465, 101] width 931 height 1105
click at [561, 288] on div "Products Business Cards Matte Business Cards Previous Next 100 $ 9" at bounding box center [465, 101] width 931 height 1105
click at [467, 236] on input "[PERSON_NAME]" at bounding box center [429, 231] width 155 height 19
type input "[PERSON_NAME]"
click at [428, 306] on div "Products Business Cards Matte Business Cards Previous Next 100 $ 9" at bounding box center [465, 101] width 931 height 1105
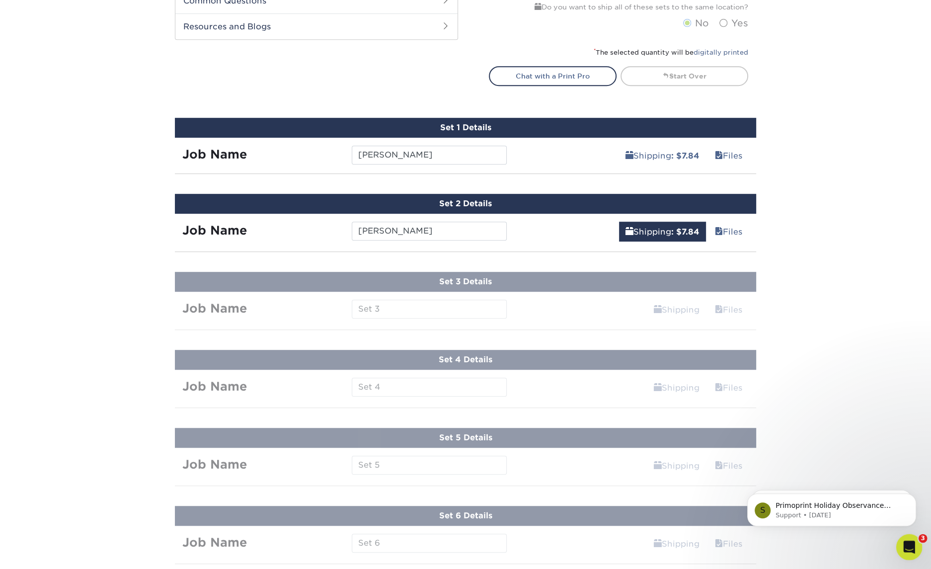
click at [905, 541] on icon "Open Intercom Messenger" at bounding box center [908, 546] width 16 height 16
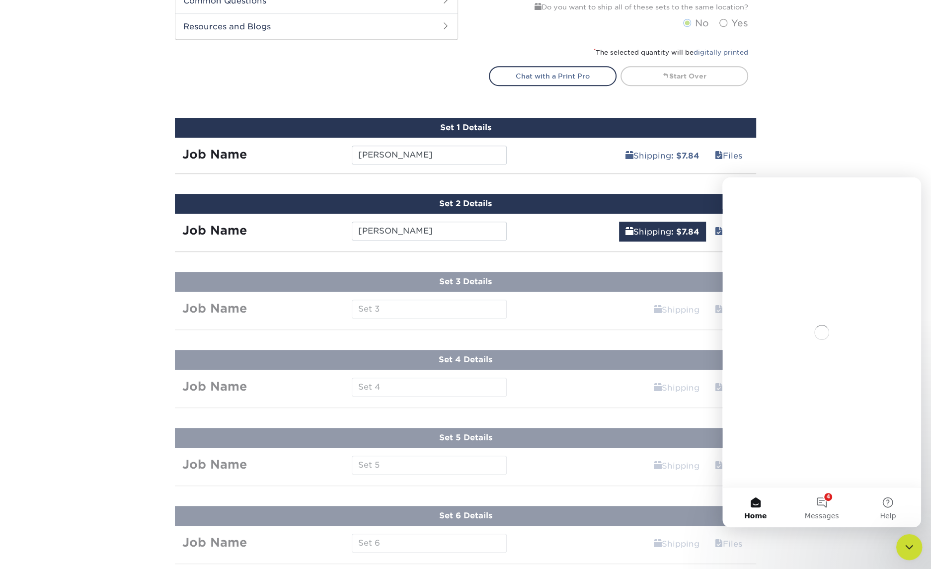
scroll to position [0, 0]
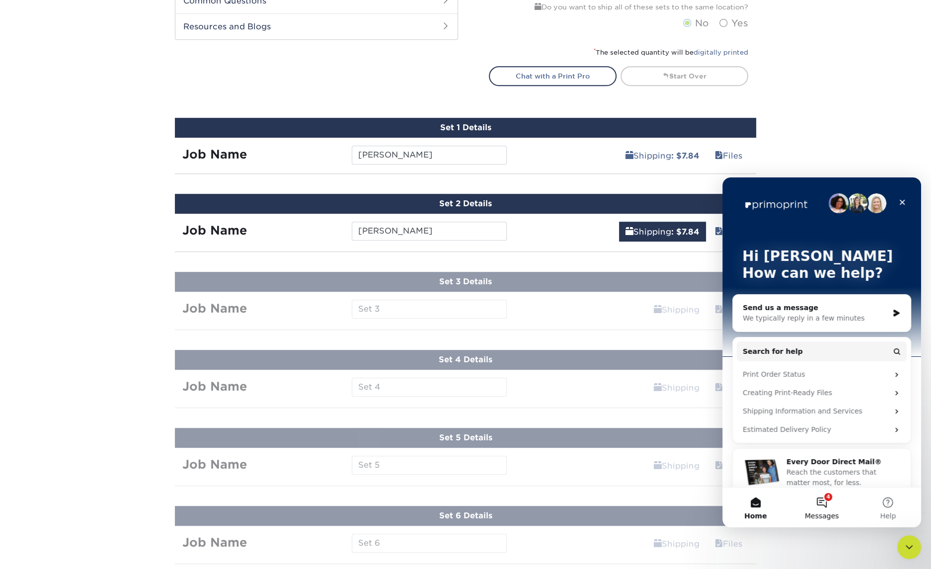
click at [819, 499] on button "4 Messages" at bounding box center [821, 507] width 66 height 40
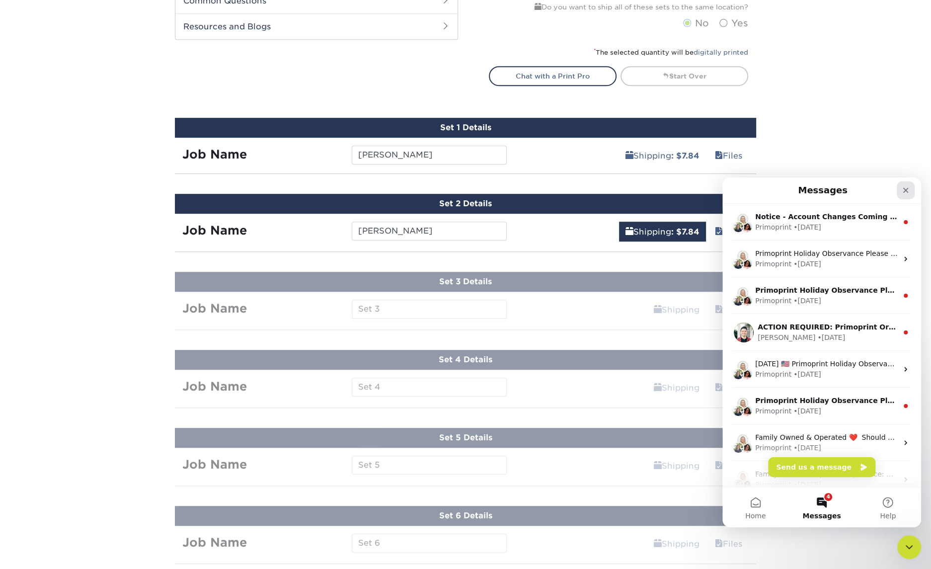
click at [908, 186] on icon "Close" at bounding box center [906, 190] width 8 height 8
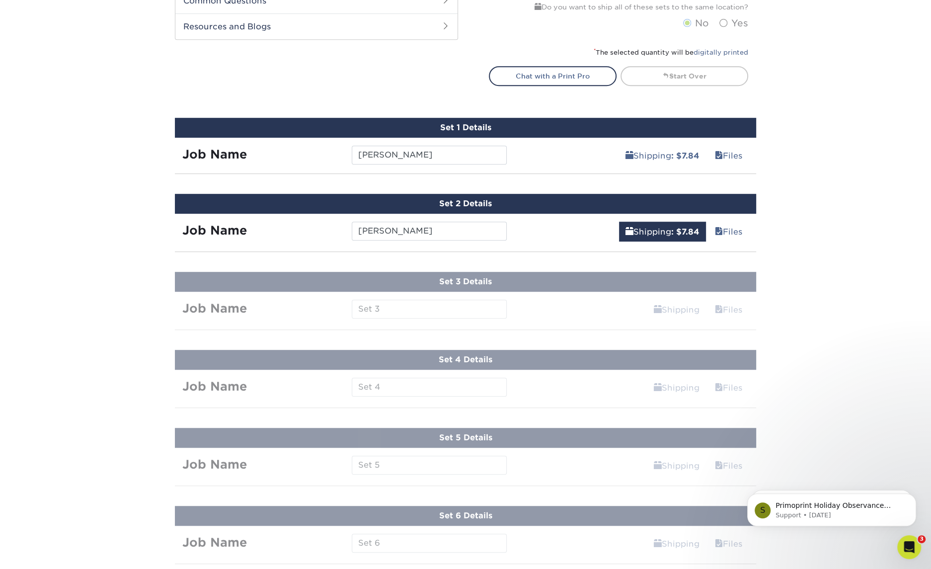
click at [562, 214] on div "Shipping : $7.84 Files Continue" at bounding box center [635, 229] width 242 height 30
click at [726, 228] on link "Files" at bounding box center [728, 232] width 40 height 20
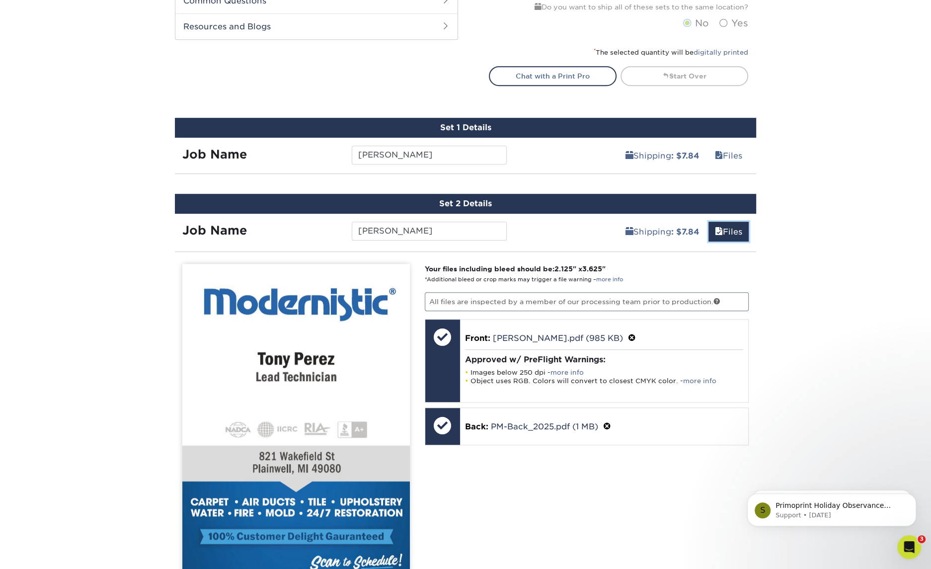
scroll to position [640, 0]
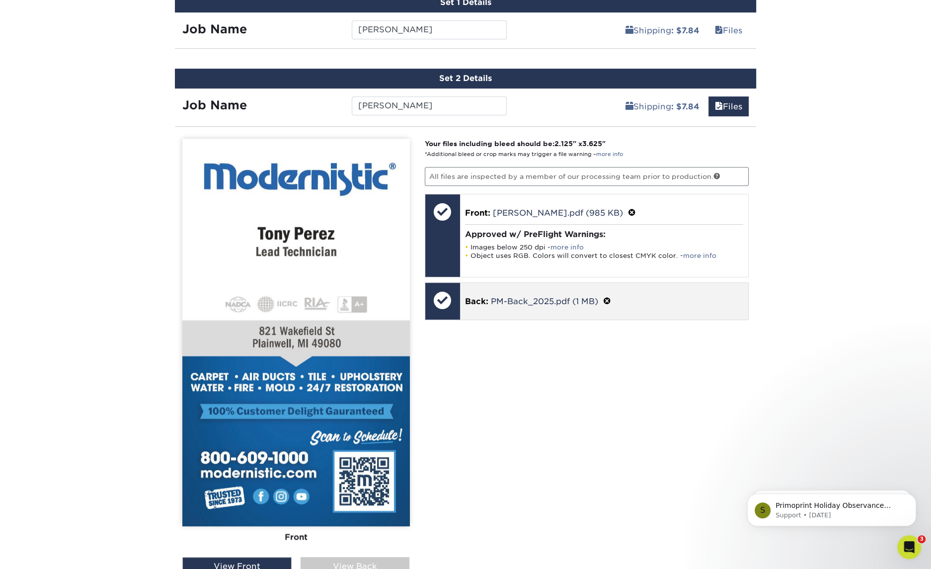
click at [611, 302] on p "Back: PM-Back_2025.pdf (1 MB)" at bounding box center [604, 301] width 279 height 13
click at [608, 299] on span at bounding box center [607, 301] width 8 height 9
click at [475, 300] on div "Removing this file will not delete it from any other set." at bounding box center [604, 298] width 279 height 14
click at [476, 307] on link "Ok" at bounding box center [477, 314] width 24 height 17
click at [499, 299] on p "Back: Click to select or drag and drop the file here." at bounding box center [604, 302] width 275 height 24
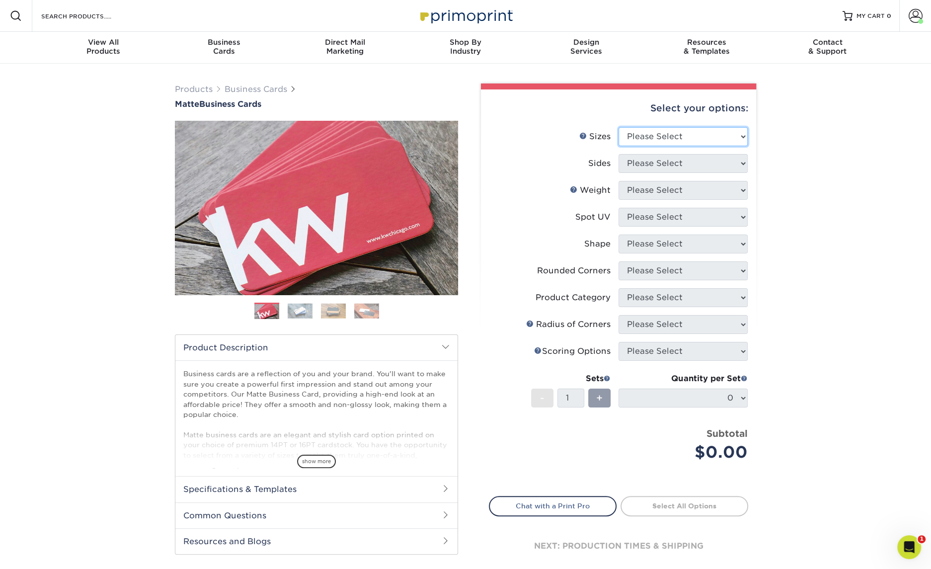
click at [685, 140] on select "Please Select 1.5" x 3.5" - Mini 1.75" x 3.5" - Mini 2" x 2" - Square 2" x 3" -…" at bounding box center [683, 136] width 129 height 19
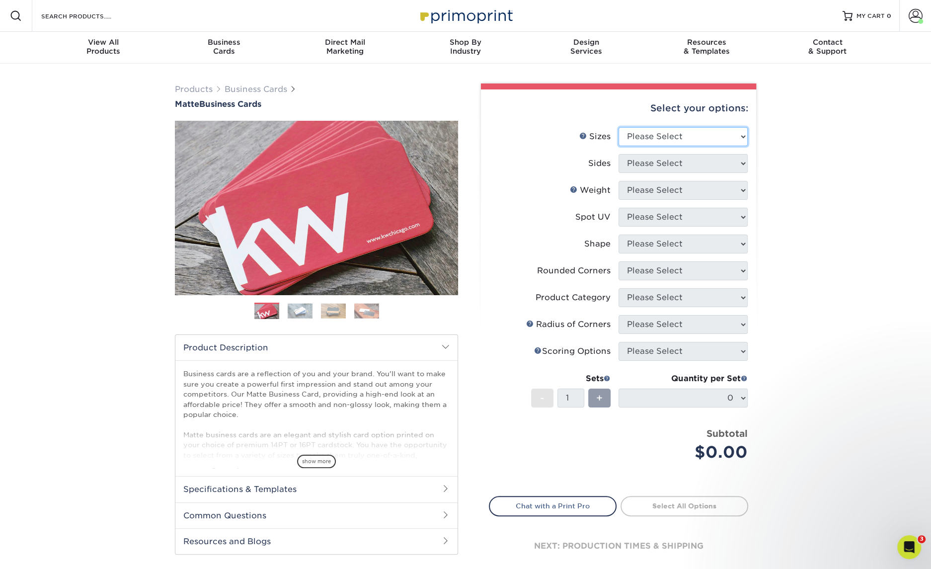
select select "2.00x3.50"
click at [619, 127] on select "Please Select 1.5" x 3.5" - Mini 1.75" x 3.5" - Mini 2" x 2" - Square 2" x 3" -…" at bounding box center [683, 136] width 129 height 19
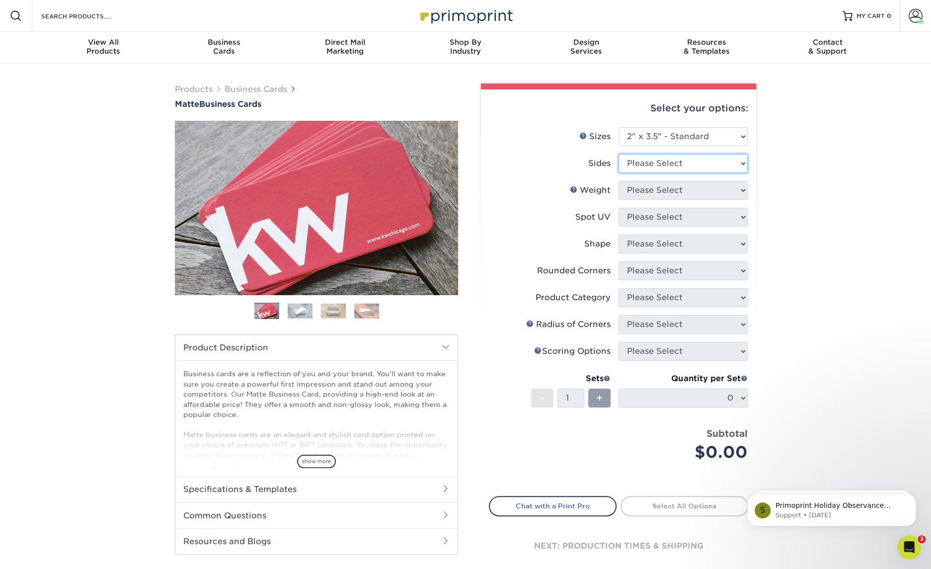
click at [684, 162] on select "Please Select Print Both Sides Print Front Only" at bounding box center [683, 163] width 129 height 19
select select "13abbda7-1d64-4f25-8bb2-c179b224825d"
click at [619, 154] on select "Please Select Print Both Sides Print Front Only" at bounding box center [683, 163] width 129 height 19
click at [694, 192] on select "Please Select 16PT 14PT" at bounding box center [683, 190] width 129 height 19
select select "16PT"
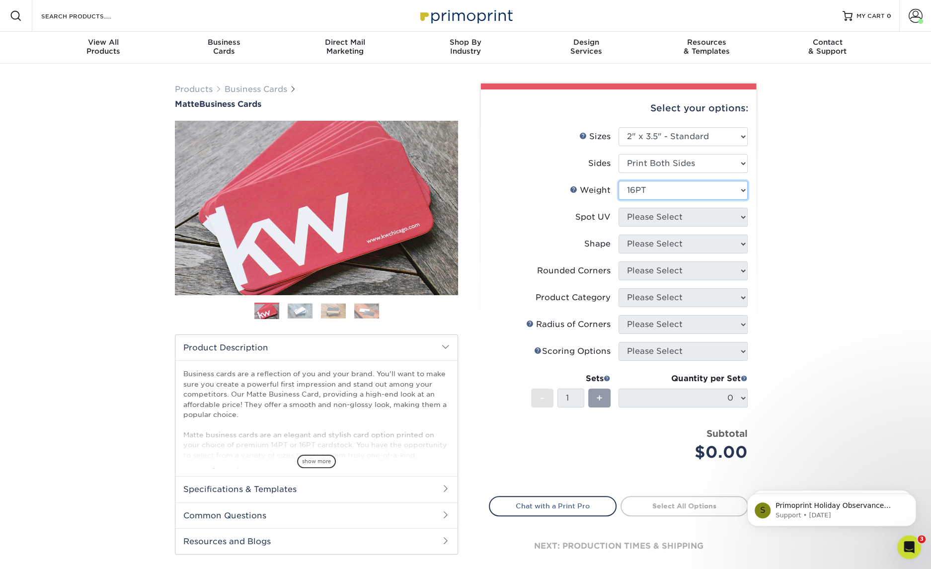
click at [619, 181] on select "Please Select 16PT 14PT" at bounding box center [683, 190] width 129 height 19
click at [692, 212] on select "Please Select No Spot UV Front and Back (Both Sides) Front Only Back Only" at bounding box center [683, 217] width 129 height 19
select select "3"
click at [619, 208] on select "Please Select No Spot UV Front and Back (Both Sides) Front Only Back Only" at bounding box center [683, 217] width 129 height 19
click at [0, 0] on select at bounding box center [0, 0] width 0 height 0
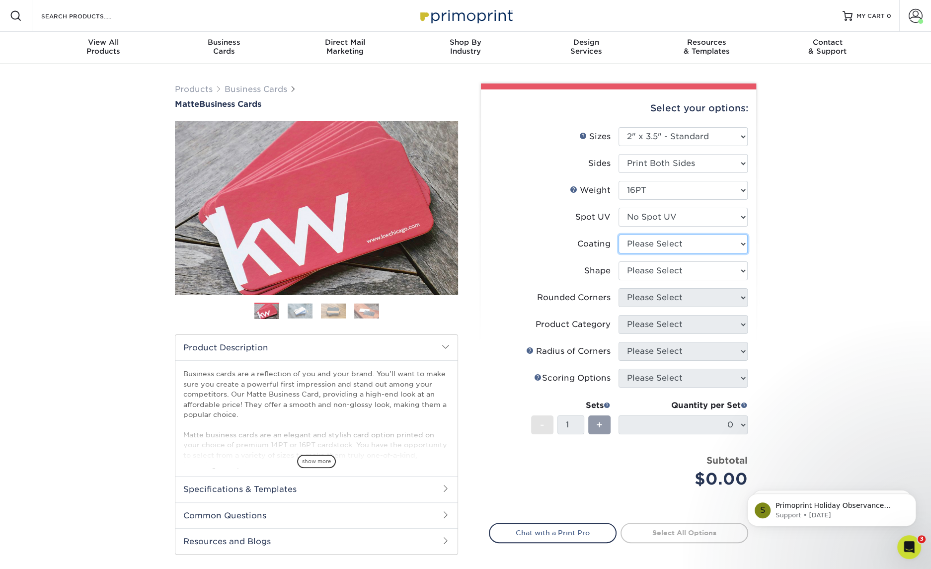
select select "121bb7b5-3b4d-429f-bd8d-bbf80e953313"
click at [619, 234] on select at bounding box center [683, 243] width 129 height 19
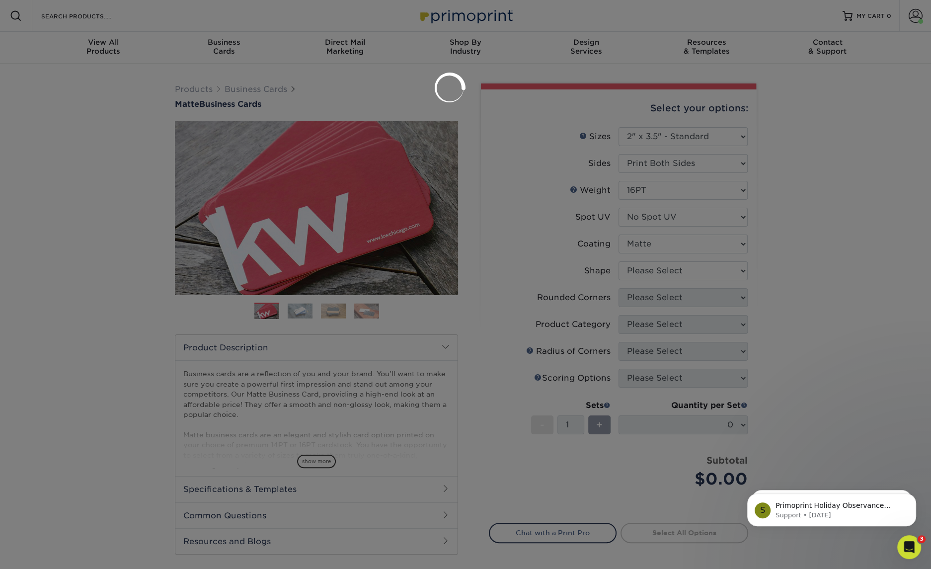
click at [693, 269] on div at bounding box center [465, 284] width 931 height 569
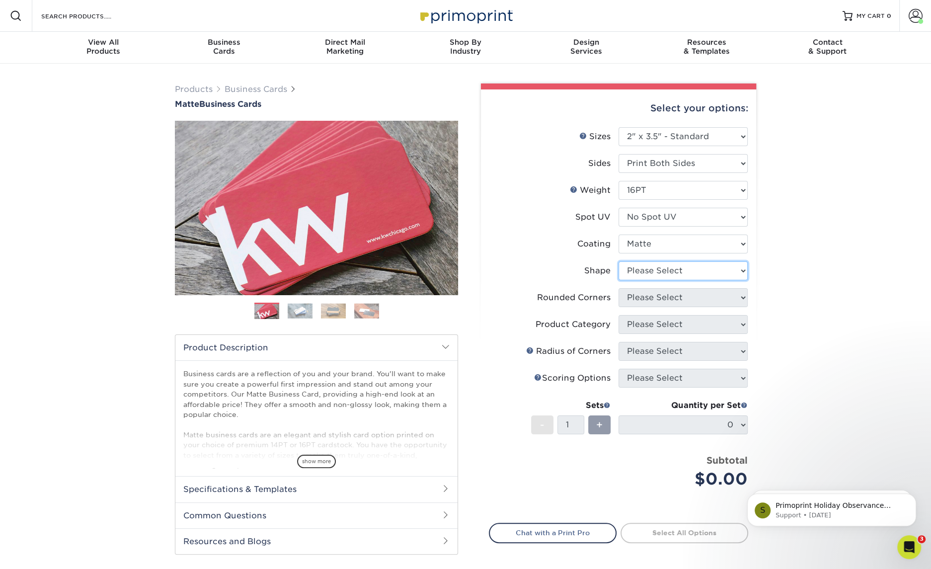
click at [696, 279] on select "Please Select Standard Oval" at bounding box center [683, 270] width 129 height 19
select select "standard"
click at [619, 261] on select "Please Select Standard Oval" at bounding box center [683, 270] width 129 height 19
click at [694, 297] on select "Please Select Yes - Round 2 Corners Yes - Round 4 Corners No" at bounding box center [683, 297] width 129 height 19
select select "0"
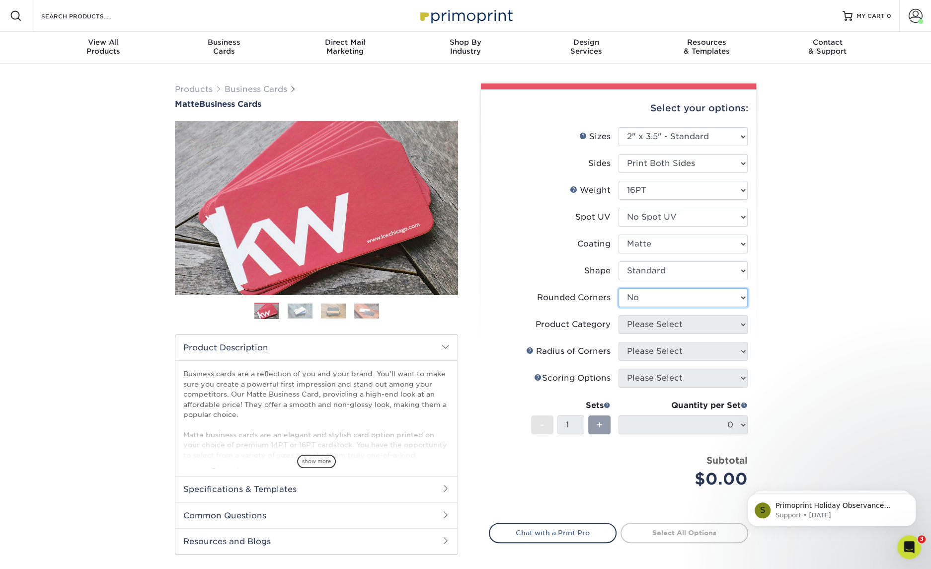
click at [619, 288] on select "Please Select Yes - Round 2 Corners Yes - Round 4 Corners No" at bounding box center [683, 297] width 129 height 19
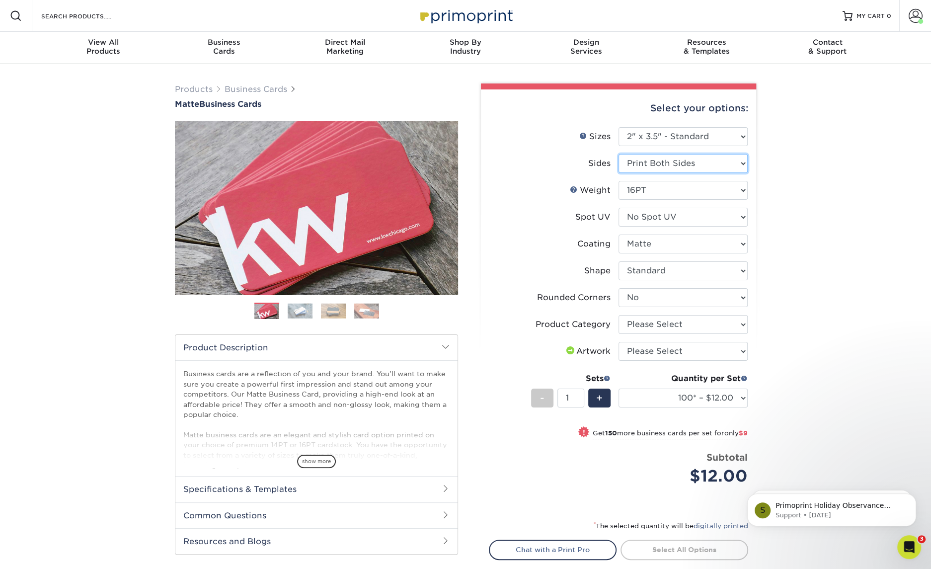
click at [726, 165] on select "Please Select Print Both Sides Print Front Only" at bounding box center [683, 163] width 129 height 19
click at [619, 154] on select "Please Select Print Both Sides Print Front Only" at bounding box center [683, 163] width 129 height 19
click at [693, 316] on select "Please Select Business Cards" at bounding box center [683, 324] width 129 height 19
select select "3b5148f1-0588-4f88-a218-97bcfdce65c1"
click at [619, 315] on select "Please Select Business Cards" at bounding box center [683, 324] width 129 height 19
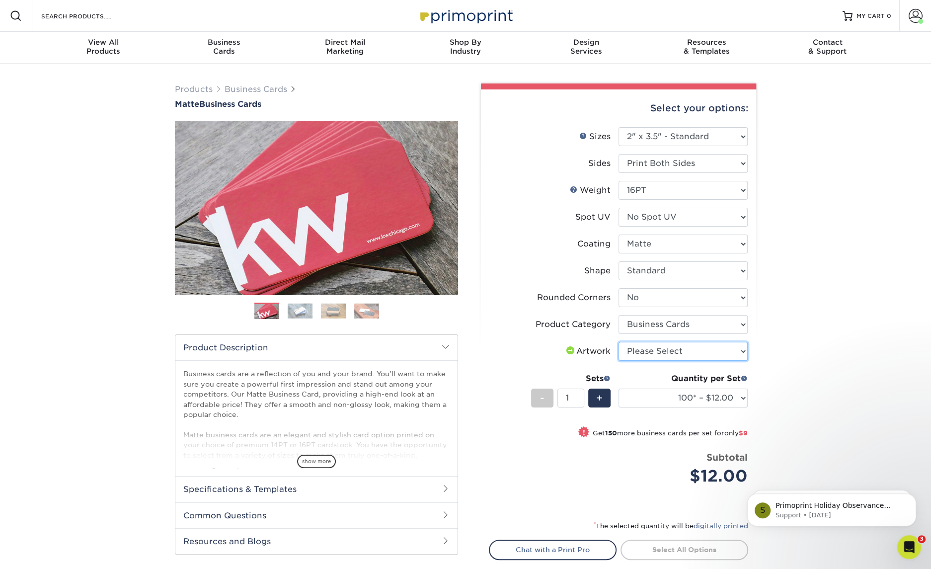
click at [674, 351] on select "Please Select I will upload files I need a design - $100" at bounding box center [683, 351] width 129 height 19
select select "upload"
click at [619, 342] on select "Please Select I will upload files I need a design - $100" at bounding box center [683, 351] width 129 height 19
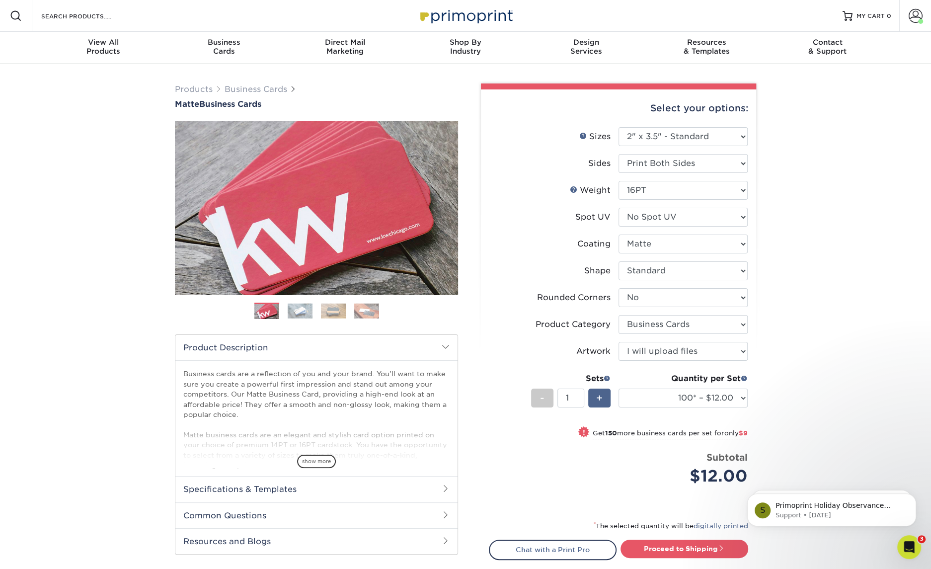
click at [602, 395] on span "+" at bounding box center [599, 397] width 6 height 15
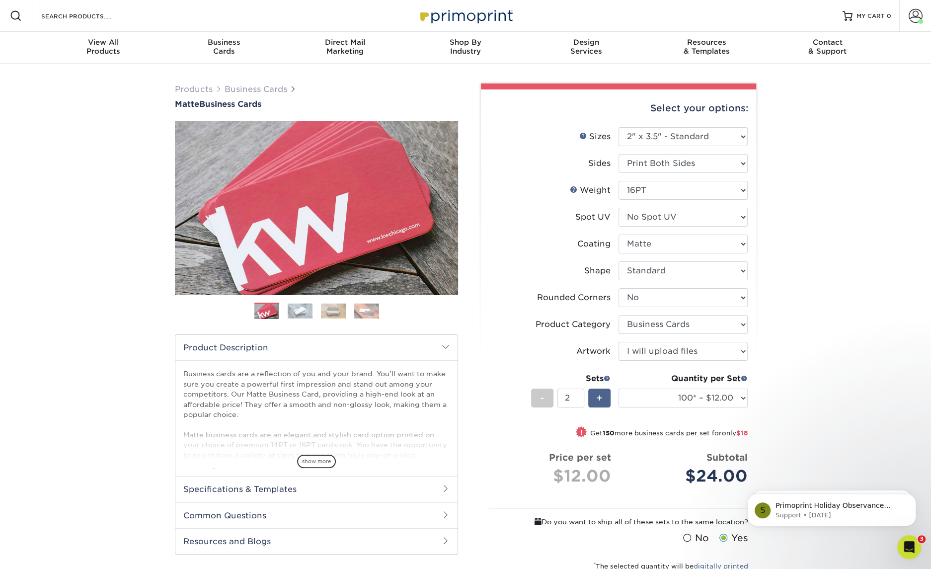
click at [602, 395] on span "+" at bounding box center [599, 397] width 6 height 15
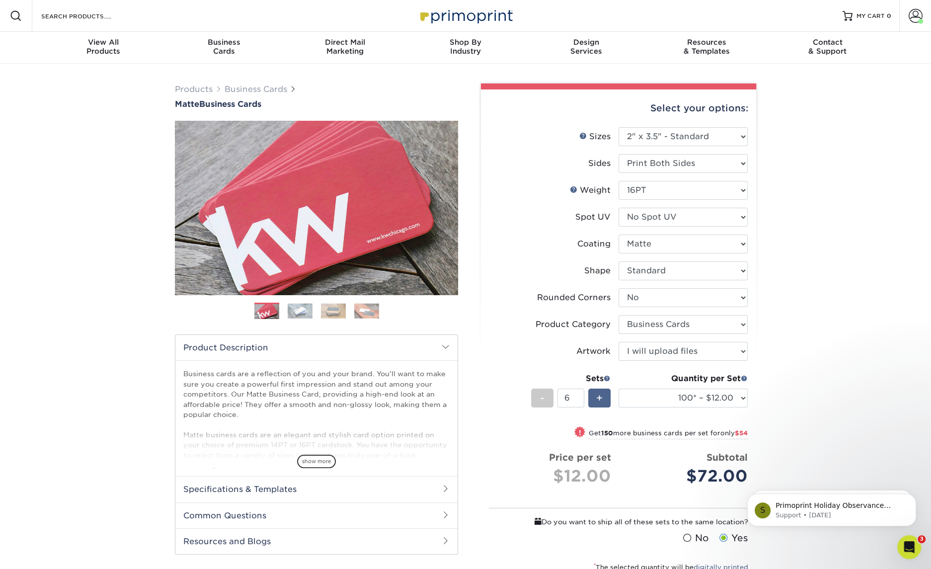
type input "7"
click at [677, 399] on select "100* – $12.00 250* – $21.00 500 – $42.00 1000 – $53.00 2500 – $95.00 5000 – $18…" at bounding box center [683, 397] width 129 height 19
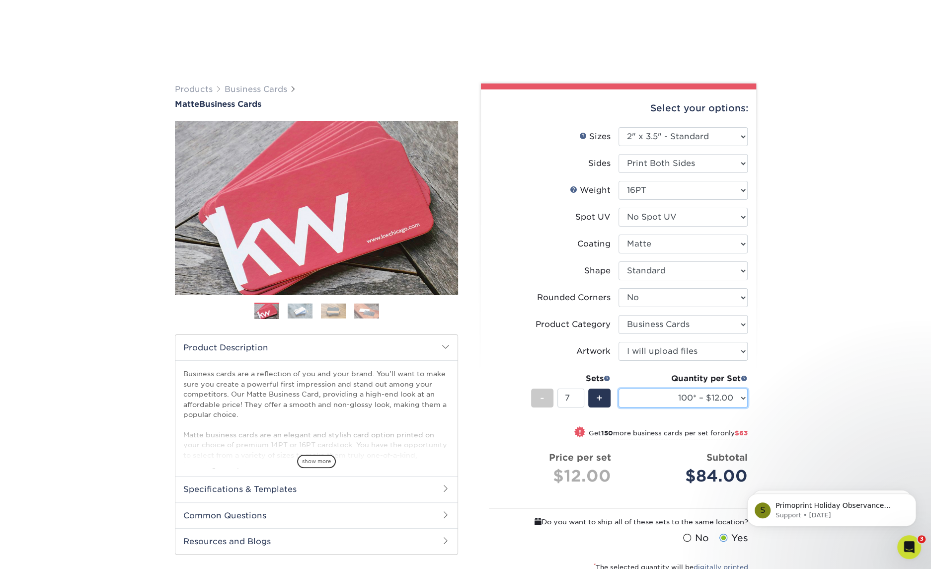
scroll to position [188, 0]
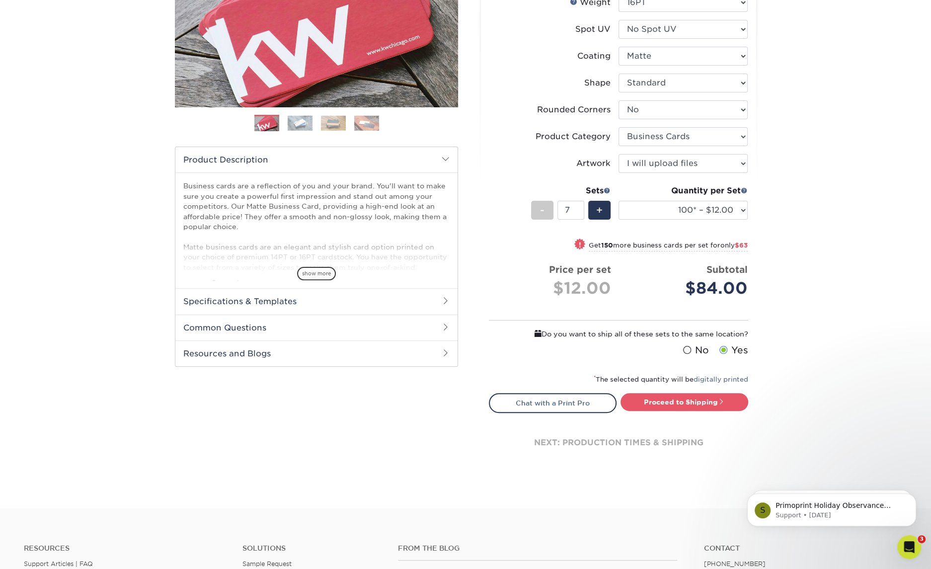
click at [687, 347] on span at bounding box center [687, 349] width 8 height 9
click at [0, 0] on input "No" at bounding box center [0, 0] width 0 height 0
click at [688, 407] on link "Proceed to Shipping" at bounding box center [684, 402] width 128 height 18
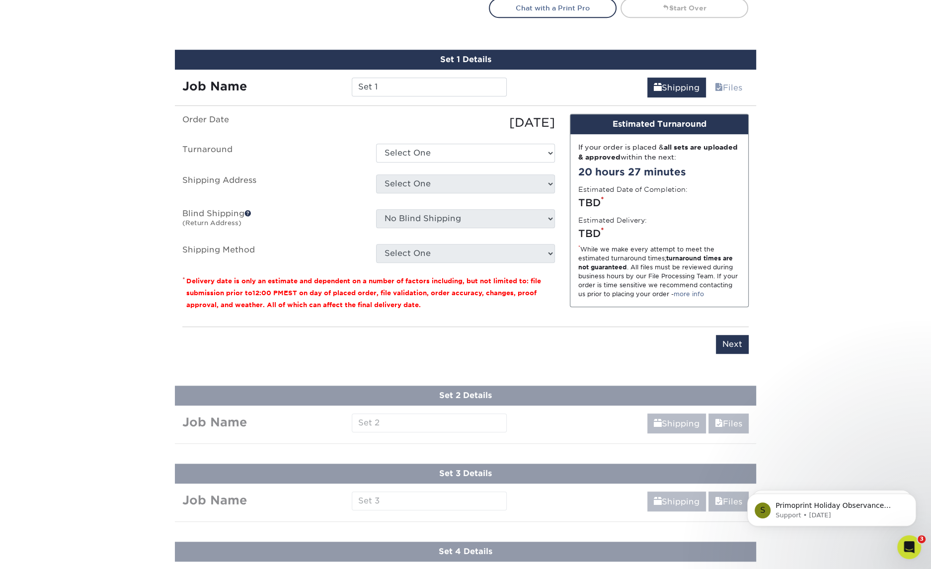
scroll to position [607, 0]
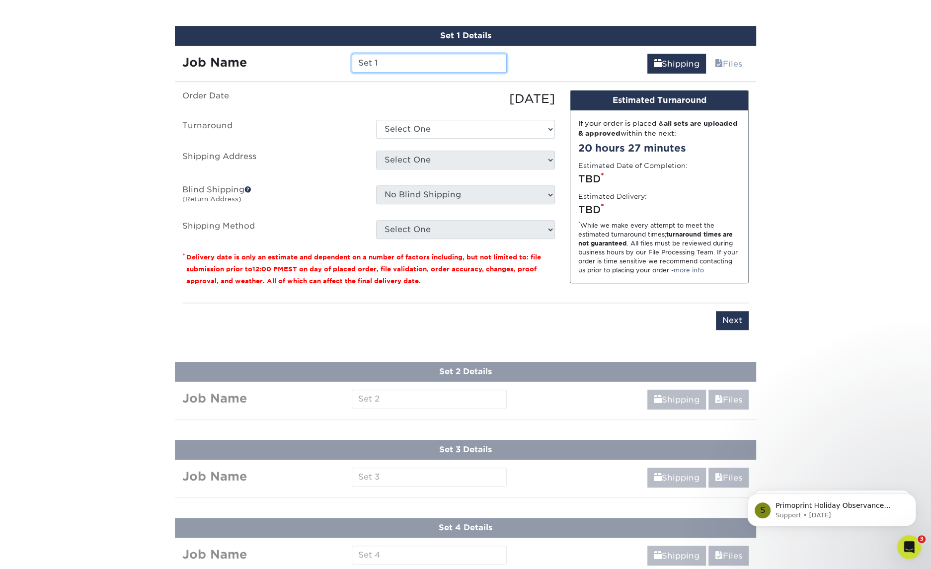
click at [458, 60] on input "Set 1" at bounding box center [429, 63] width 155 height 19
type input "[PERSON_NAME]"
click at [442, 120] on select "Select One 2-4 Business Days 2 Day Next Business Day" at bounding box center [465, 129] width 179 height 19
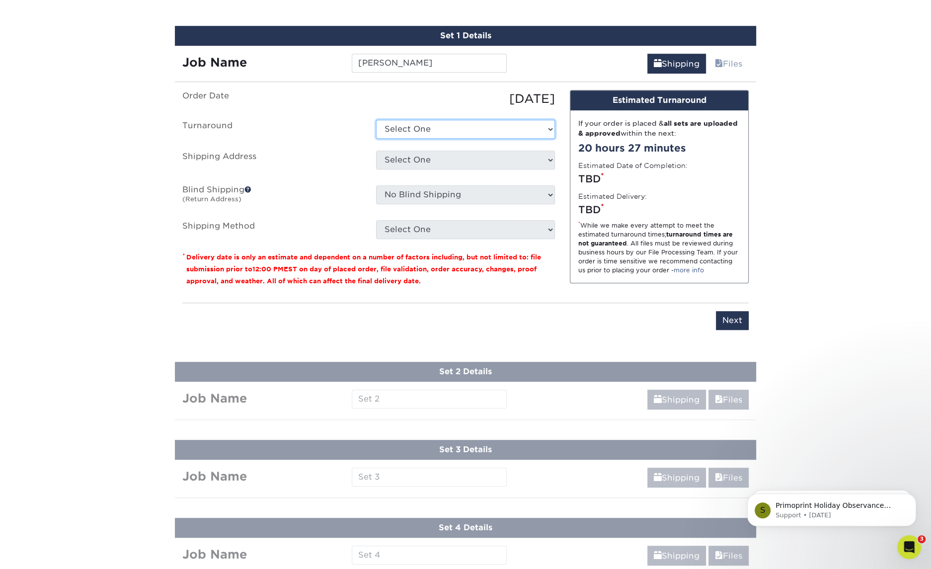
select select "47dbf4b1-3bfd-4687-b793-fcd3ee179f06"
click at [376, 120] on select "Select One 2-4 Business Days 2 Day Next Business Day" at bounding box center [465, 129] width 179 height 19
click at [441, 158] on select "Select One Andy Molter - PW Dave Karston – GR Dave Karston – GR Dave Karston – …" at bounding box center [465, 160] width 179 height 19
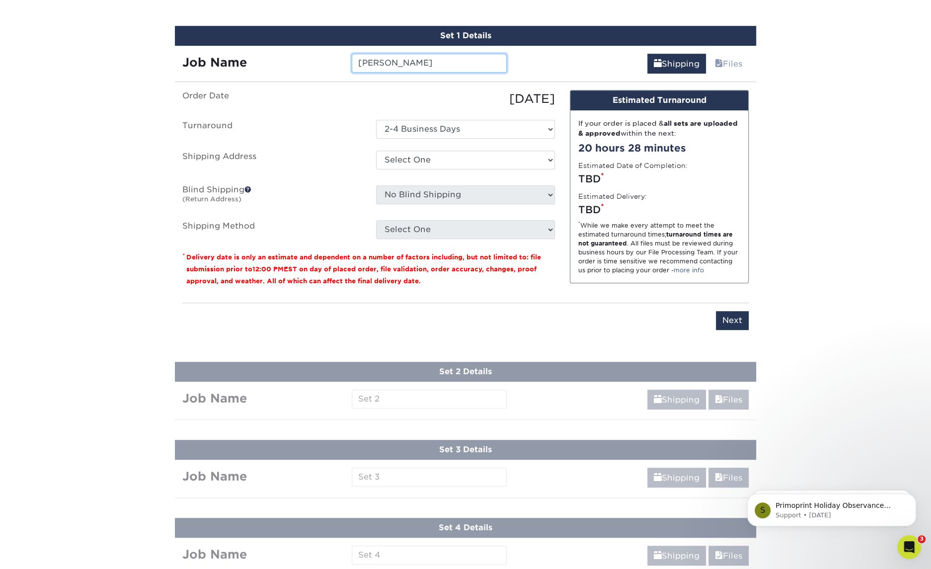
click at [389, 69] on input "[PERSON_NAME]" at bounding box center [429, 63] width 155 height 19
type input "[PERSON_NAME]"
click at [421, 173] on ul "Order Date 09/22/2025 Turnaround Select One 2-4 Business Days 2 Day Next Busine…" at bounding box center [368, 164] width 373 height 149
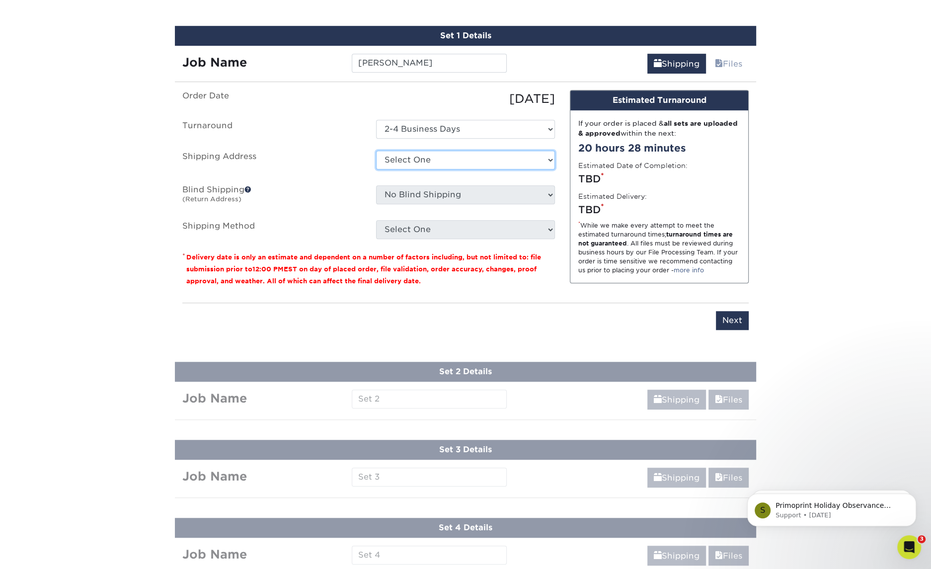
click at [430, 159] on select "Select One Andy Molter - PW Dave Karston – GR Dave Karston – GR Dave Karston – …" at bounding box center [465, 160] width 179 height 19
select select "281998"
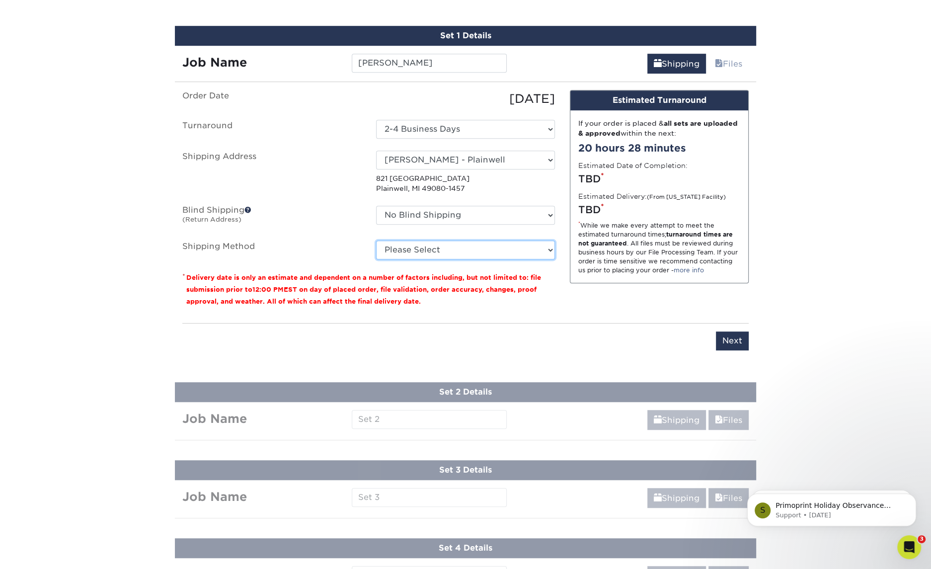
click at [512, 246] on select "Please Select Ground Shipping (+$7.84) 3 Day Shipping Service (+$18.69) 2 Day A…" at bounding box center [465, 249] width 179 height 19
select select "03"
click at [376, 240] on select "Please Select Ground Shipping (+$7.84) 3 Day Shipping Service (+$18.69) 2 Day A…" at bounding box center [465, 249] width 179 height 19
click at [733, 337] on input "Next" at bounding box center [732, 340] width 33 height 19
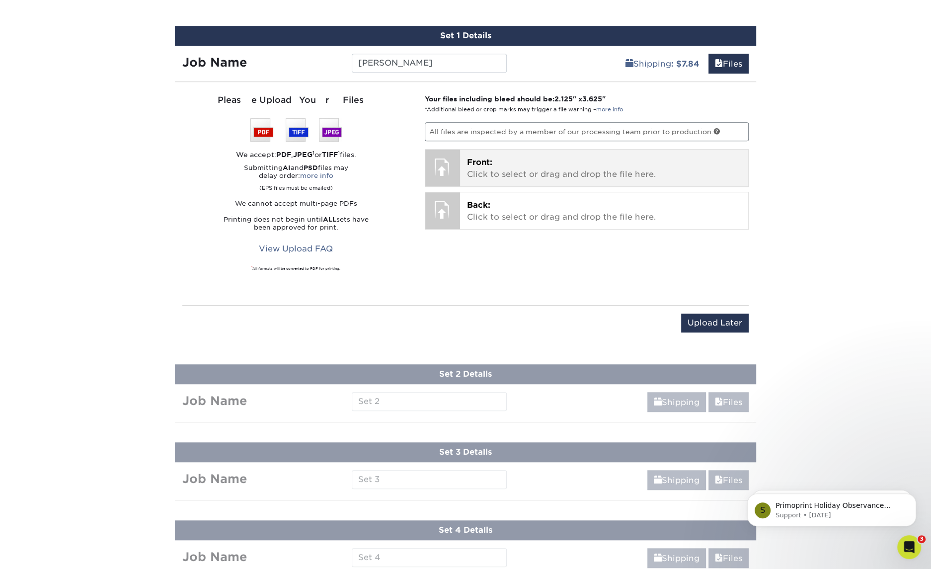
click at [533, 169] on p "Front: Click to select or drag and drop the file here." at bounding box center [604, 168] width 275 height 24
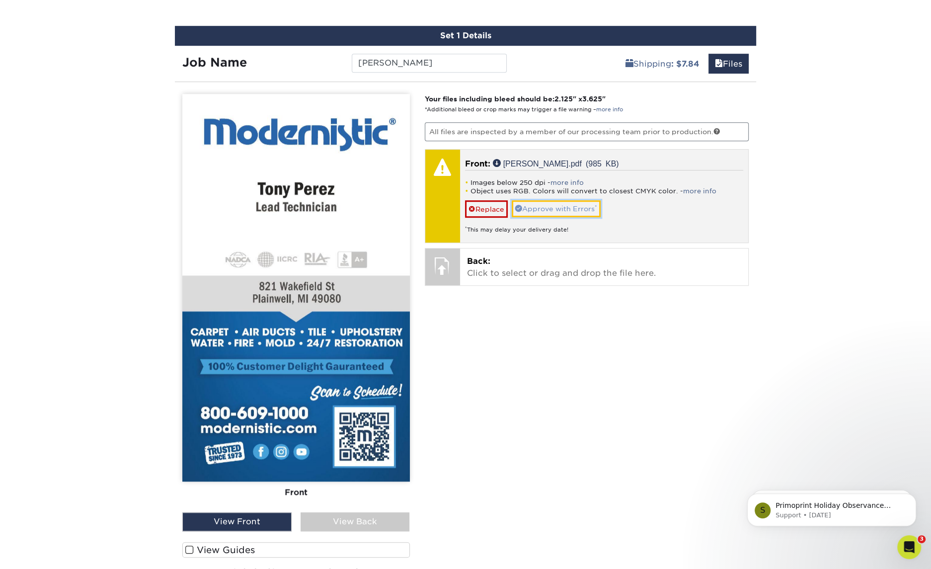
click at [548, 204] on link "Approve with Errors *" at bounding box center [556, 208] width 89 height 17
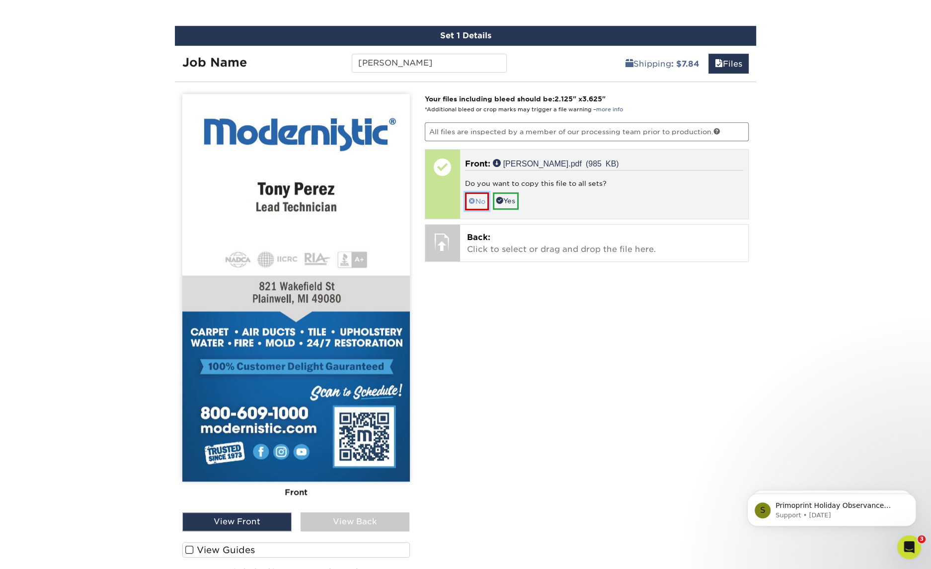
click at [477, 205] on link "No" at bounding box center [477, 200] width 24 height 17
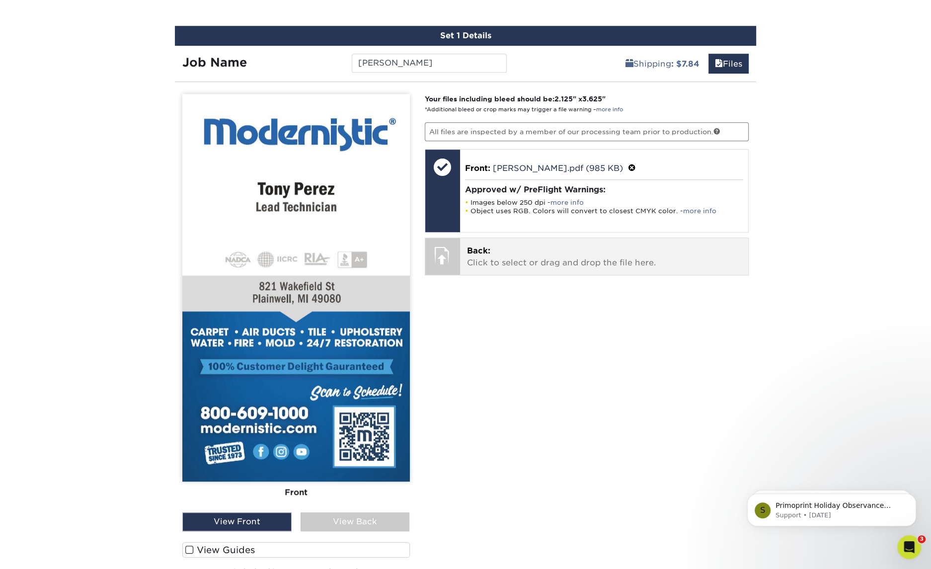
click at [545, 256] on p "Back: Click to select or drag and drop the file here." at bounding box center [604, 257] width 275 height 24
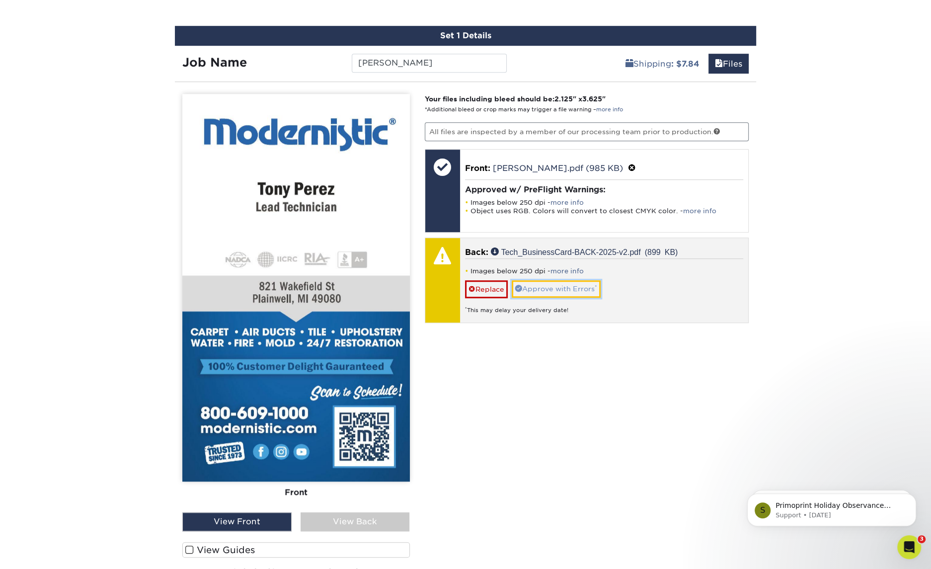
click at [559, 285] on link "Approve with Errors *" at bounding box center [556, 288] width 89 height 17
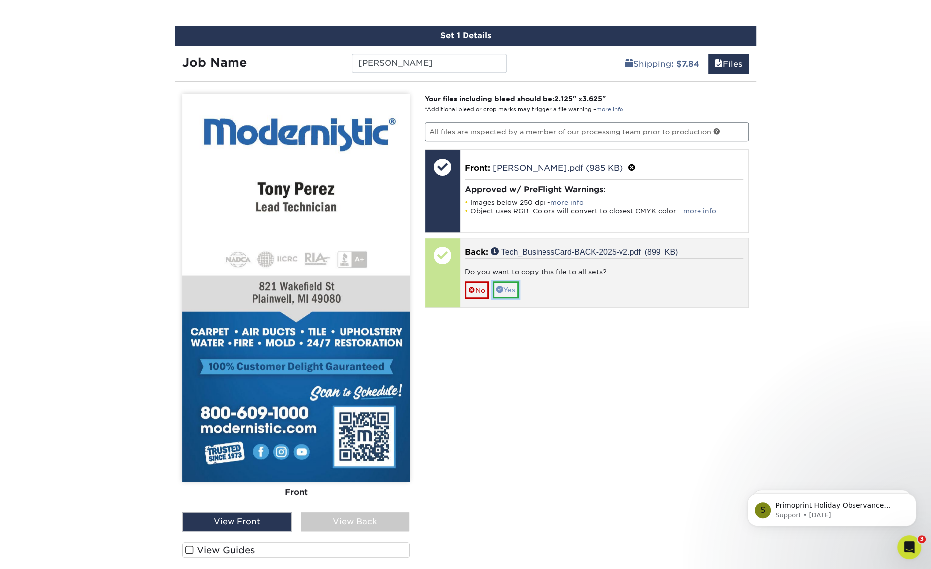
click at [506, 289] on link "Yes" at bounding box center [506, 289] width 26 height 17
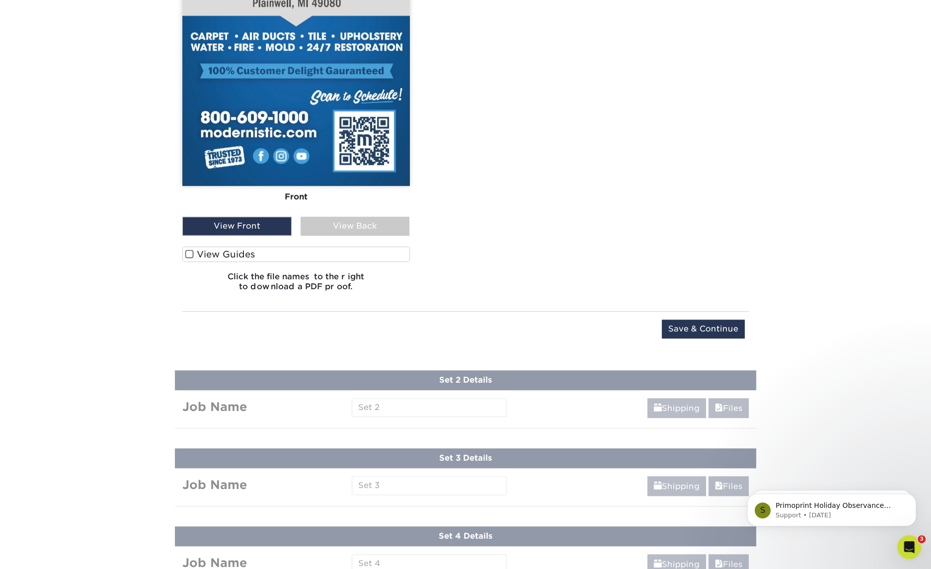
scroll to position [904, 0]
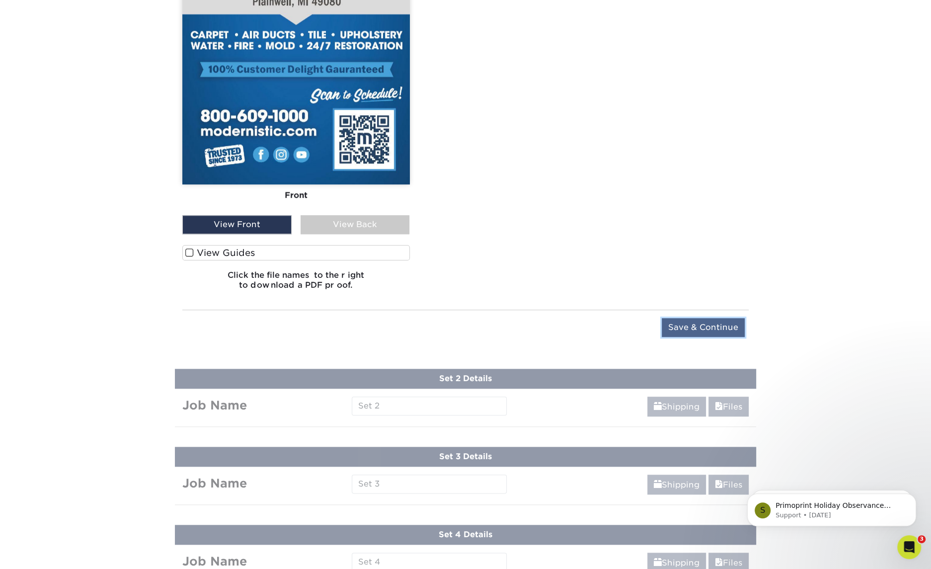
click at [717, 326] on input "Save & Continue" at bounding box center [703, 327] width 83 height 19
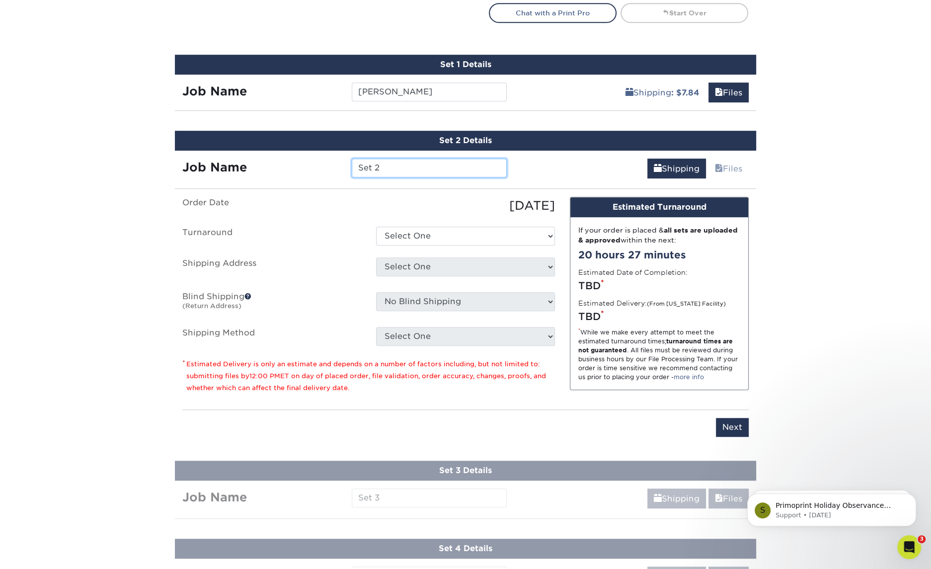
scroll to position [566, 0]
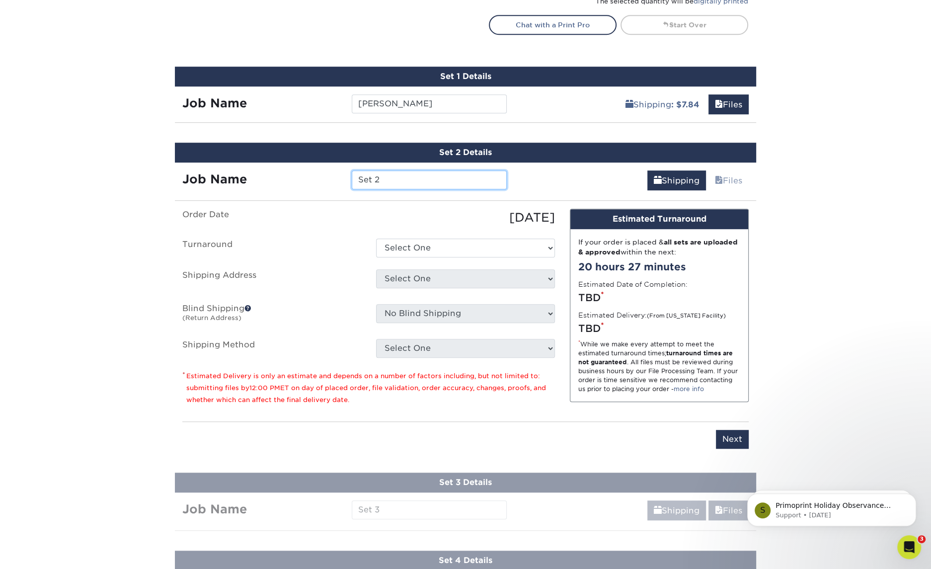
click at [448, 180] on input "Set 2" at bounding box center [429, 179] width 155 height 19
type input "Justin Armolt"
click at [436, 244] on select "Select One 2-4 Business Days 2 Day Next Business Day" at bounding box center [465, 247] width 179 height 19
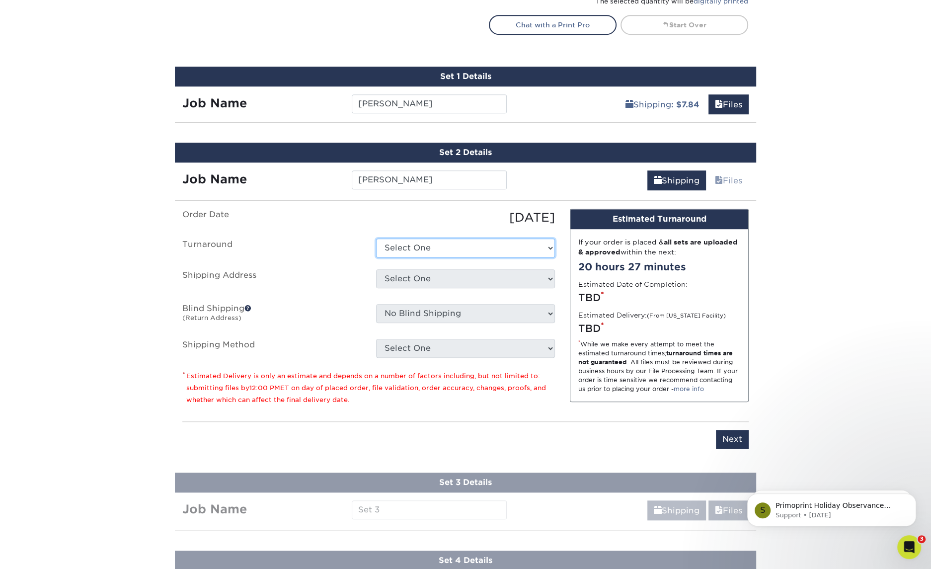
select select "47dbf4b1-3bfd-4687-b793-fcd3ee179f06"
click at [376, 238] on select "Select One 2-4 Business Days 2 Day Next Business Day" at bounding box center [465, 247] width 179 height 19
click at [443, 274] on select "Select One Andy Molter - PW Dave Karston – GR Dave Karston – GR Dave Karston – …" at bounding box center [465, 278] width 179 height 19
select select "281998"
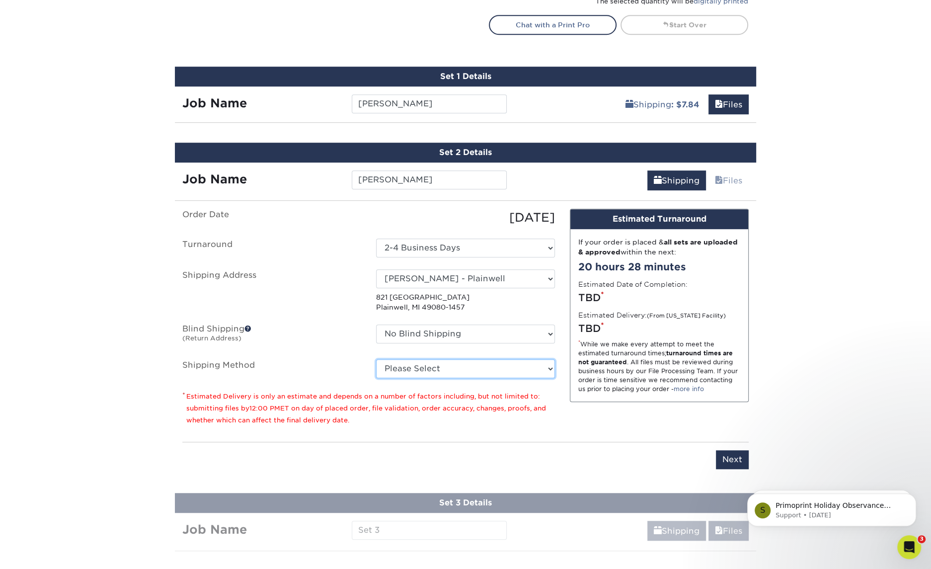
click at [476, 369] on select "Please Select Ground Shipping (+$7.84) 3 Day Shipping Service (+$18.69) 2 Day A…" at bounding box center [465, 368] width 179 height 19
select select "03"
click at [376, 359] on select "Please Select Ground Shipping (+$7.84) 3 Day Shipping Service (+$18.69) 2 Day A…" at bounding box center [465, 368] width 179 height 19
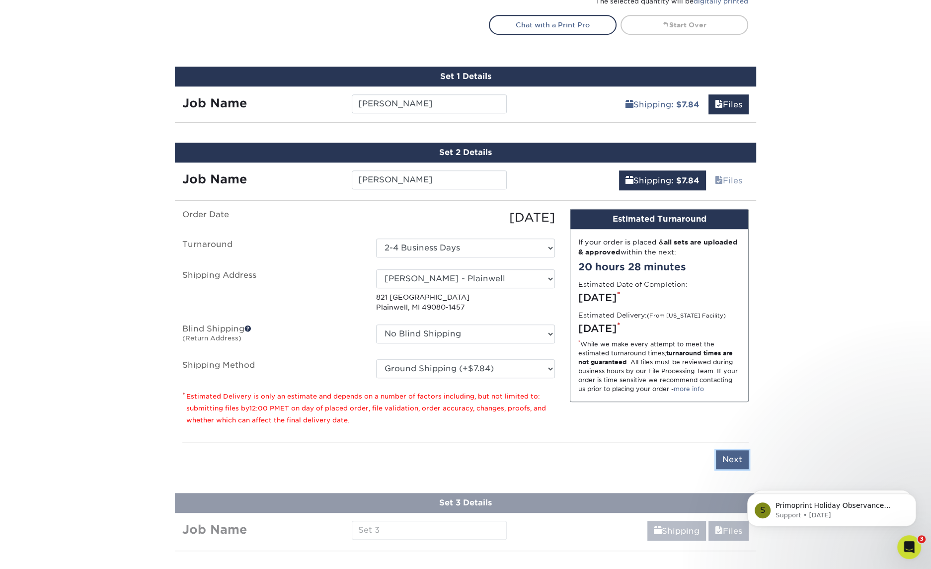
click at [735, 459] on input "Next" at bounding box center [732, 459] width 33 height 19
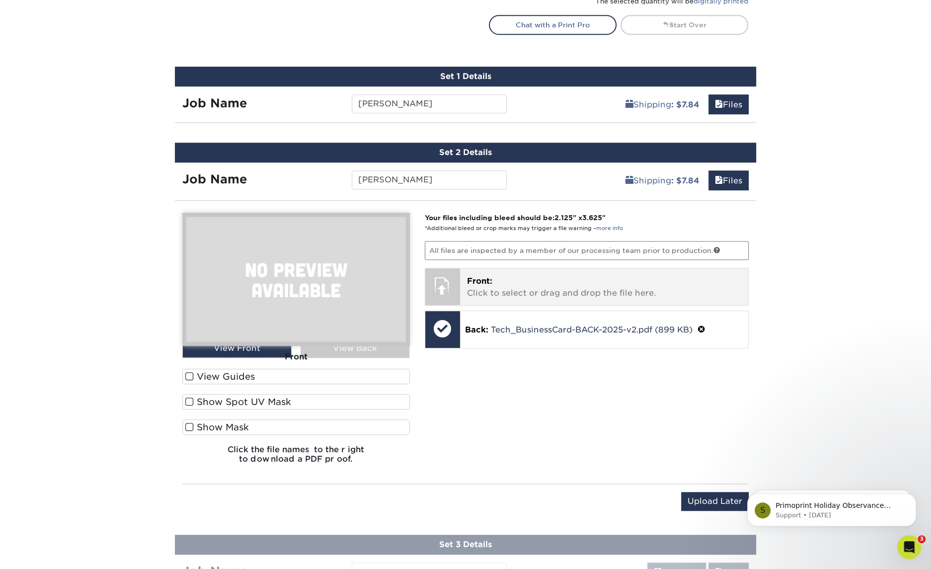
click at [493, 286] on p "Front: Click to select or drag and drop the file here." at bounding box center [604, 287] width 275 height 24
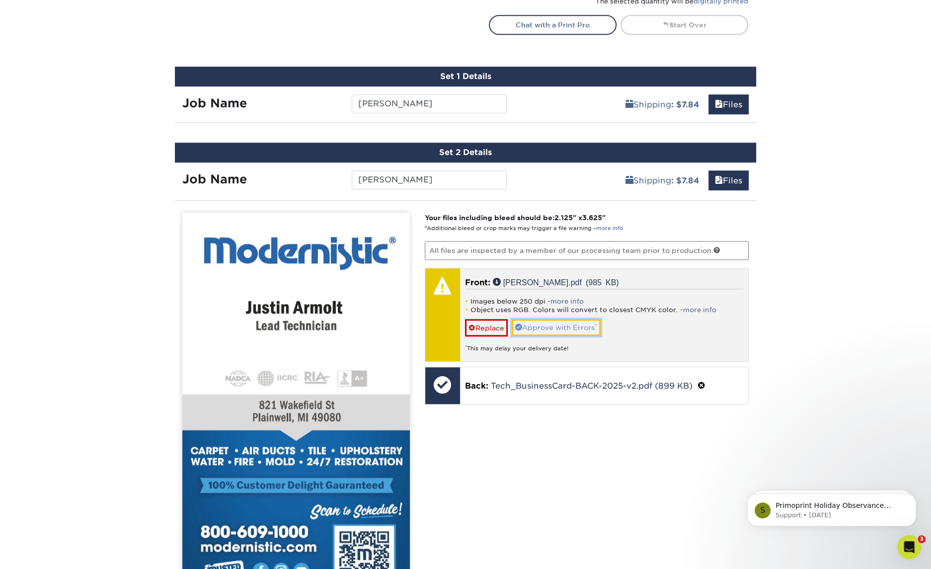
click at [552, 320] on link "Approve with Errors *" at bounding box center [556, 327] width 89 height 17
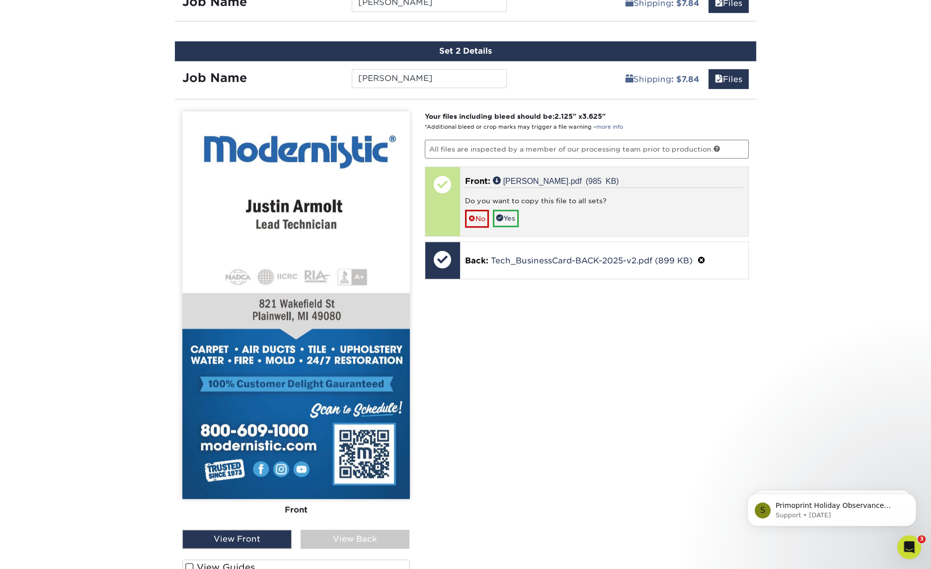
scroll to position [694, 0]
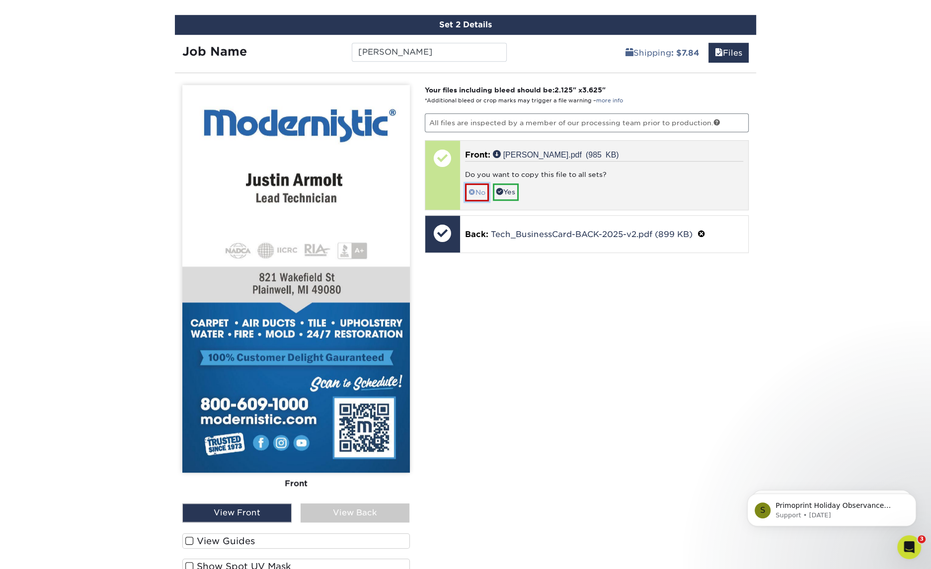
drag, startPoint x: 474, startPoint y: 191, endPoint x: 498, endPoint y: 197, distance: 24.1
click at [474, 191] on link "No" at bounding box center [477, 191] width 24 height 17
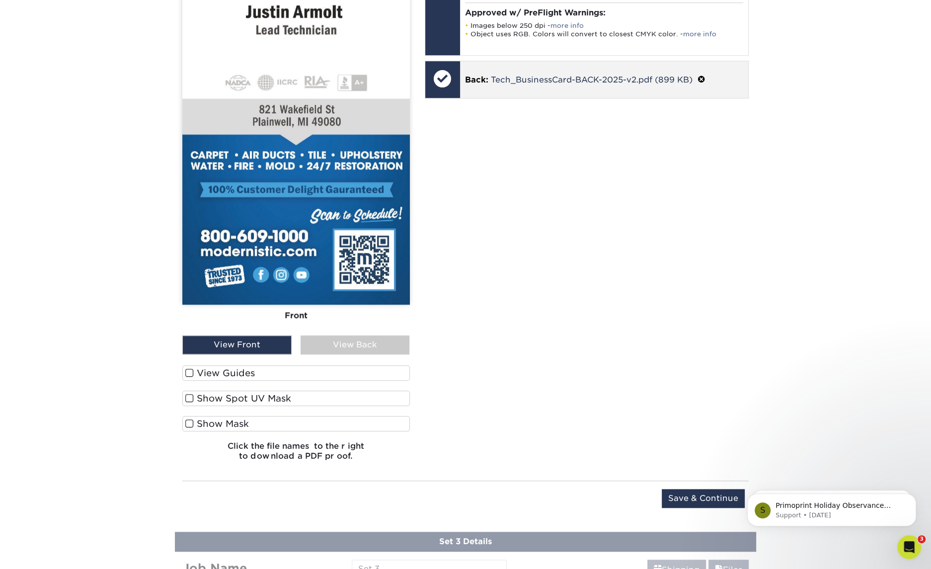
scroll to position [889, 0]
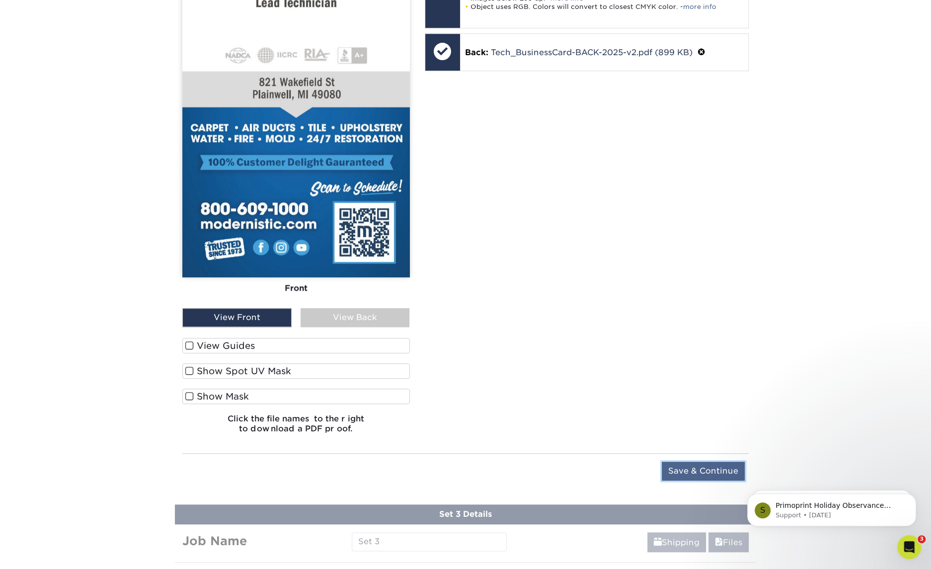
click at [704, 466] on input "Save & Continue" at bounding box center [703, 471] width 83 height 19
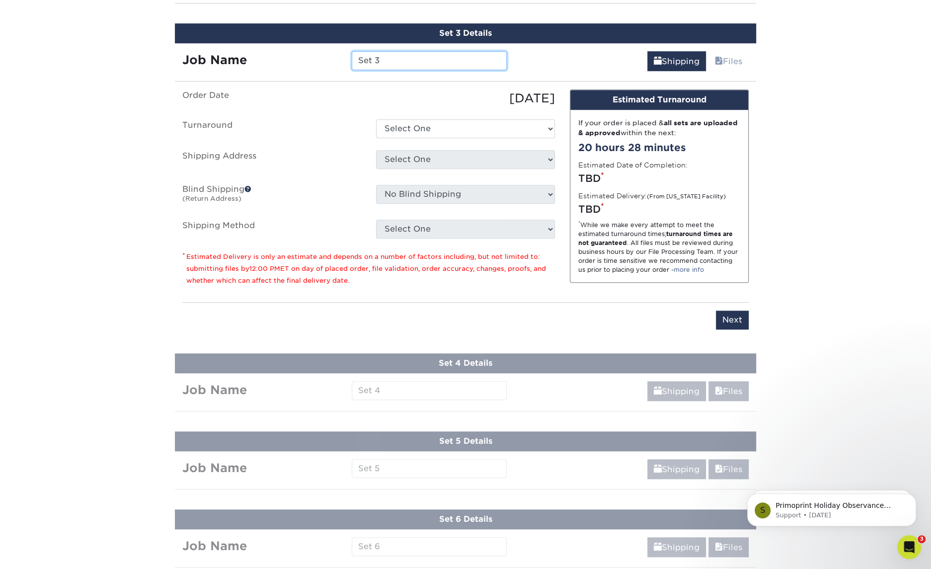
scroll to position [761, 0]
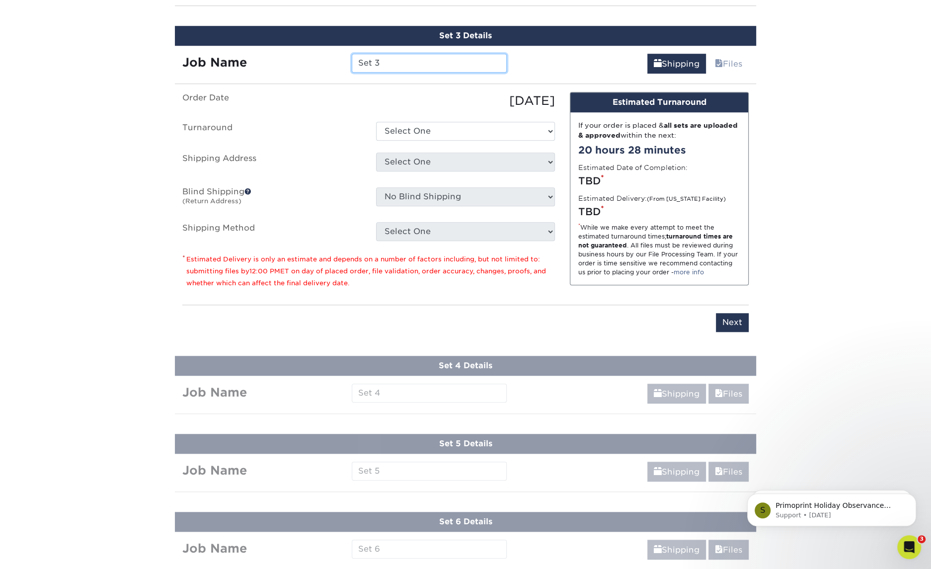
click at [412, 61] on input "Set 3" at bounding box center [429, 63] width 155 height 19
type input "Chris Carter"
click at [428, 129] on select "Select One 2-4 Business Days 2 Day Next Business Day" at bounding box center [465, 131] width 179 height 19
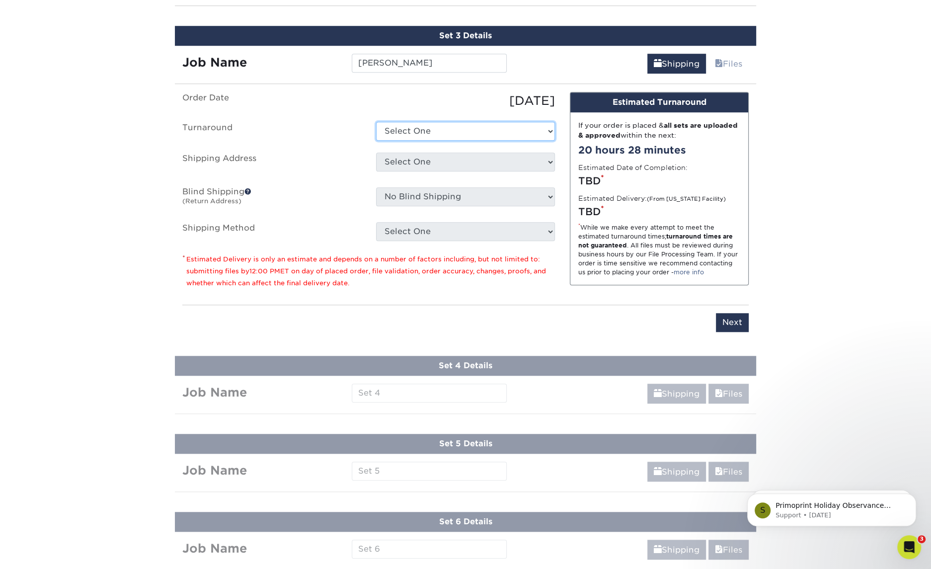
select select "47dbf4b1-3bfd-4687-b793-fcd3ee179f06"
click at [376, 122] on select "Select One 2-4 Business Days 2 Day Next Business Day" at bounding box center [465, 131] width 179 height 19
click at [430, 154] on select "Select One Andy Molter - PW Dave Karston – GR Dave Karston – GR Dave Karston – …" at bounding box center [465, 162] width 179 height 19
select select "281998"
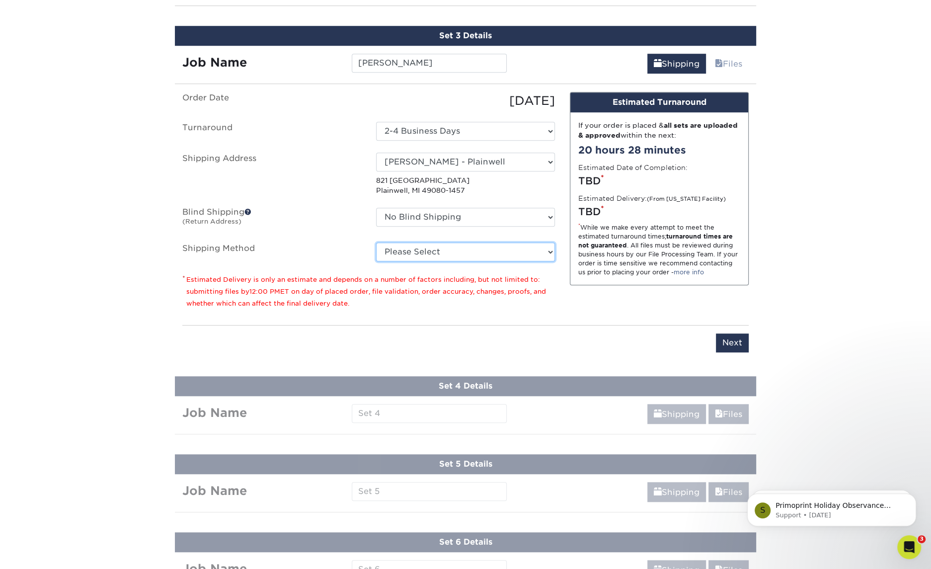
click at [469, 253] on select "Please Select Ground Shipping (+$7.84) 3 Day Shipping Service (+$18.69) 2 Day A…" at bounding box center [465, 251] width 179 height 19
select select "03"
click at [376, 242] on select "Please Select Ground Shipping (+$7.84) 3 Day Shipping Service (+$18.69) 2 Day A…" at bounding box center [465, 251] width 179 height 19
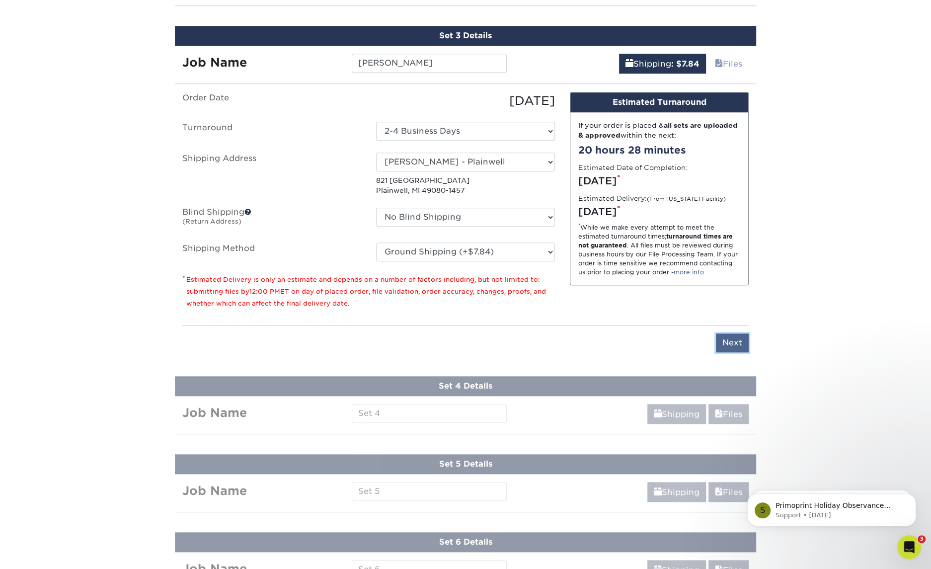
click at [737, 338] on input "Next" at bounding box center [732, 342] width 33 height 19
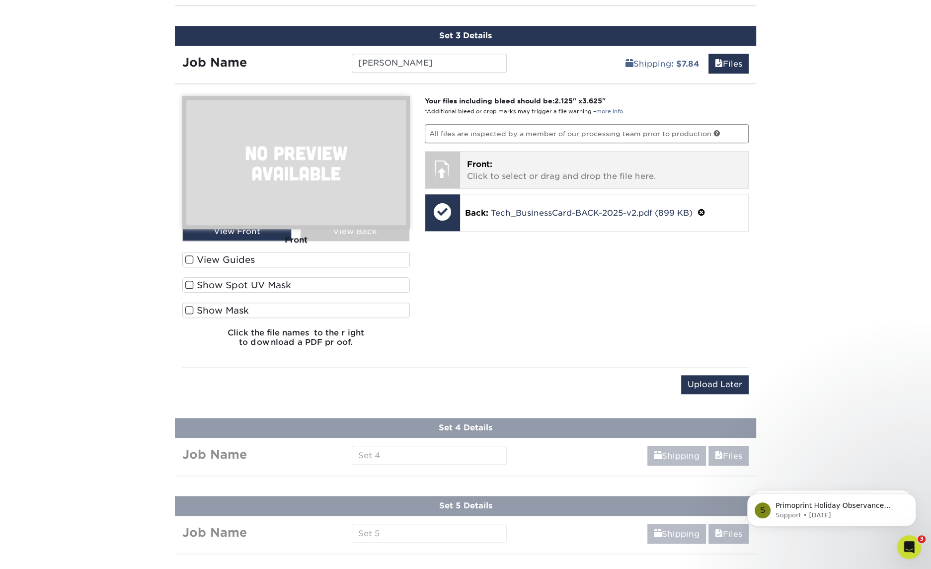
click at [476, 162] on span "Front:" at bounding box center [479, 163] width 25 height 9
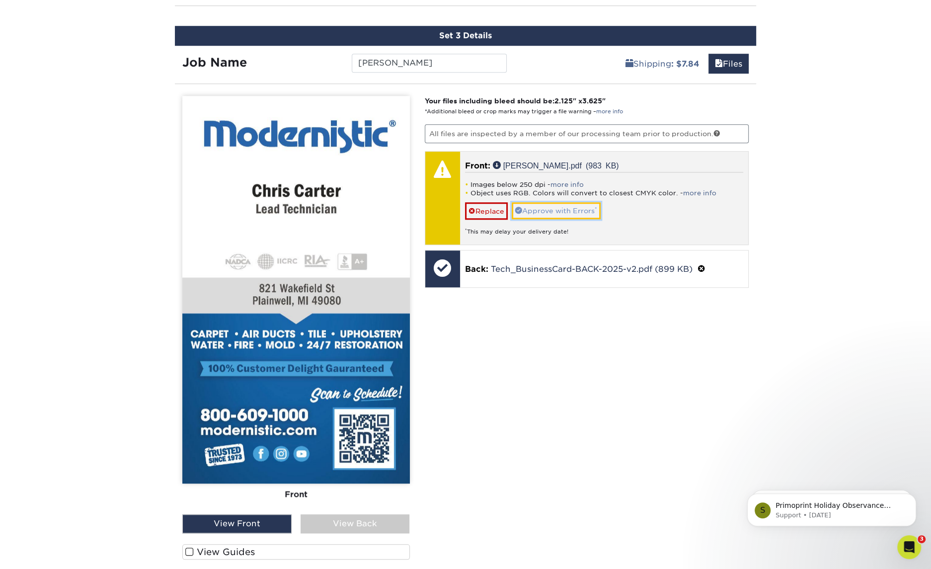
click at [580, 207] on link "Approve with Errors *" at bounding box center [556, 210] width 89 height 17
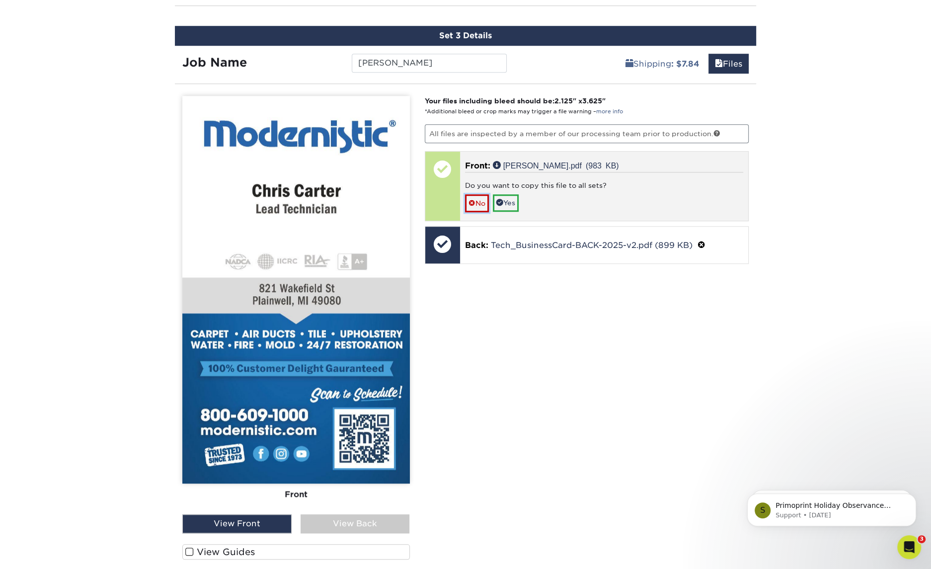
click at [475, 195] on link "No" at bounding box center [477, 202] width 24 height 17
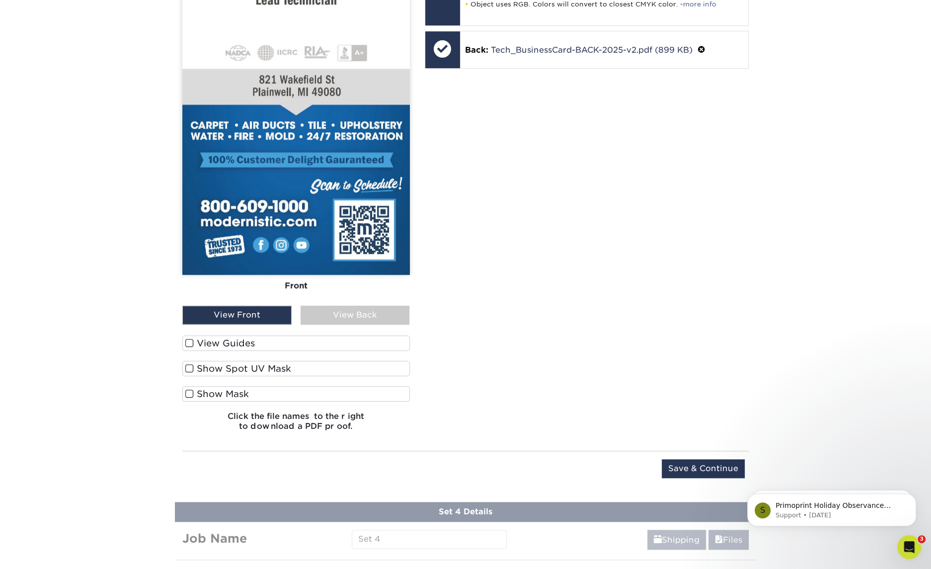
scroll to position [1001, 0]
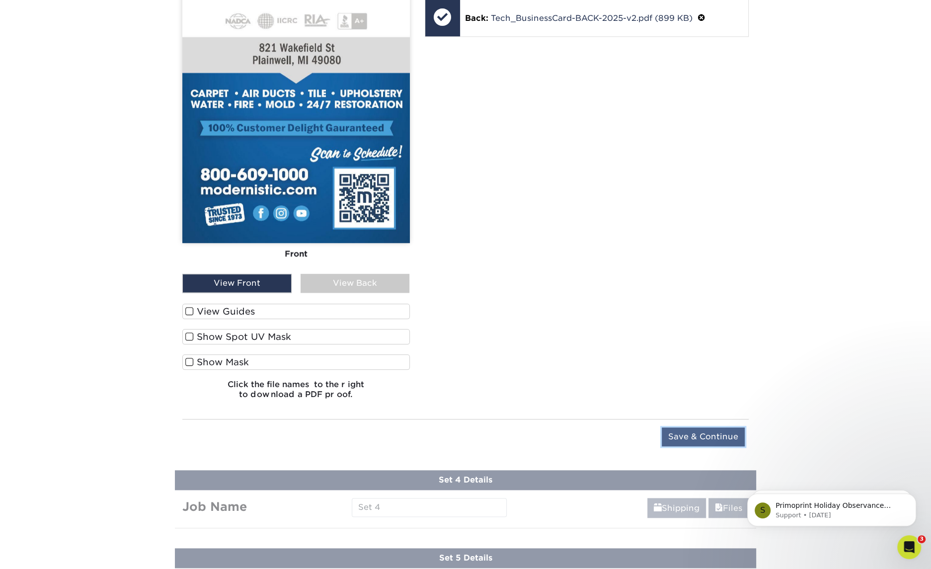
click at [701, 428] on input "Save & Continue" at bounding box center [703, 436] width 83 height 19
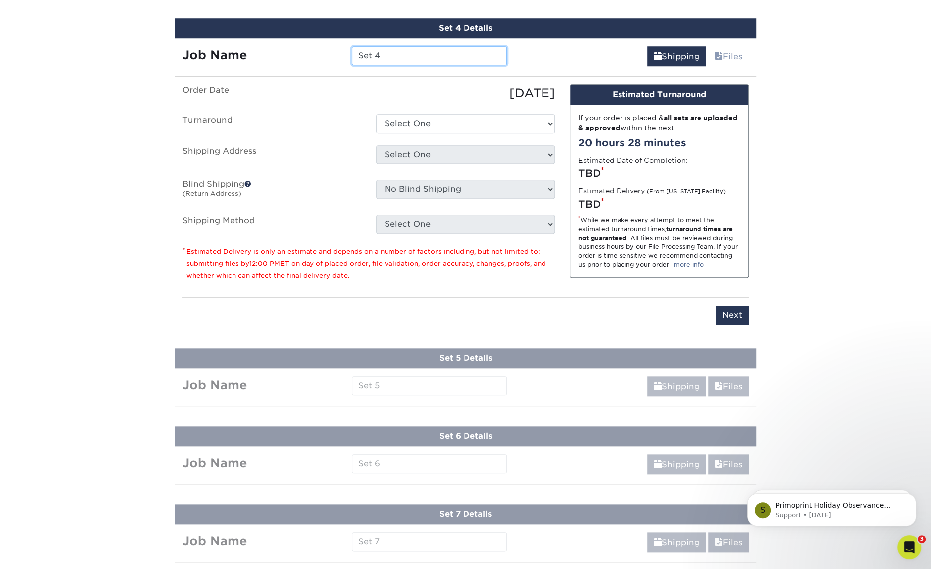
scroll to position [838, 0]
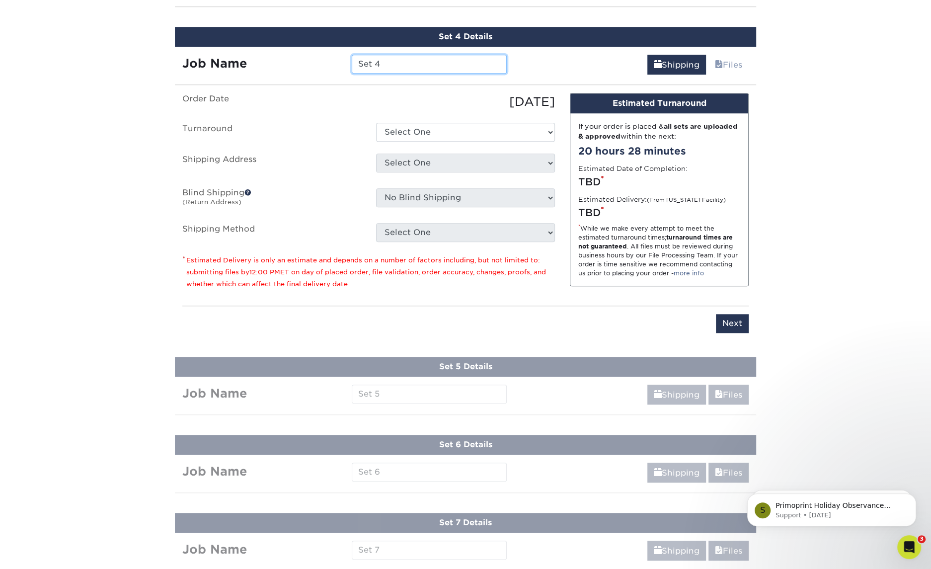
click at [398, 59] on input "Set 4" at bounding box center [429, 64] width 155 height 19
type input "[PERSON_NAME]"
click at [416, 132] on select "Select One 2-4 Business Days 2 Day Next Business Day" at bounding box center [465, 132] width 179 height 19
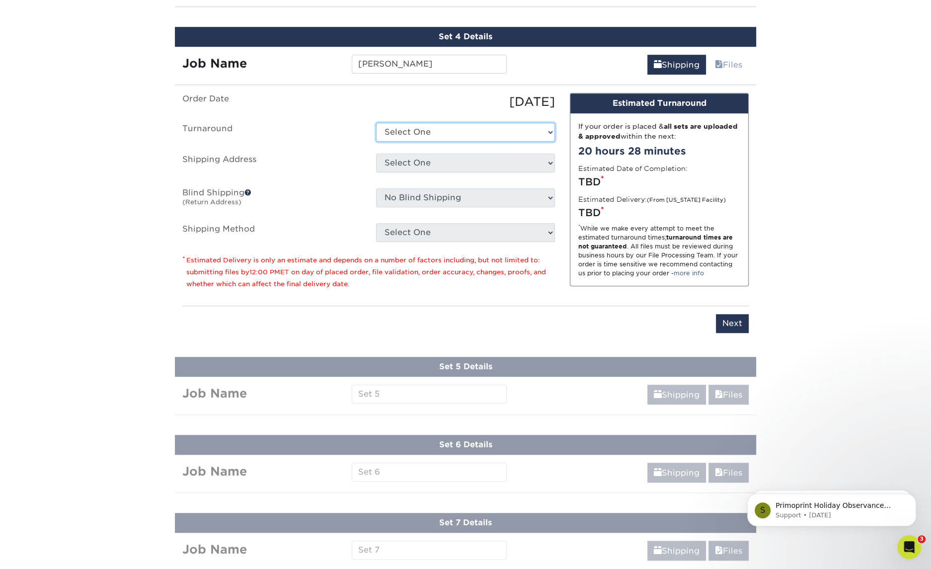
select select "47dbf4b1-3bfd-4687-b793-fcd3ee179f06"
click at [376, 123] on select "Select One 2-4 Business Days 2 Day Next Business Day" at bounding box center [465, 132] width 179 height 19
click at [479, 157] on select "Select One Andy Molter - PW Dave Karston – GR Dave Karston – GR Dave Karston – …" at bounding box center [465, 163] width 179 height 19
select select "281998"
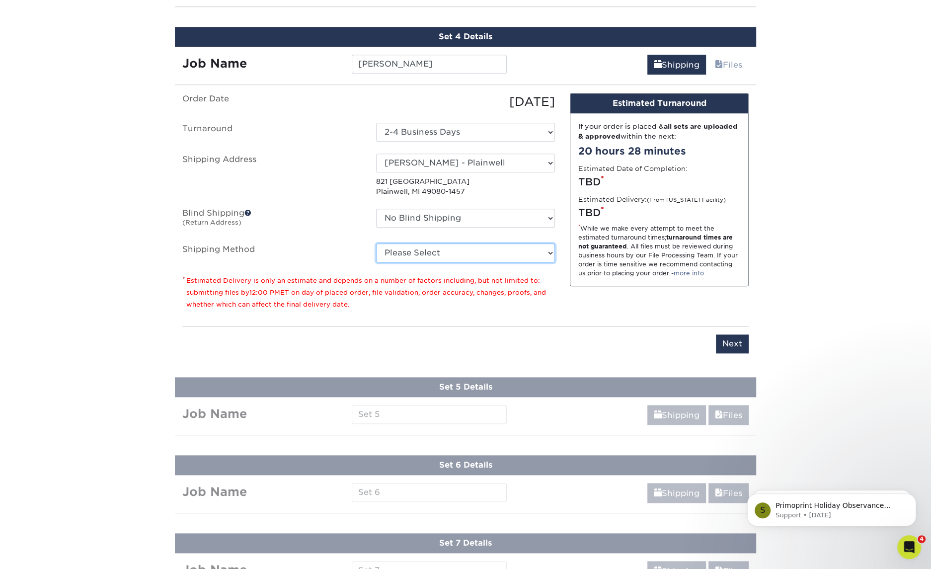
click at [471, 247] on select "Please Select Ground Shipping (+$7.84) 3 Day Shipping Service (+$18.69) 2 Day A…" at bounding box center [465, 252] width 179 height 19
select select "03"
click at [376, 243] on select "Please Select Ground Shipping (+$7.84) 3 Day Shipping Service (+$18.69) 2 Day A…" at bounding box center [465, 252] width 179 height 19
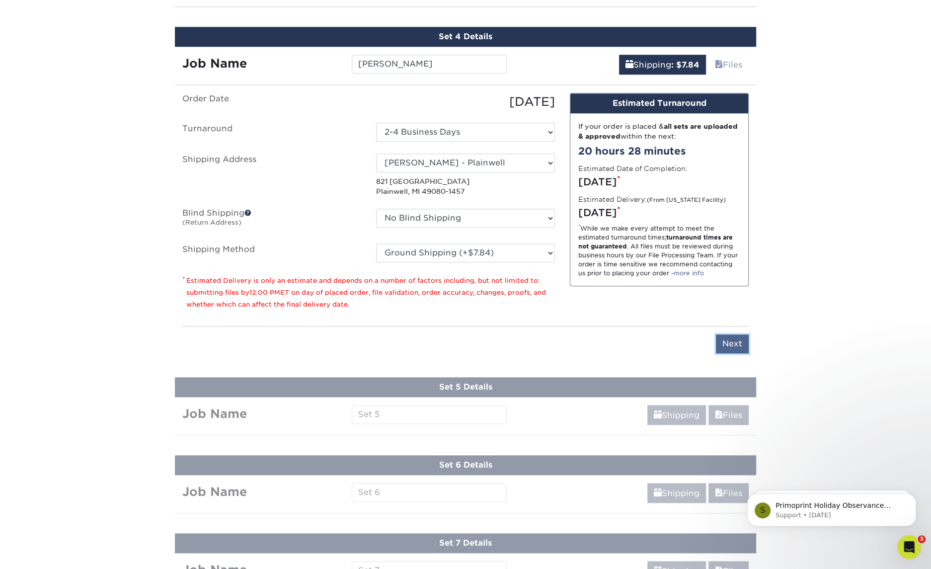
click at [735, 341] on input "Next" at bounding box center [732, 343] width 33 height 19
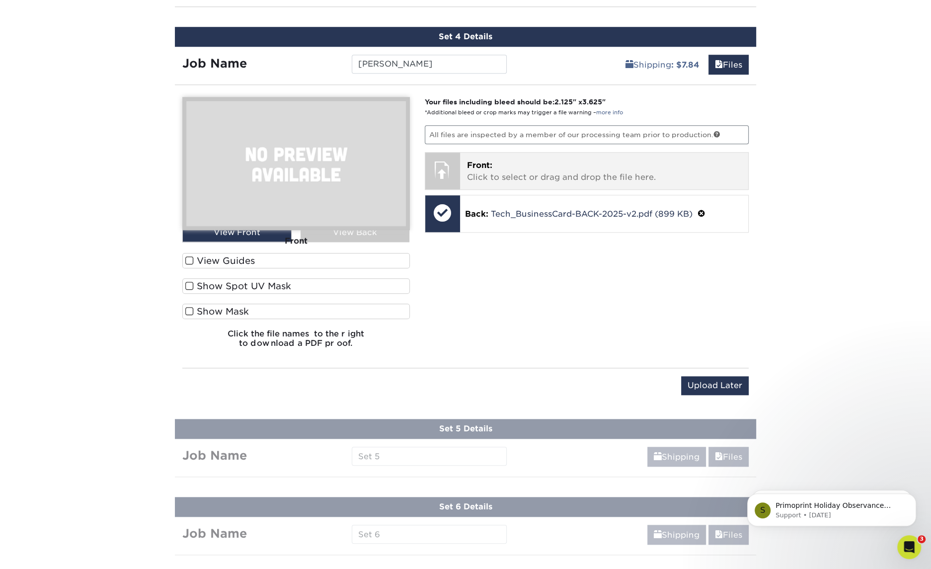
click at [493, 161] on p "Front: Click to select or drag and drop the file here." at bounding box center [604, 171] width 275 height 24
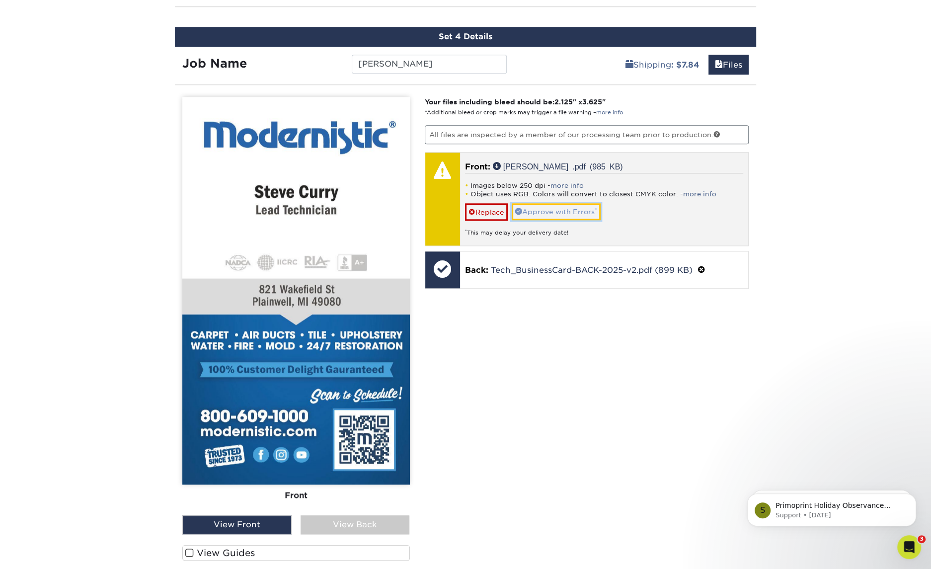
click at [577, 209] on link "Approve with Errors *" at bounding box center [556, 211] width 89 height 17
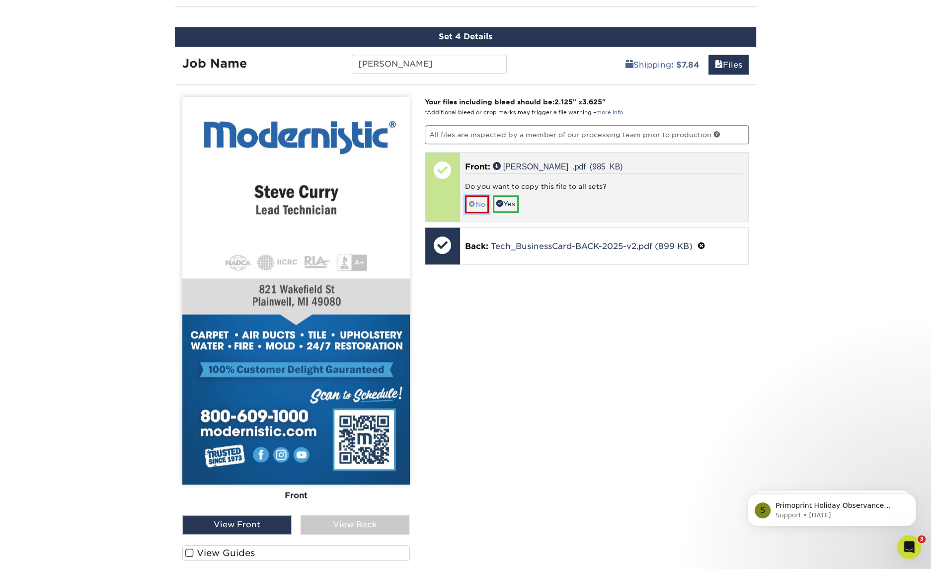
click at [481, 202] on link "No" at bounding box center [477, 203] width 24 height 17
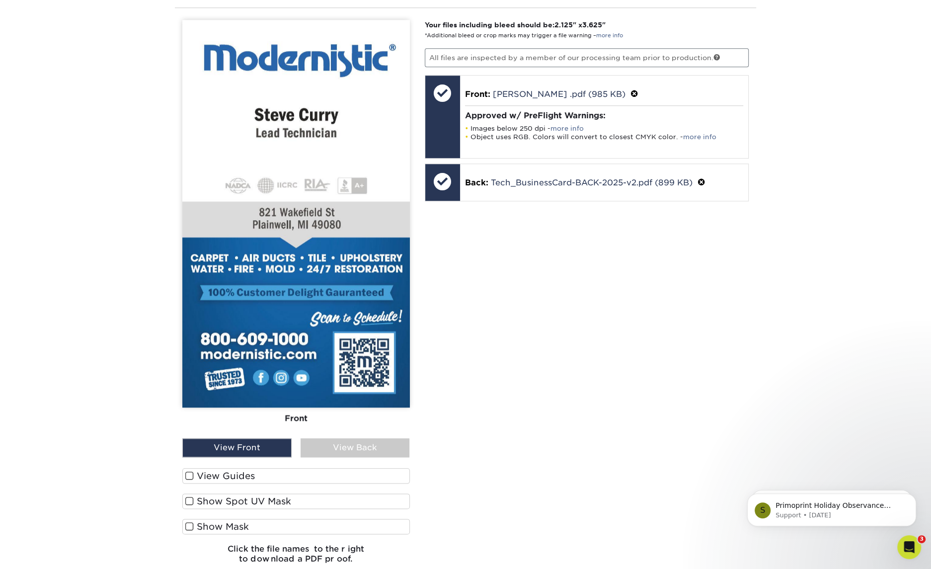
scroll to position [1031, 0]
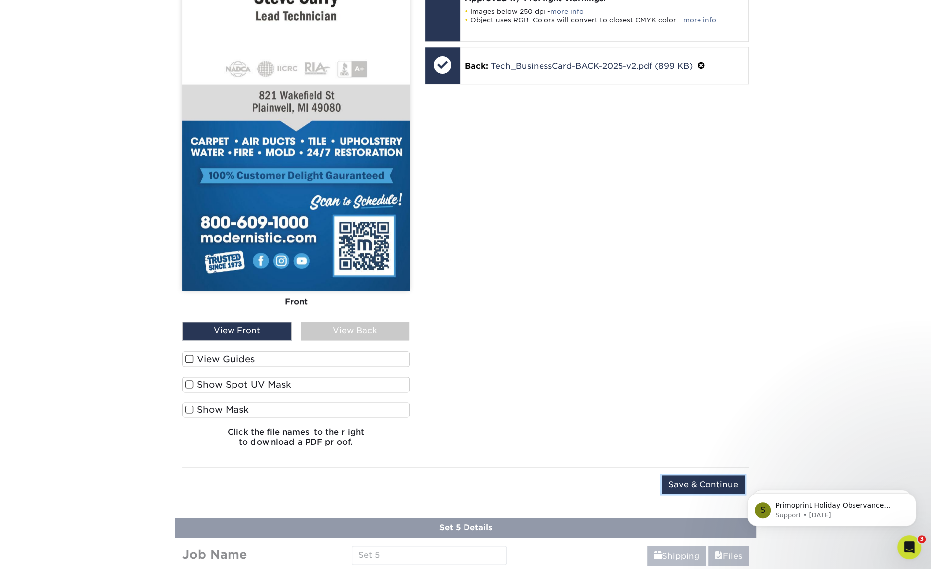
click at [695, 475] on input "Save & Continue" at bounding box center [703, 484] width 83 height 19
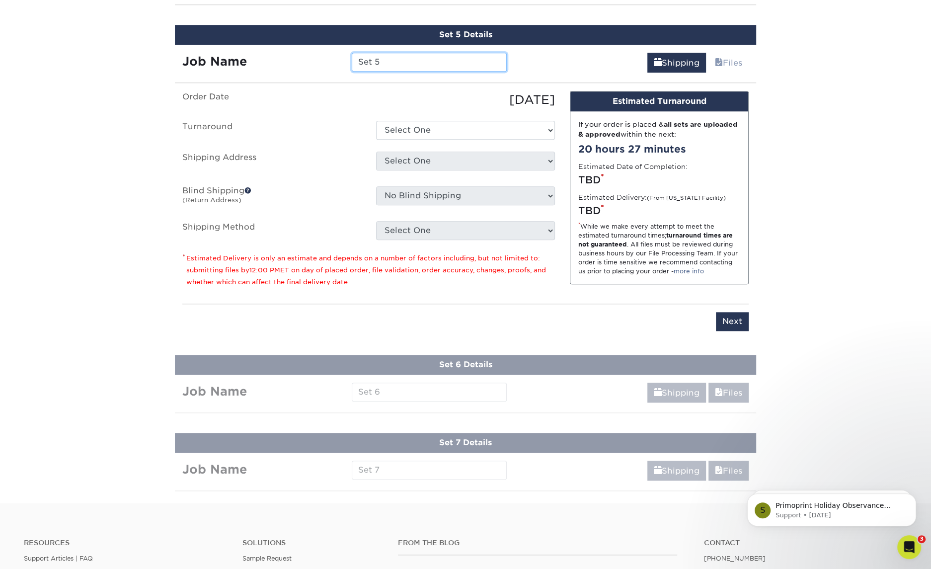
scroll to position [915, 0]
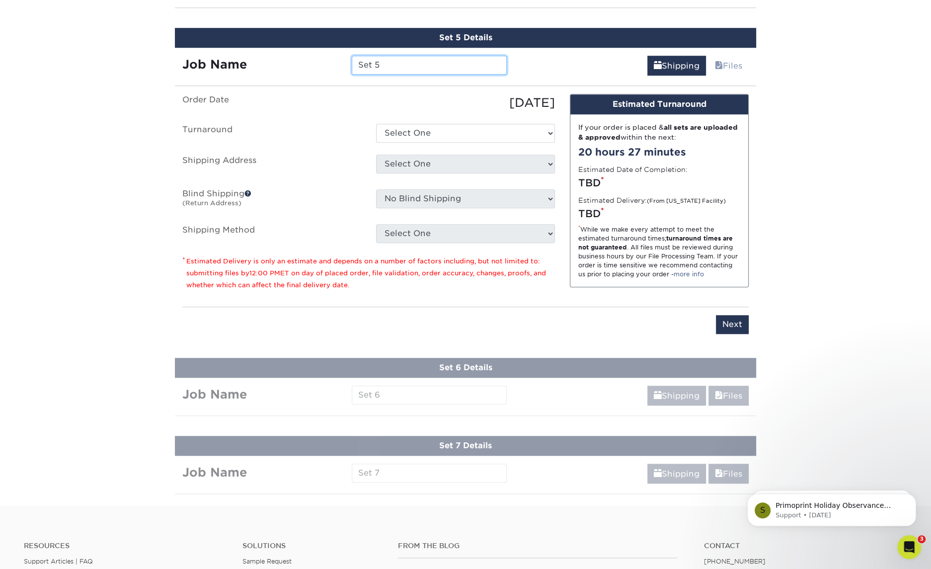
click at [430, 60] on input "Set 5" at bounding box center [429, 65] width 155 height 19
click at [431, 60] on input "Set 5" at bounding box center [429, 65] width 155 height 19
type input "[PERSON_NAME]"
click at [438, 124] on select "Select One 2-4 Business Days 2 Day Next Business Day" at bounding box center [465, 133] width 179 height 19
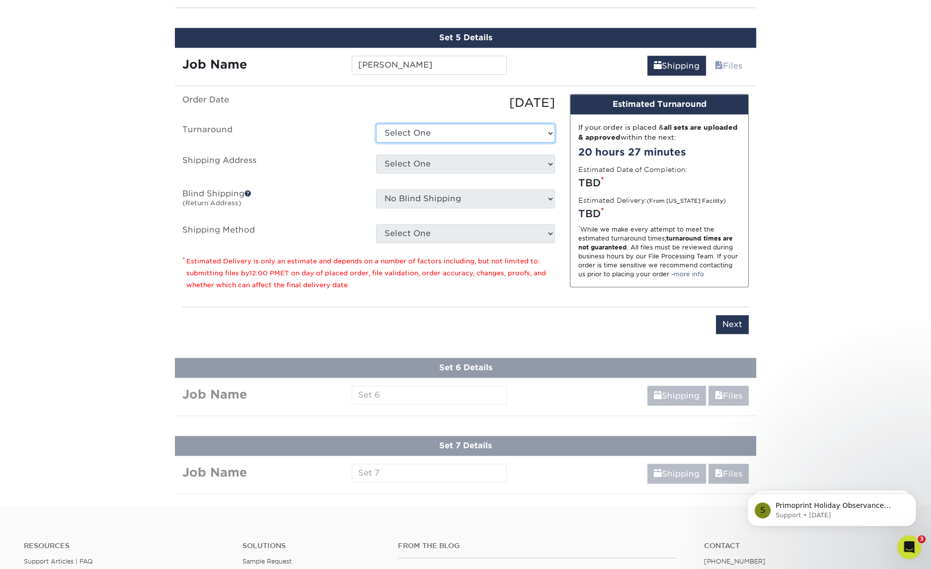
select select "47dbf4b1-3bfd-4687-b793-fcd3ee179f06"
click at [376, 124] on select "Select One 2-4 Business Days 2 Day Next Business Day" at bounding box center [465, 133] width 179 height 19
click at [444, 162] on select "Select One Andy Molter - PW Dave Karston – GR Dave Karston – GR Dave Karston – …" at bounding box center [465, 164] width 179 height 19
select select "281998"
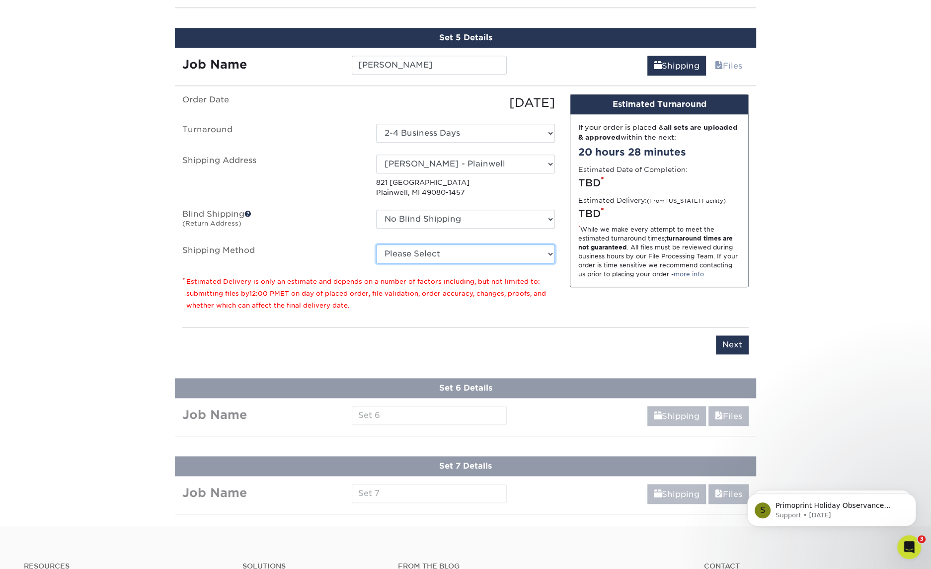
click at [442, 251] on select "Please Select Ground Shipping (+$7.84) 3 Day Shipping Service (+$18.69) 2 Day A…" at bounding box center [465, 253] width 179 height 19
select select "03"
click at [376, 244] on select "Please Select Ground Shipping (+$7.84) 3 Day Shipping Service (+$18.69) 2 Day A…" at bounding box center [465, 253] width 179 height 19
click at [730, 335] on input "Next" at bounding box center [732, 344] width 33 height 19
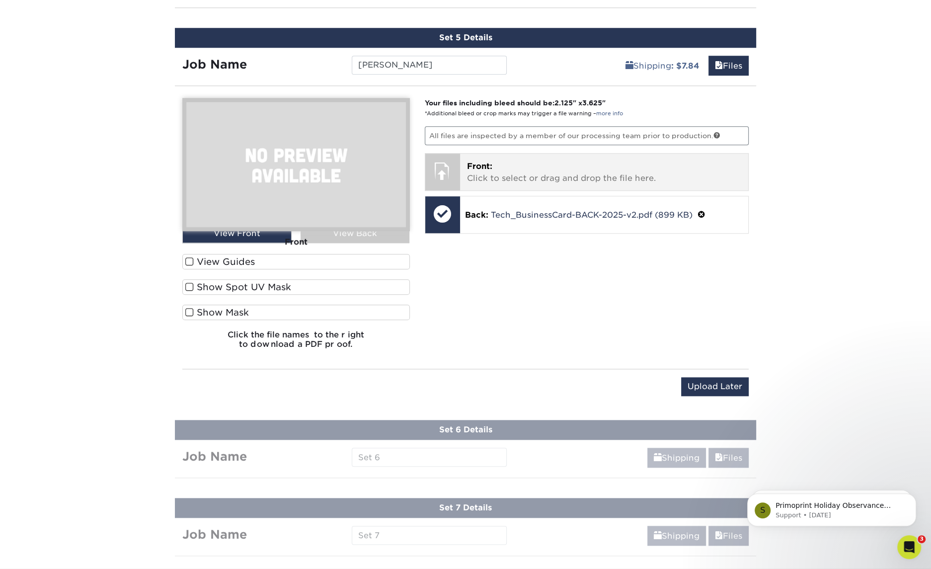
click at [546, 160] on p "Front: Click to select or drag and drop the file here." at bounding box center [604, 172] width 275 height 24
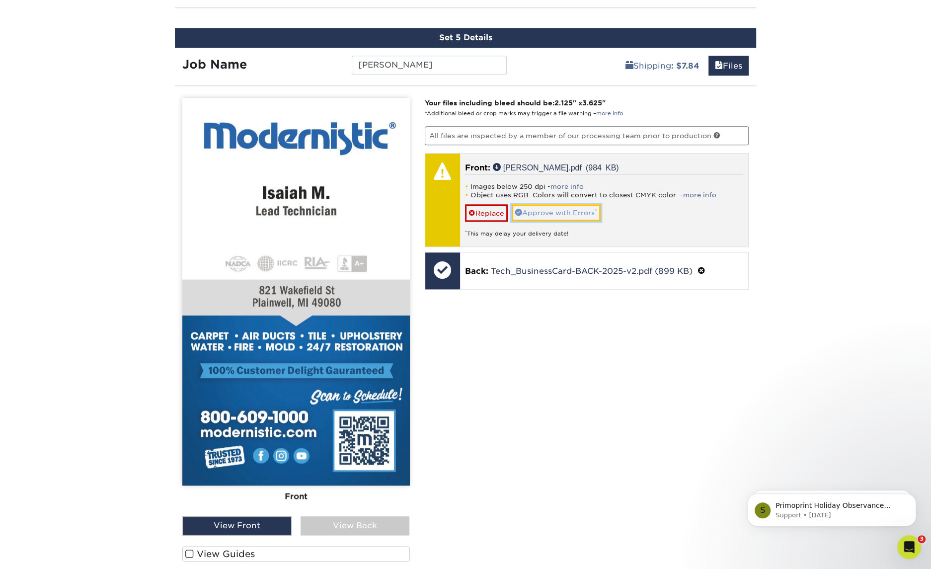
click at [542, 206] on link "Approve with Errors *" at bounding box center [556, 212] width 89 height 17
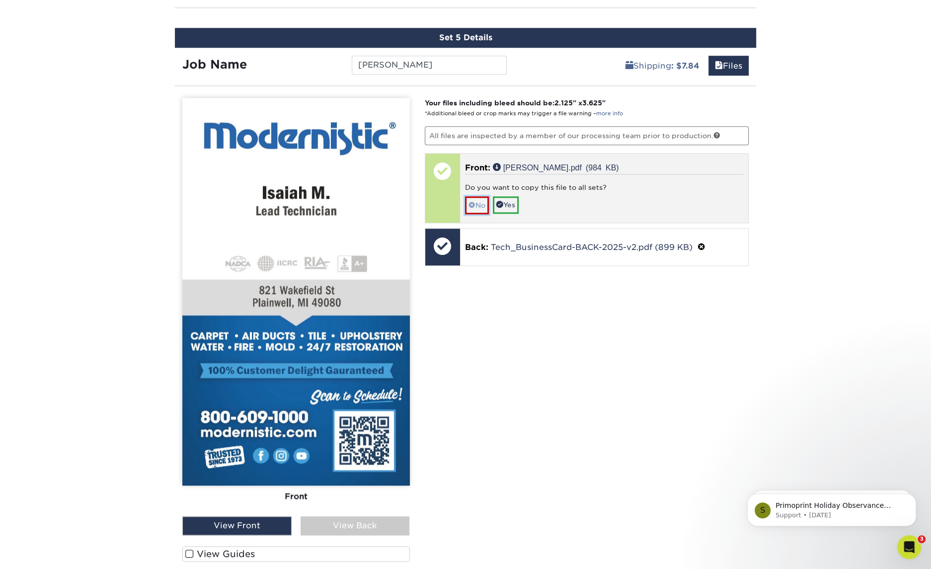
click at [483, 200] on link "No" at bounding box center [477, 204] width 24 height 17
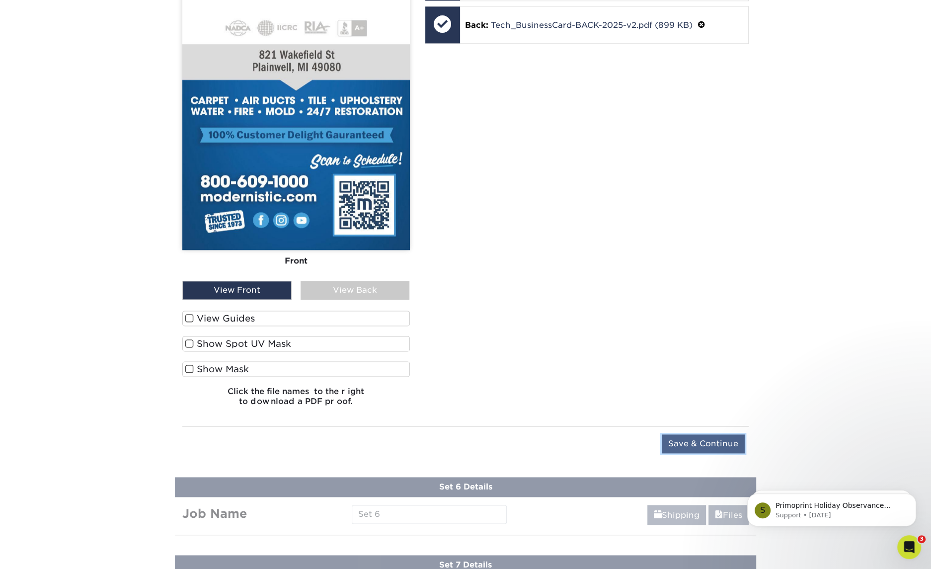
click at [694, 439] on input "Save & Continue" at bounding box center [703, 443] width 83 height 19
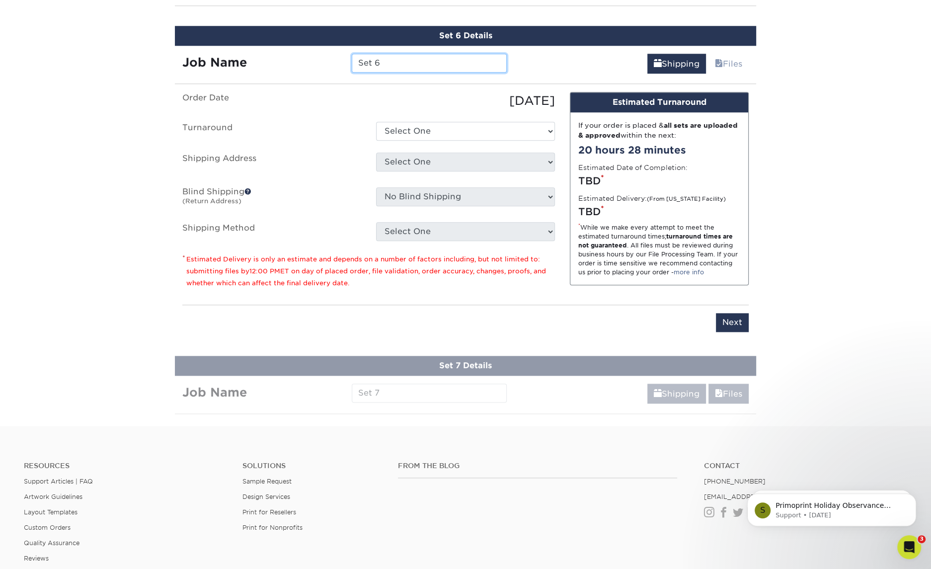
scroll to position [992, 0]
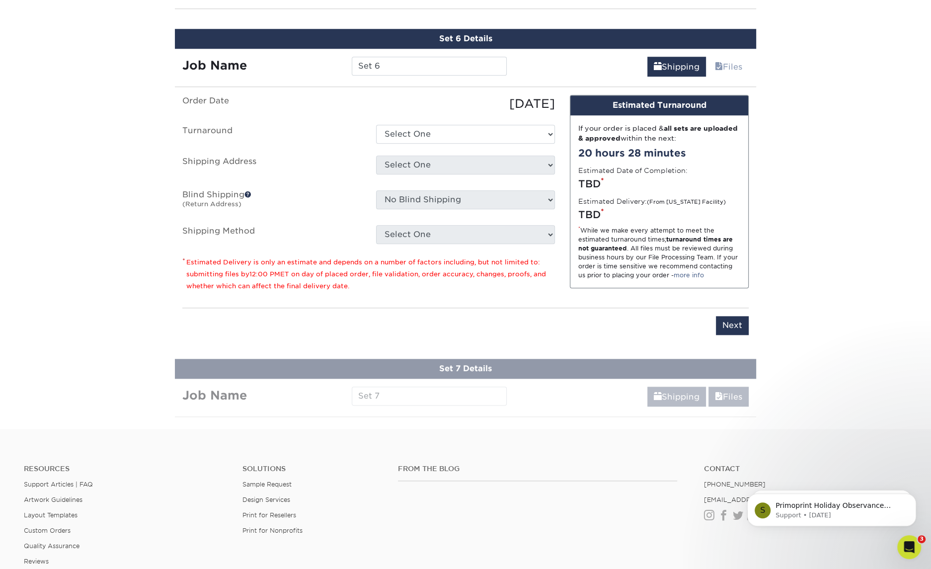
click at [410, 49] on div "Job Name Set 6" at bounding box center [344, 64] width 339 height 30
drag, startPoint x: 410, startPoint y: 49, endPoint x: 411, endPoint y: 62, distance: 13.0
click at [410, 50] on div "Job Name Set 6" at bounding box center [344, 64] width 339 height 30
click at [412, 61] on input "Set 6" at bounding box center [429, 66] width 155 height 19
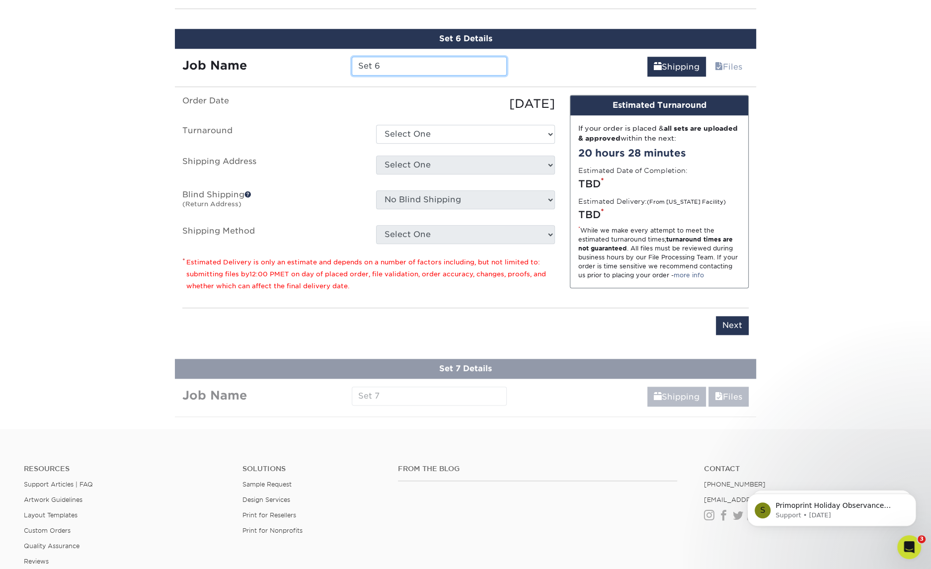
click at [412, 61] on input "Set 6" at bounding box center [429, 66] width 155 height 19
type input "[PERSON_NAME]"
click at [425, 125] on select "Select One 2-4 Business Days 2 Day Next Business Day" at bounding box center [465, 134] width 179 height 19
select select "47dbf4b1-3bfd-4687-b793-fcd3ee179f06"
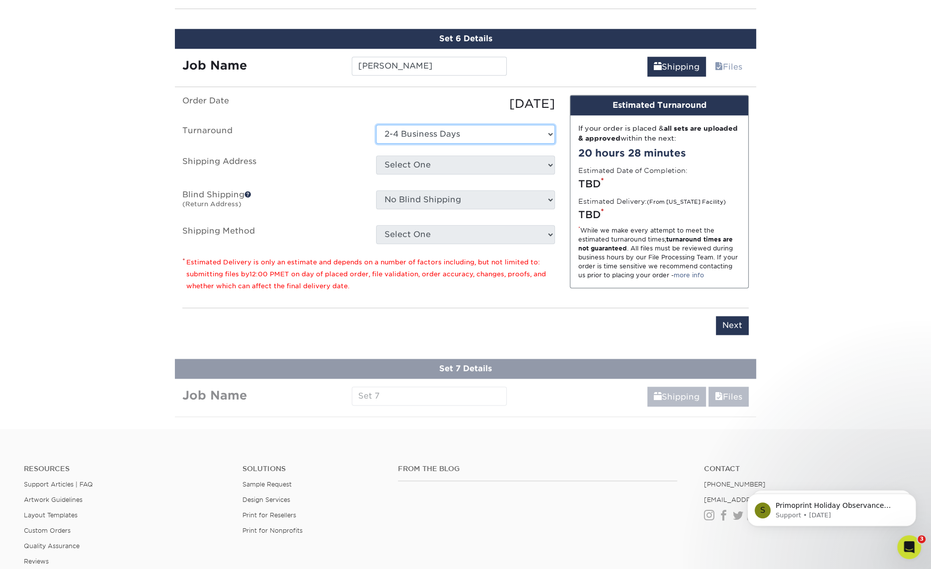
click at [376, 125] on select "Select One 2-4 Business Days 2 Day Next Business Day" at bounding box center [465, 134] width 179 height 19
click at [445, 160] on select "Select One Andy Molter - PW Dave Karston – GR Dave Karston – GR Dave Karston – …" at bounding box center [465, 164] width 179 height 19
select select "281998"
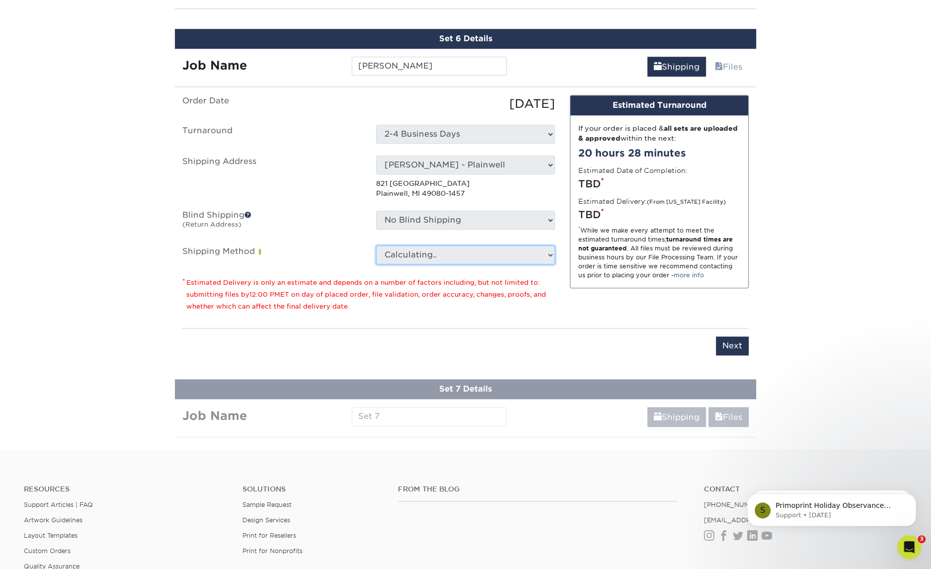
click at [448, 245] on select "Calculating.." at bounding box center [465, 254] width 179 height 19
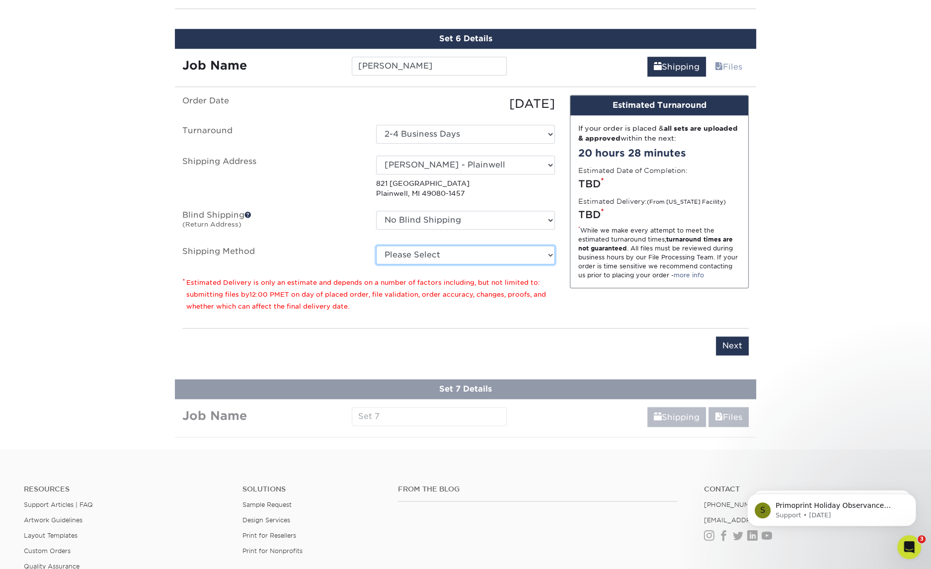
select select "03"
click at [376, 245] on select "Please Select Ground Shipping (+$7.84) 3 Day Shipping Service (+$18.69) 2 Day A…" at bounding box center [465, 254] width 179 height 19
click at [727, 341] on input "Next" at bounding box center [732, 345] width 33 height 19
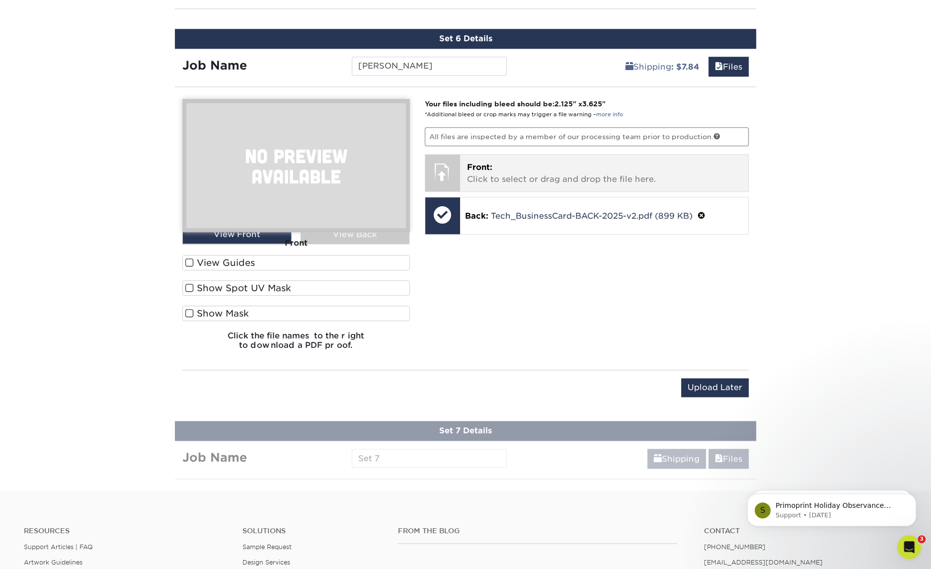
click at [550, 163] on p "Front: Click to select or drag and drop the file here." at bounding box center [604, 173] width 275 height 24
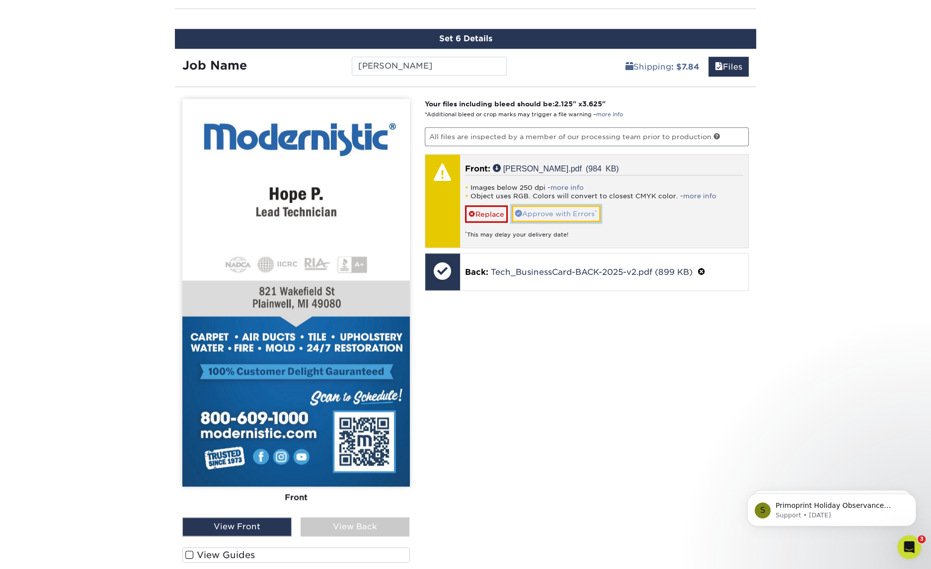
click at [579, 209] on link "Approve with Errors *" at bounding box center [556, 213] width 89 height 17
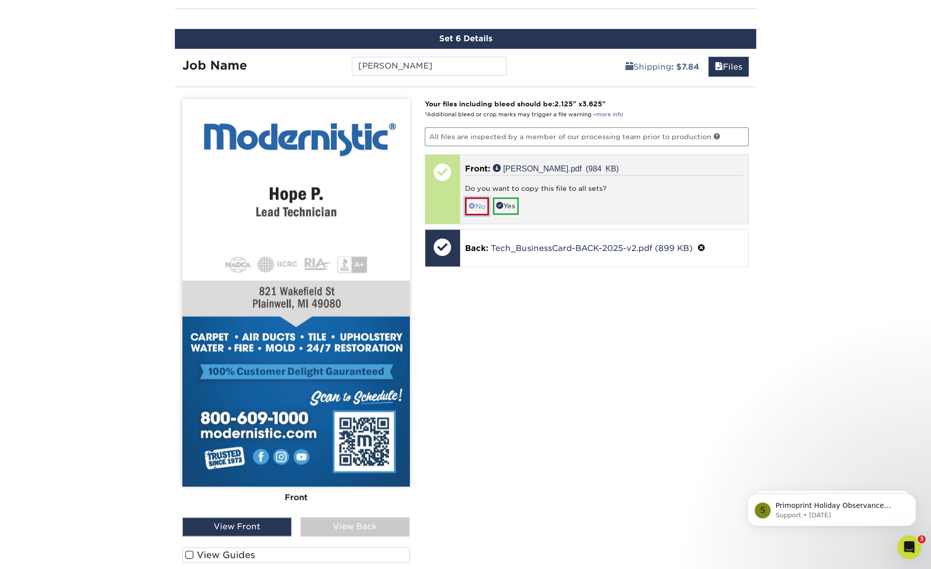
click at [475, 198] on link "No" at bounding box center [477, 205] width 24 height 17
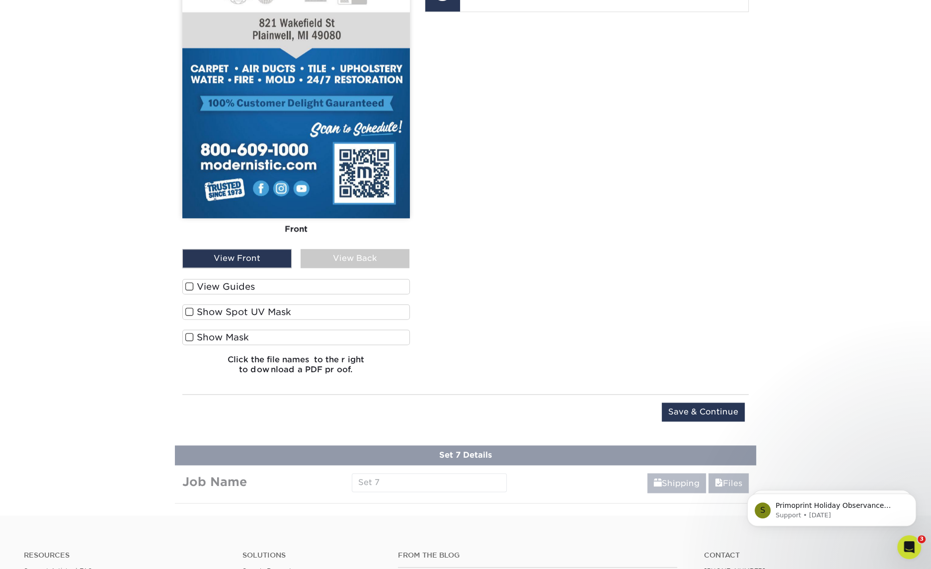
scroll to position [1261, 0]
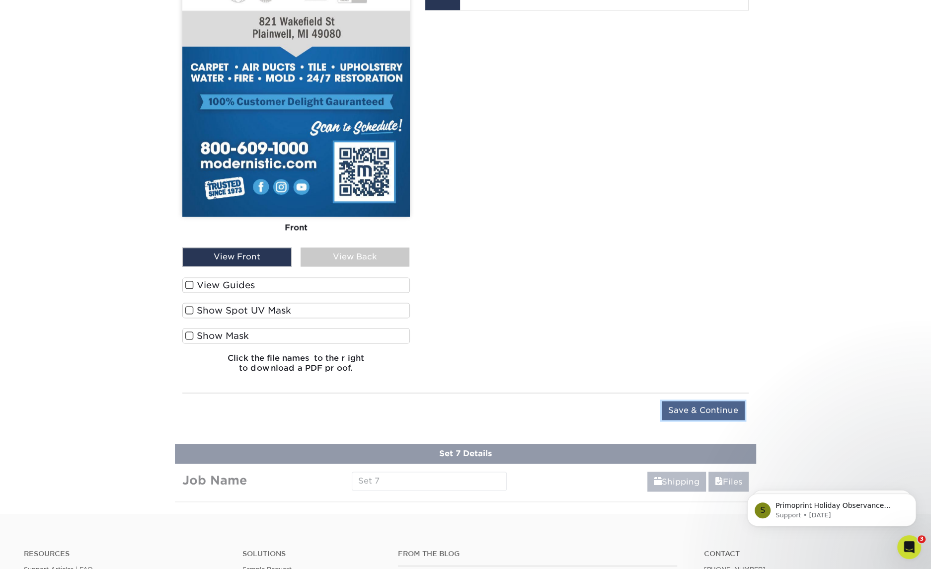
click at [700, 402] on input "Save & Continue" at bounding box center [703, 410] width 83 height 19
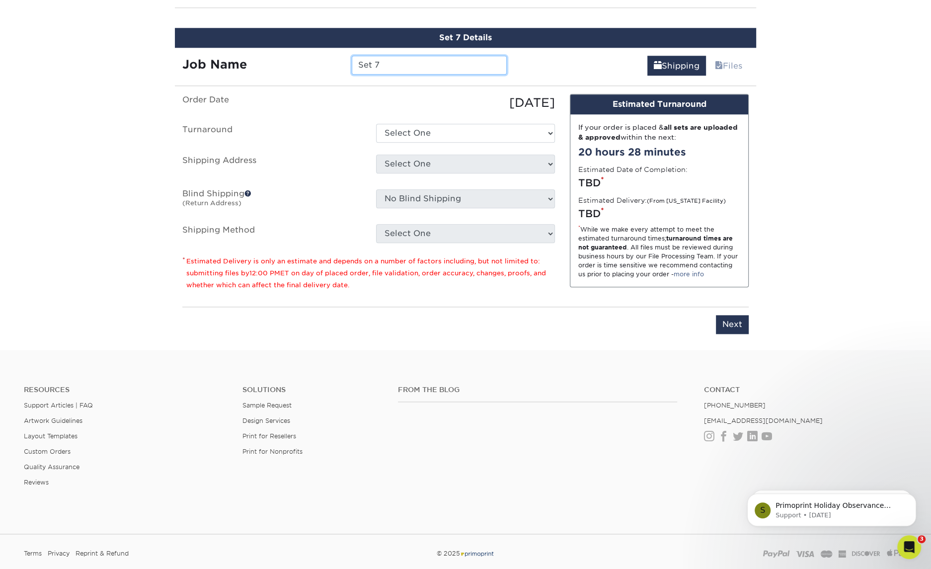
scroll to position [1069, 0]
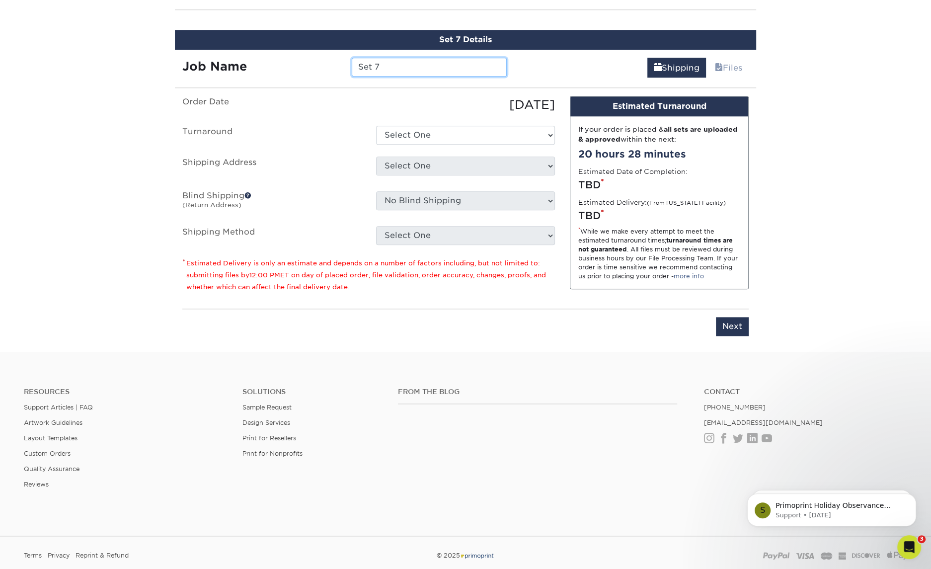
click at [433, 58] on input "Set 7" at bounding box center [429, 67] width 155 height 19
type input "[PERSON_NAME]"
click at [428, 134] on select "Select One 2-4 Business Days 2 Day Next Business Day" at bounding box center [465, 135] width 179 height 19
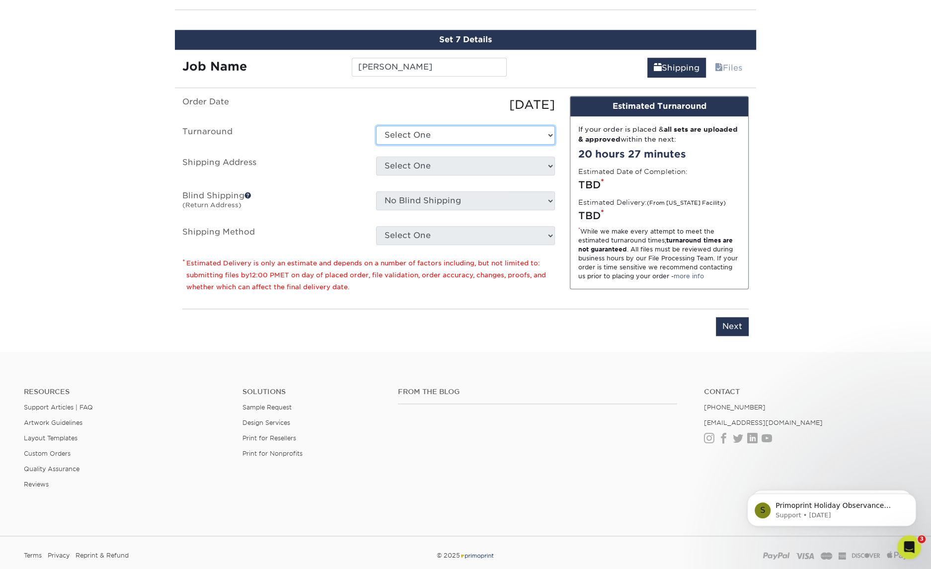
select select "47dbf4b1-3bfd-4687-b793-fcd3ee179f06"
click at [376, 126] on select "Select One 2-4 Business Days 2 Day Next Business Day" at bounding box center [465, 135] width 179 height 19
click at [438, 161] on select "Select One Andy Molter - PW Dave Karston – GR Dave Karston – GR Dave Karston – …" at bounding box center [465, 165] width 179 height 19
select select "286232"
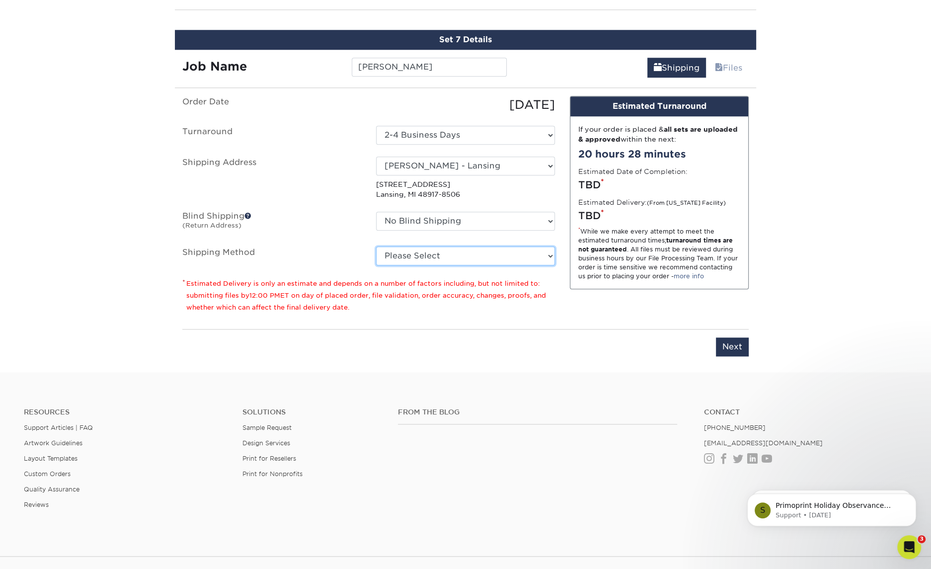
click at [444, 253] on select "Please Select Ground Shipping (+$7.84) 3 Day Shipping Service (+$15.34) 2 Day A…" at bounding box center [465, 255] width 179 height 19
select select "03"
click at [376, 246] on select "Please Select Ground Shipping (+$7.84) 3 Day Shipping Service (+$15.34) 2 Day A…" at bounding box center [465, 255] width 179 height 19
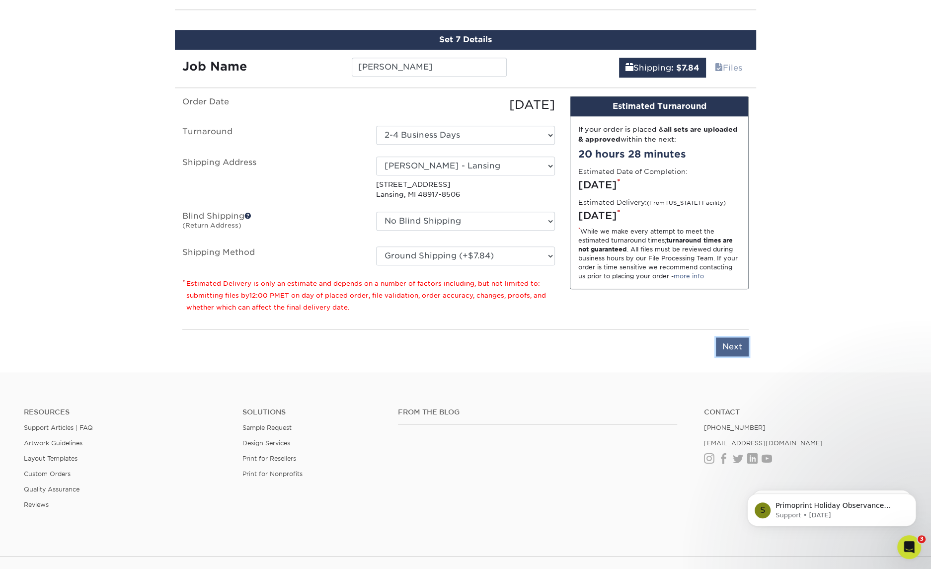
click at [738, 337] on input "Next" at bounding box center [732, 346] width 33 height 19
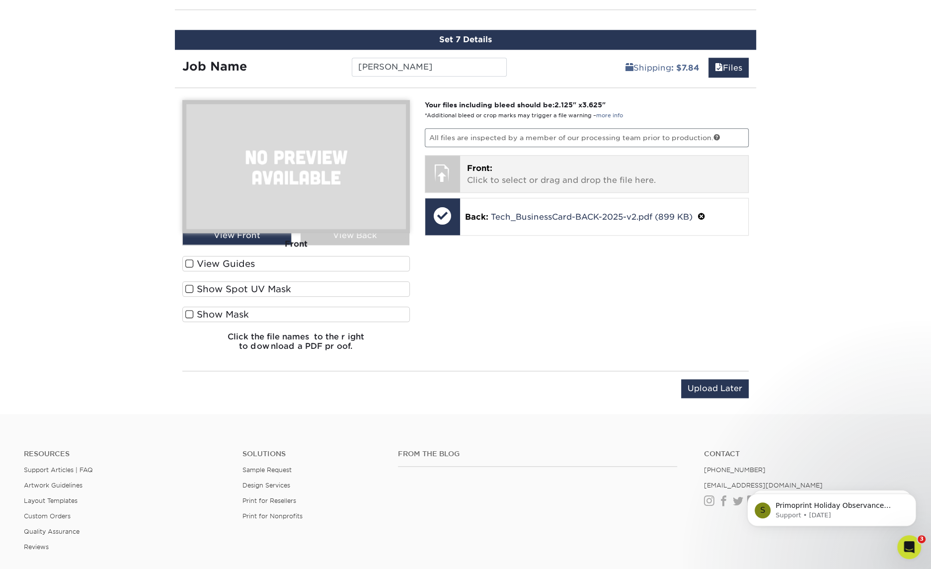
click at [511, 178] on div "Front: Click to select or drag and drop the file here. Choose file" at bounding box center [604, 173] width 289 height 37
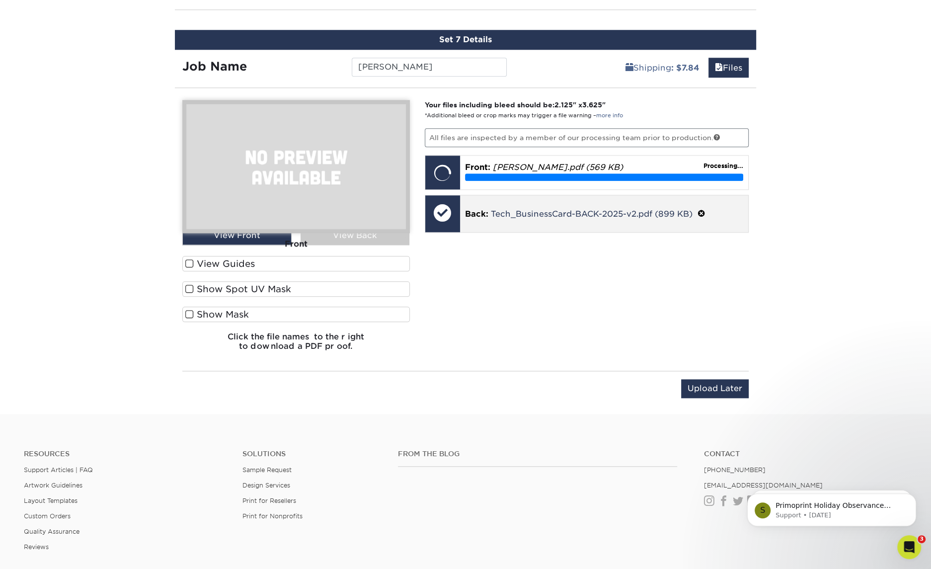
click at [702, 209] on span at bounding box center [701, 213] width 8 height 9
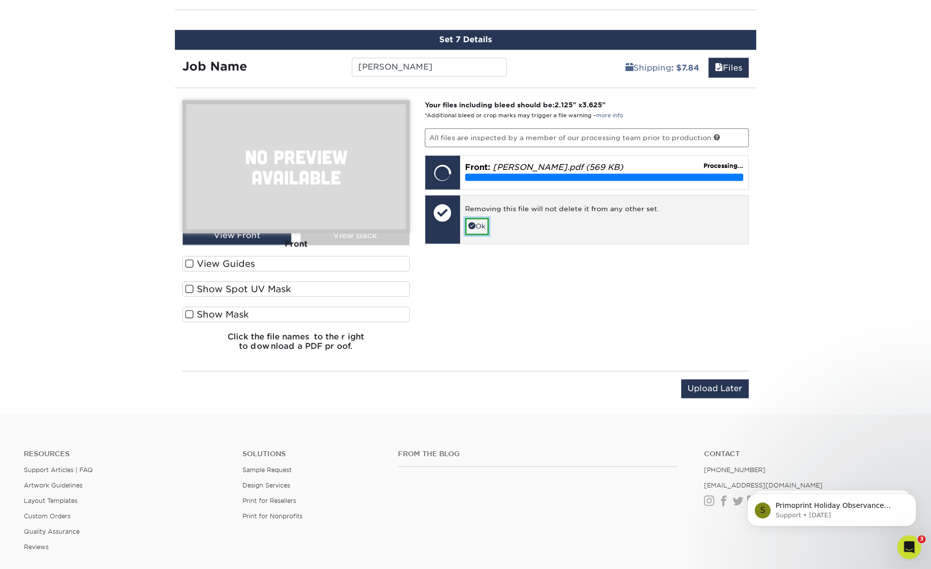
click at [479, 218] on link "Ok" at bounding box center [477, 226] width 24 height 17
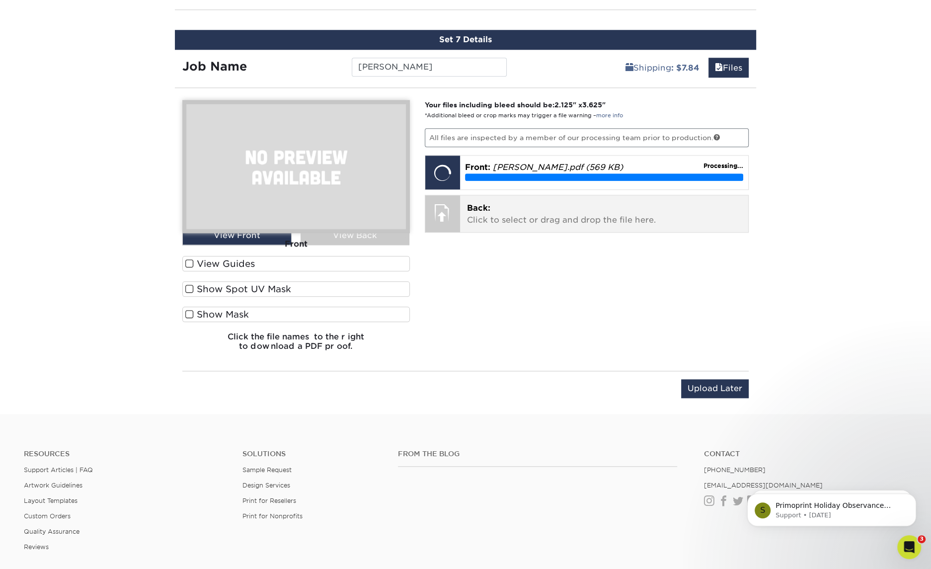
click at [493, 210] on p "Back: Click to select or drag and drop the file here." at bounding box center [604, 214] width 275 height 24
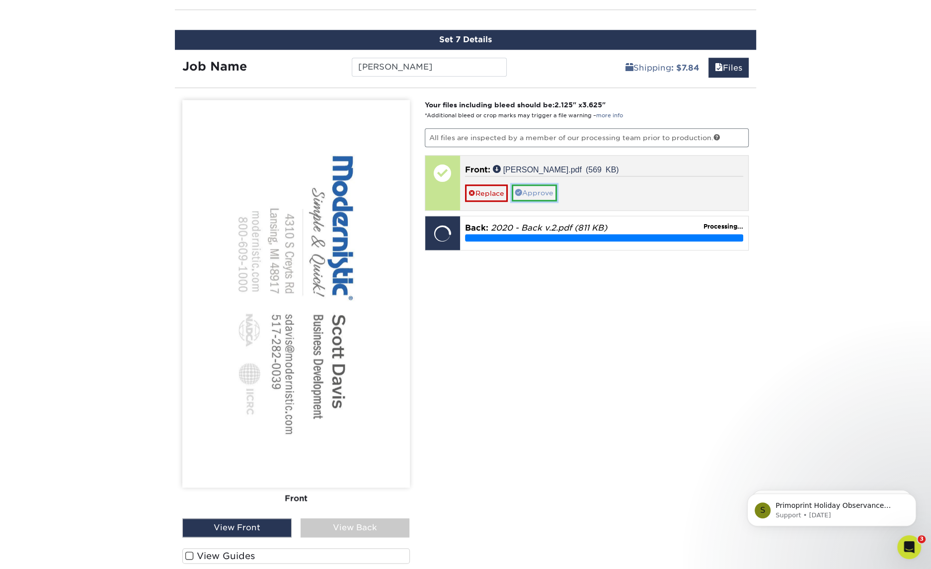
click at [543, 185] on link "Approve" at bounding box center [534, 192] width 45 height 17
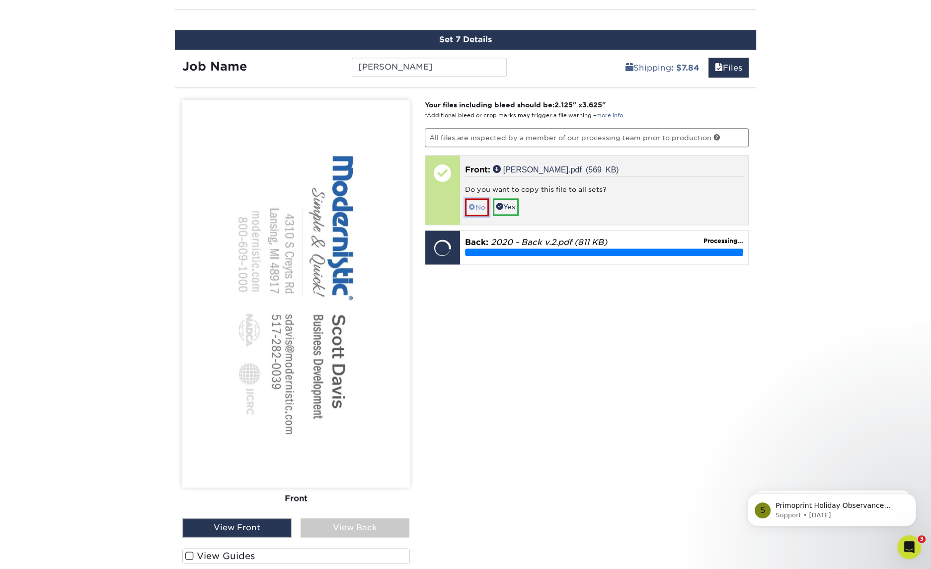
click at [482, 198] on link "No" at bounding box center [477, 206] width 24 height 17
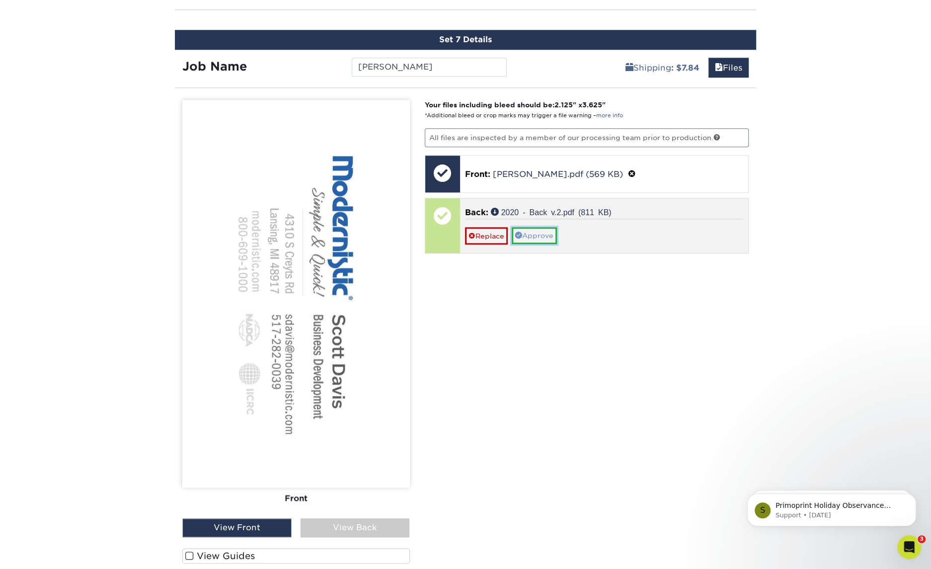
click at [539, 231] on link "Approve" at bounding box center [534, 235] width 45 height 17
click at [480, 241] on link "No" at bounding box center [477, 249] width 24 height 17
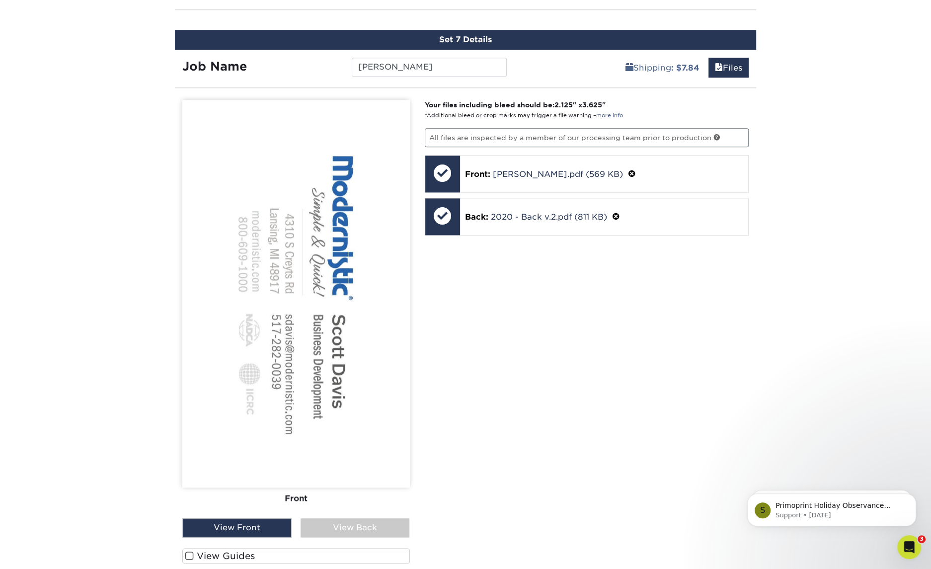
click at [399, 518] on div "View Back" at bounding box center [355, 527] width 109 height 19
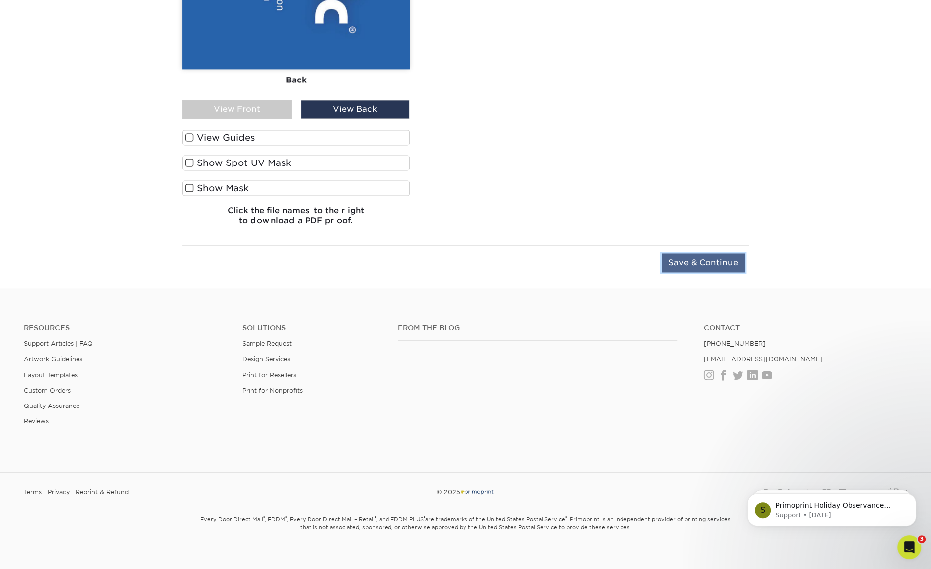
click at [690, 253] on input "Save & Continue" at bounding box center [703, 262] width 83 height 19
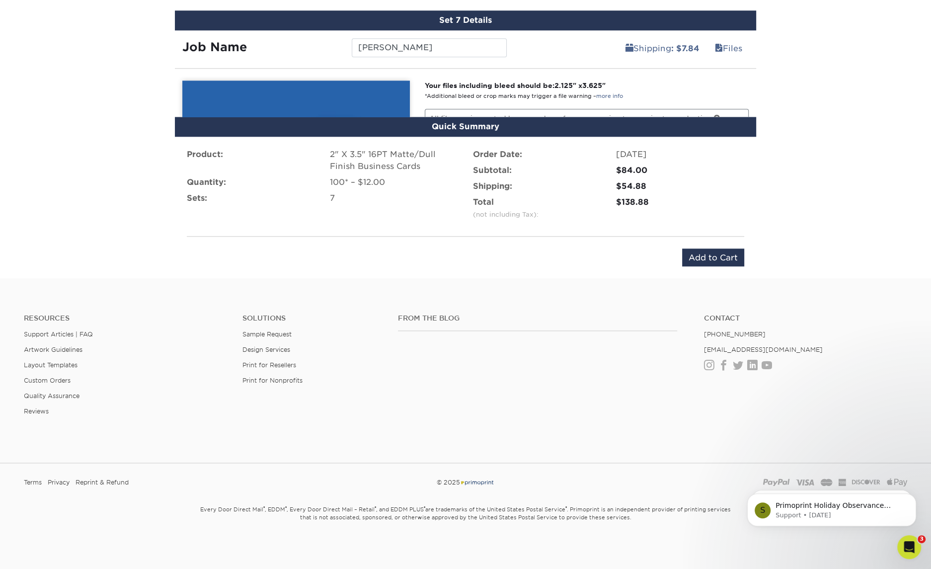
scroll to position [1052, 0]
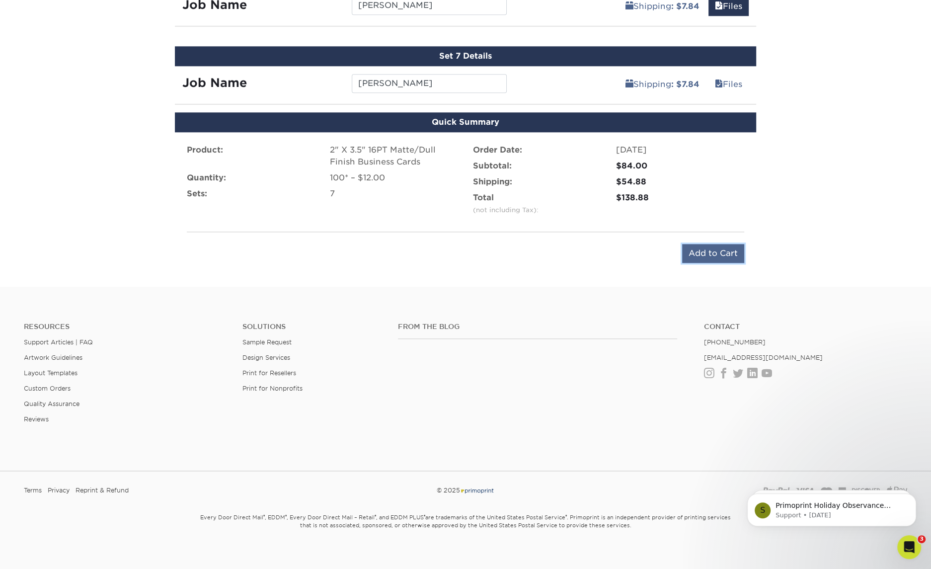
click at [717, 244] on input "Add to Cart" at bounding box center [713, 253] width 62 height 19
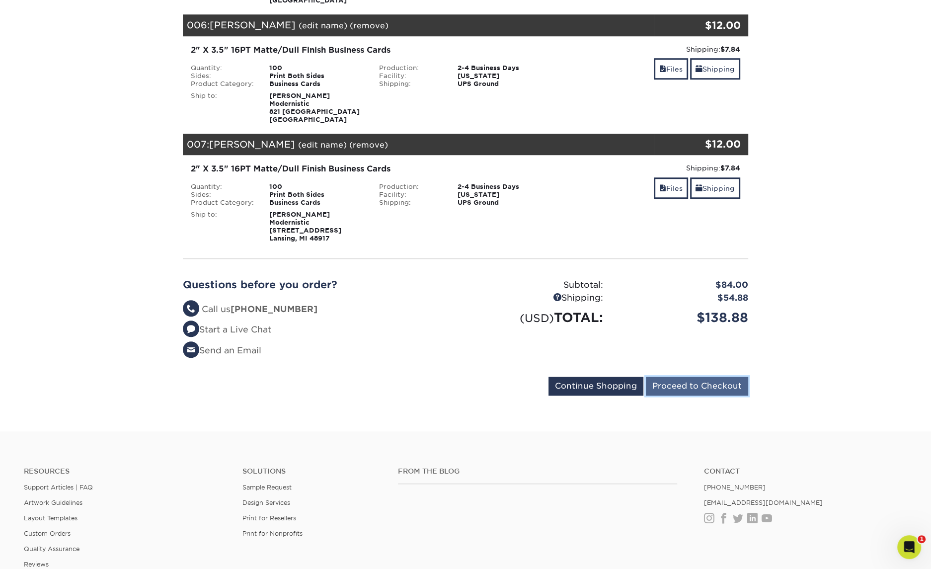
click at [726, 389] on input "Proceed to Checkout" at bounding box center [697, 386] width 102 height 19
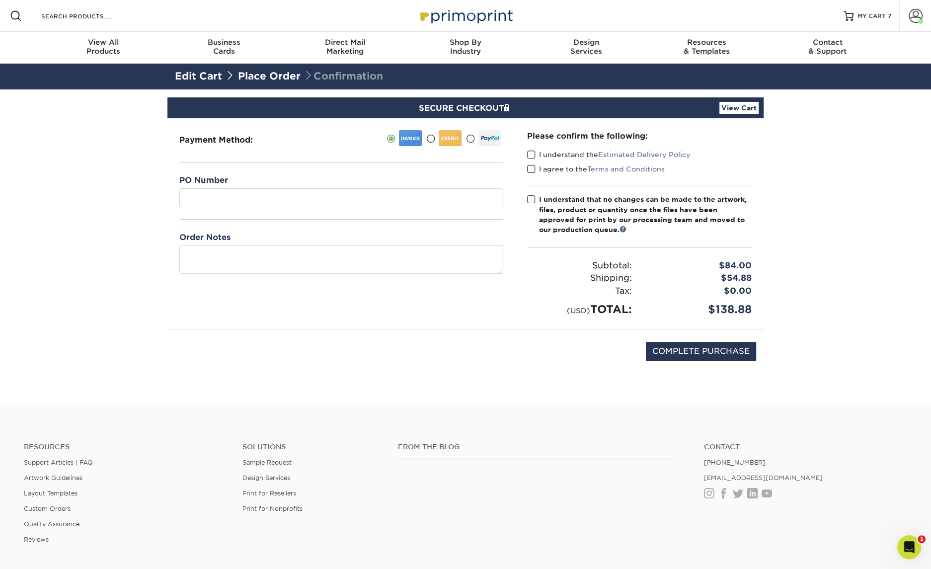
click at [432, 140] on span at bounding box center [430, 138] width 8 height 9
click at [0, 0] on input "radio" at bounding box center [0, 0] width 0 height 0
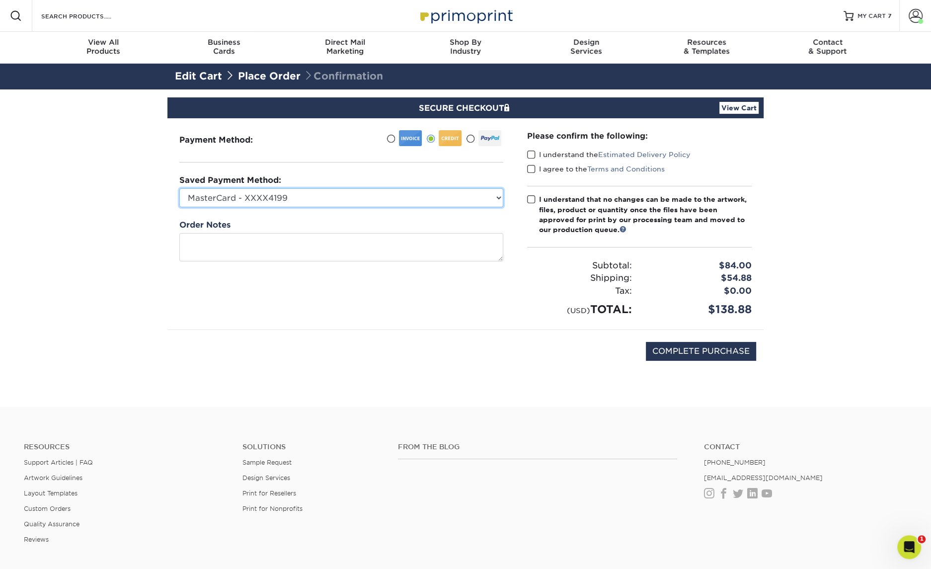
click at [335, 190] on select "MasterCard - XXXX4199 MasterCard - XXXX7916 MasterCard - XXXX4100 MasterCard - …" at bounding box center [341, 197] width 324 height 19
select select "64954"
click at [179, 188] on select "MasterCard - XXXX4199 MasterCard - XXXX7916 MasterCard - XXXX4100 MasterCard - …" at bounding box center [341, 197] width 324 height 19
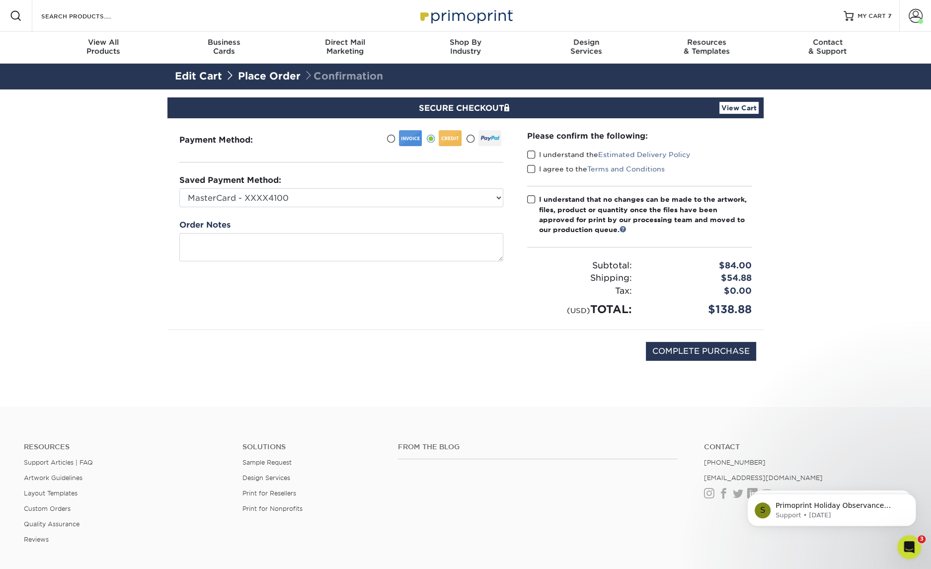
drag, startPoint x: 529, startPoint y: 155, endPoint x: 530, endPoint y: 168, distance: 13.0
click at [530, 155] on span at bounding box center [531, 154] width 8 height 9
click at [0, 0] on input "I understand the Estimated Delivery Policy" at bounding box center [0, 0] width 0 height 0
click at [529, 169] on span at bounding box center [531, 168] width 8 height 9
click at [0, 0] on input "I agree to the Terms and Conditions" at bounding box center [0, 0] width 0 height 0
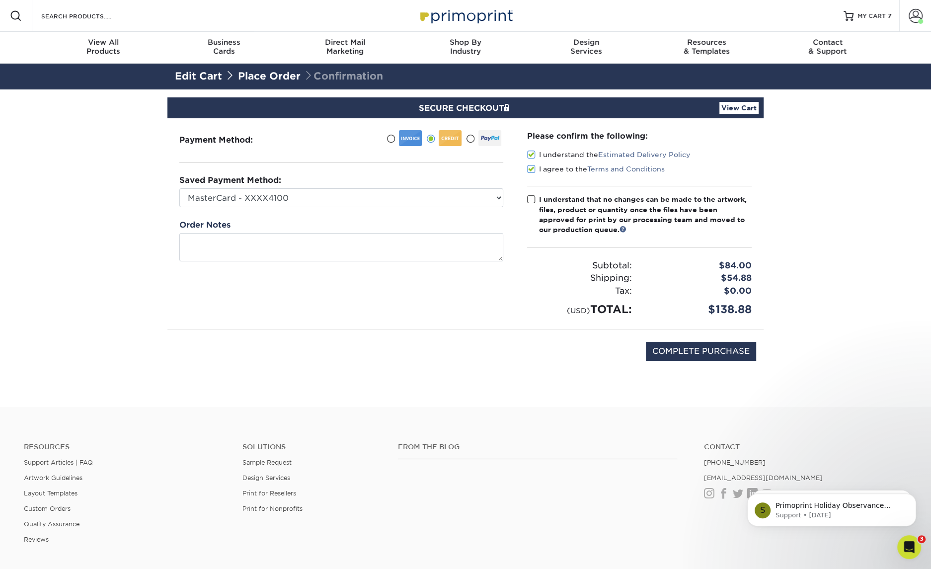
drag, startPoint x: 532, startPoint y: 203, endPoint x: 549, endPoint y: 214, distance: 20.8
click at [531, 203] on span at bounding box center [531, 199] width 8 height 9
click at [0, 0] on input "I understand that no changes can be made to the artwork, files, product or quan…" at bounding box center [0, 0] width 0 height 0
click at [659, 350] on input "COMPLETE PURCHASE" at bounding box center [701, 351] width 110 height 19
type input "PROCESSING, PLEASE WAIT..."
